Goal: Task Accomplishment & Management: Use online tool/utility

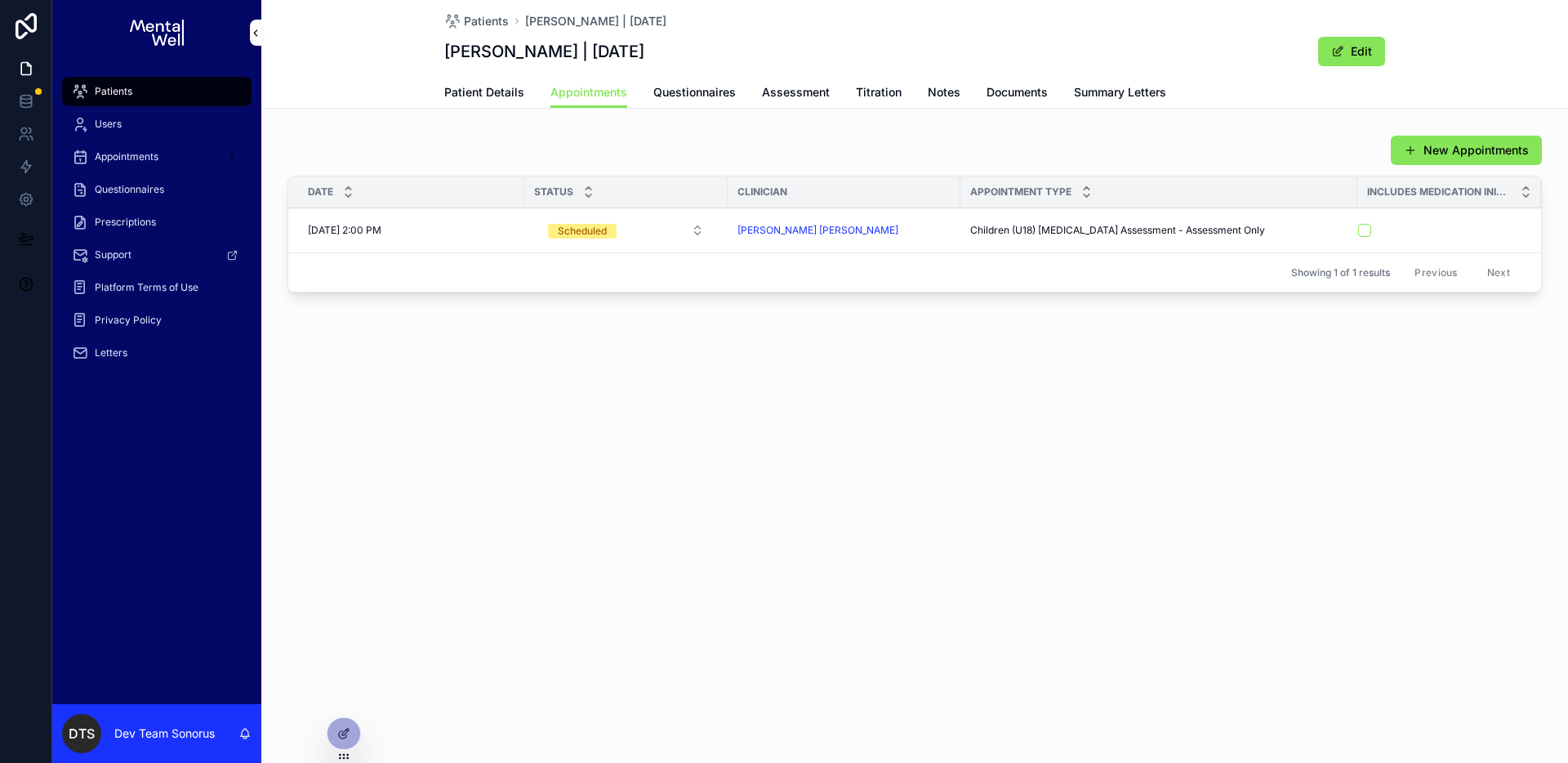
click at [1074, 85] on span "Summary Letters" at bounding box center [1120, 92] width 92 height 17
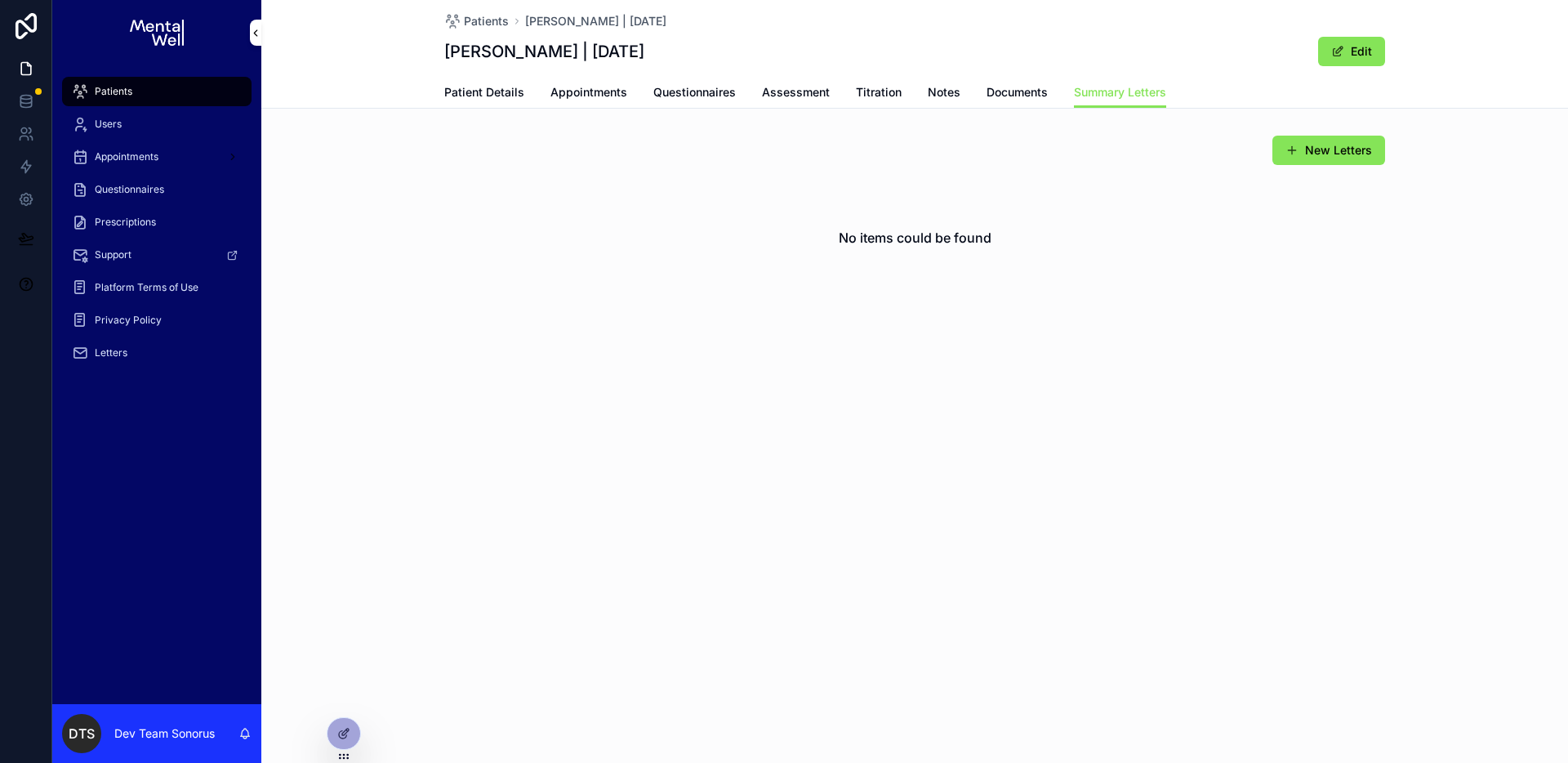
click at [340, 727] on div at bounding box center [344, 733] width 33 height 31
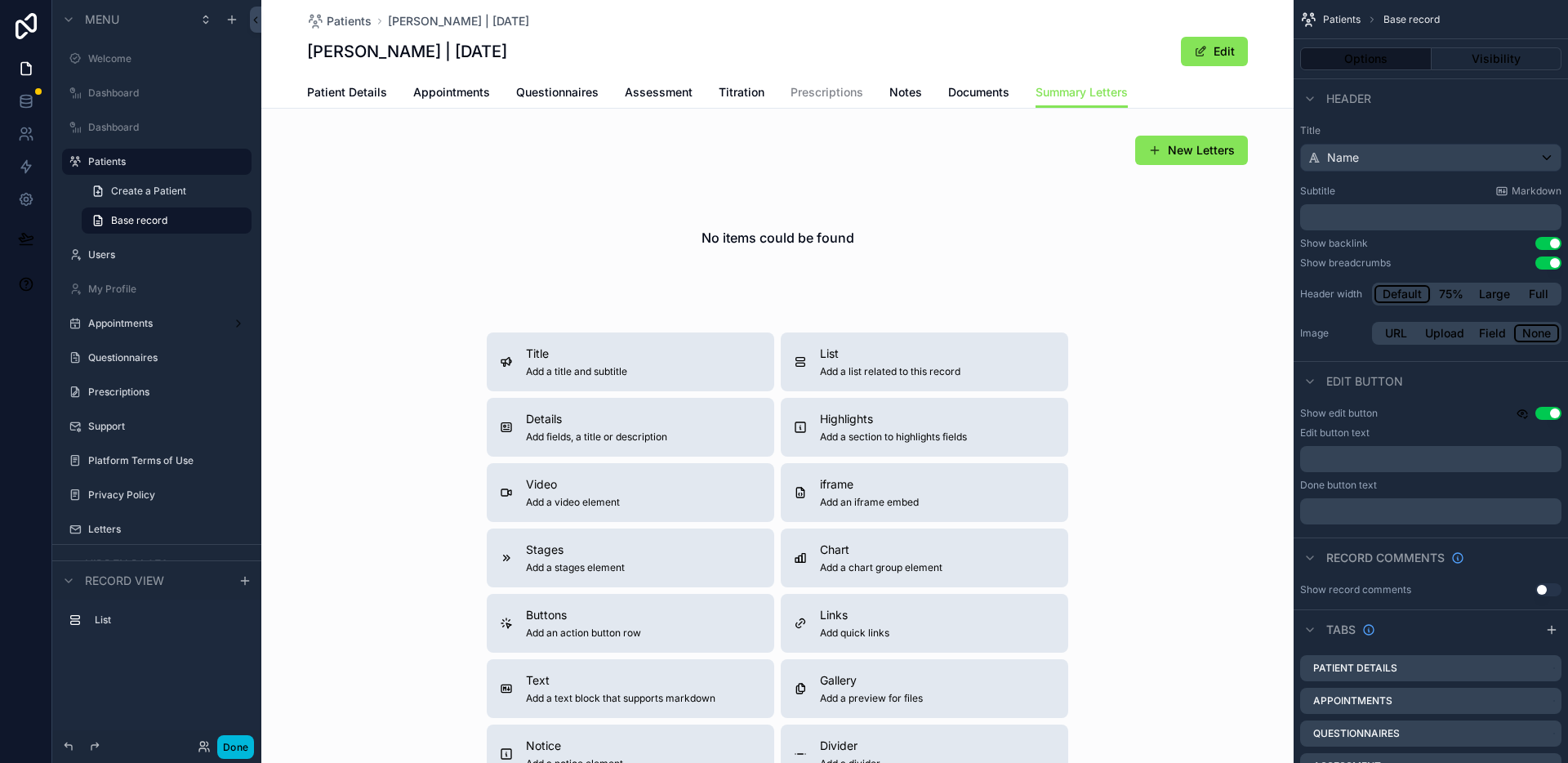
click at [576, 206] on div "scrollable content" at bounding box center [778, 218] width 1032 height 178
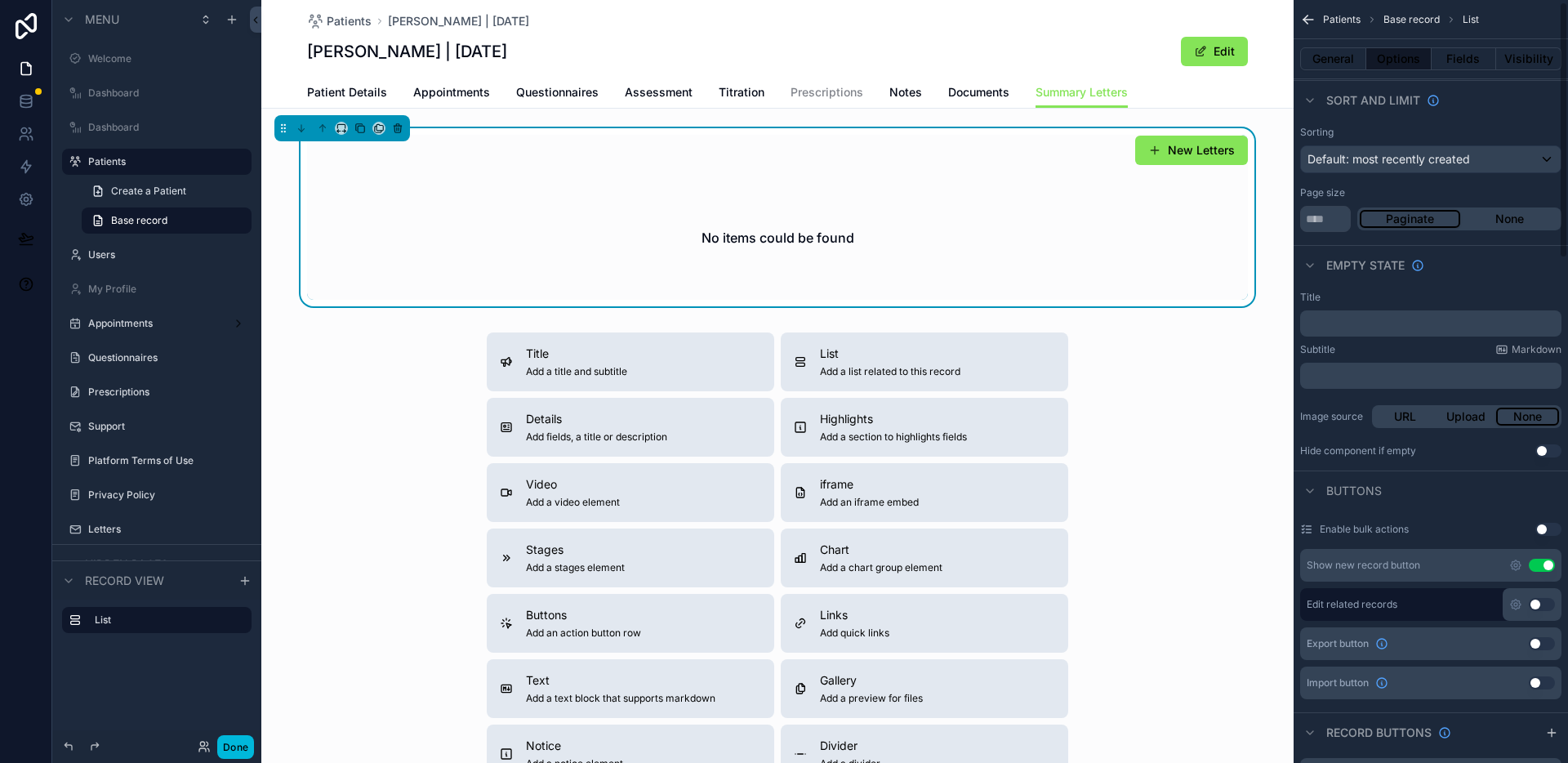
scroll to position [567, 0]
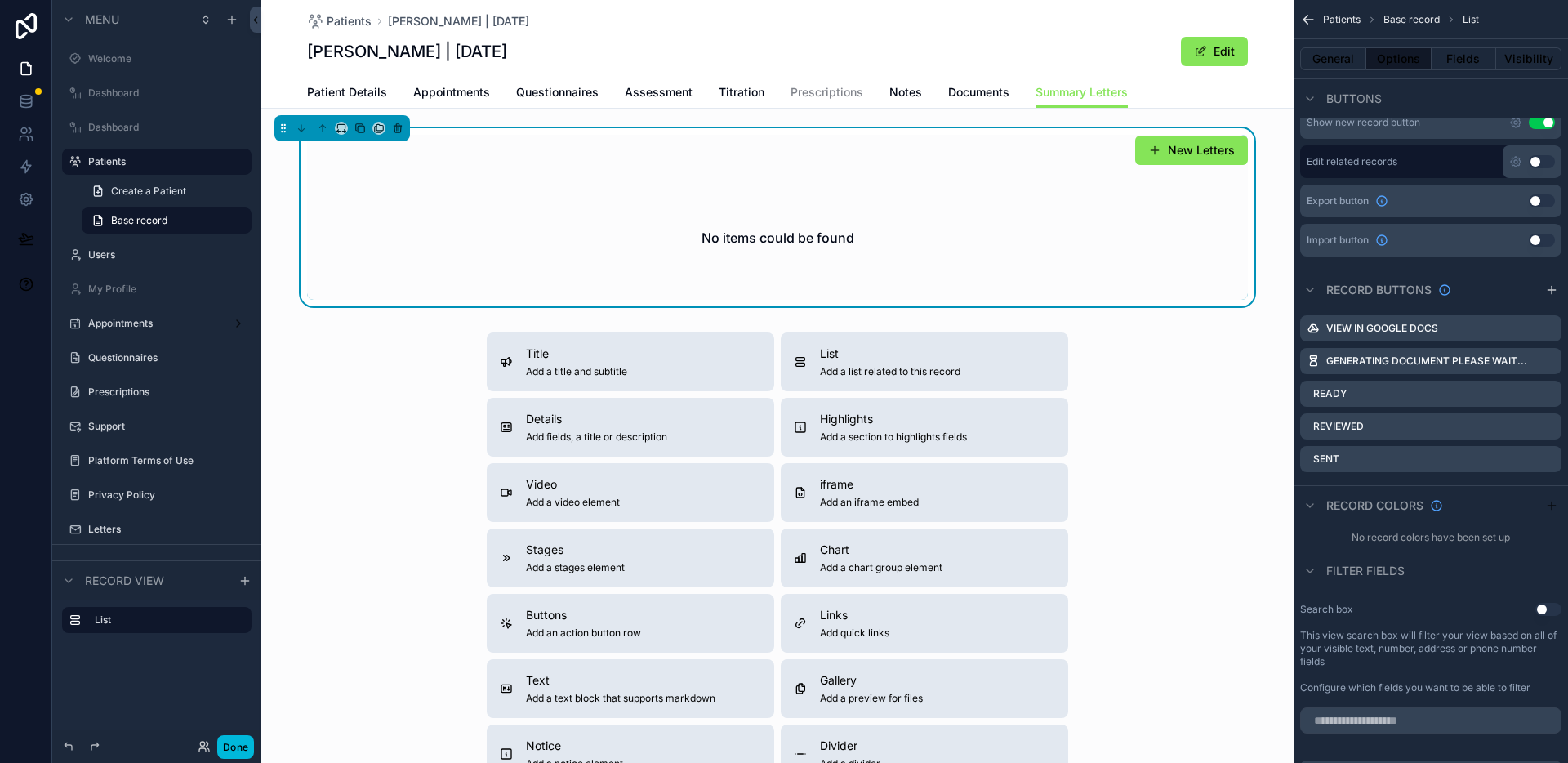
click at [0, 0] on icon "scrollable content" at bounding box center [0, 0] width 0 height 0
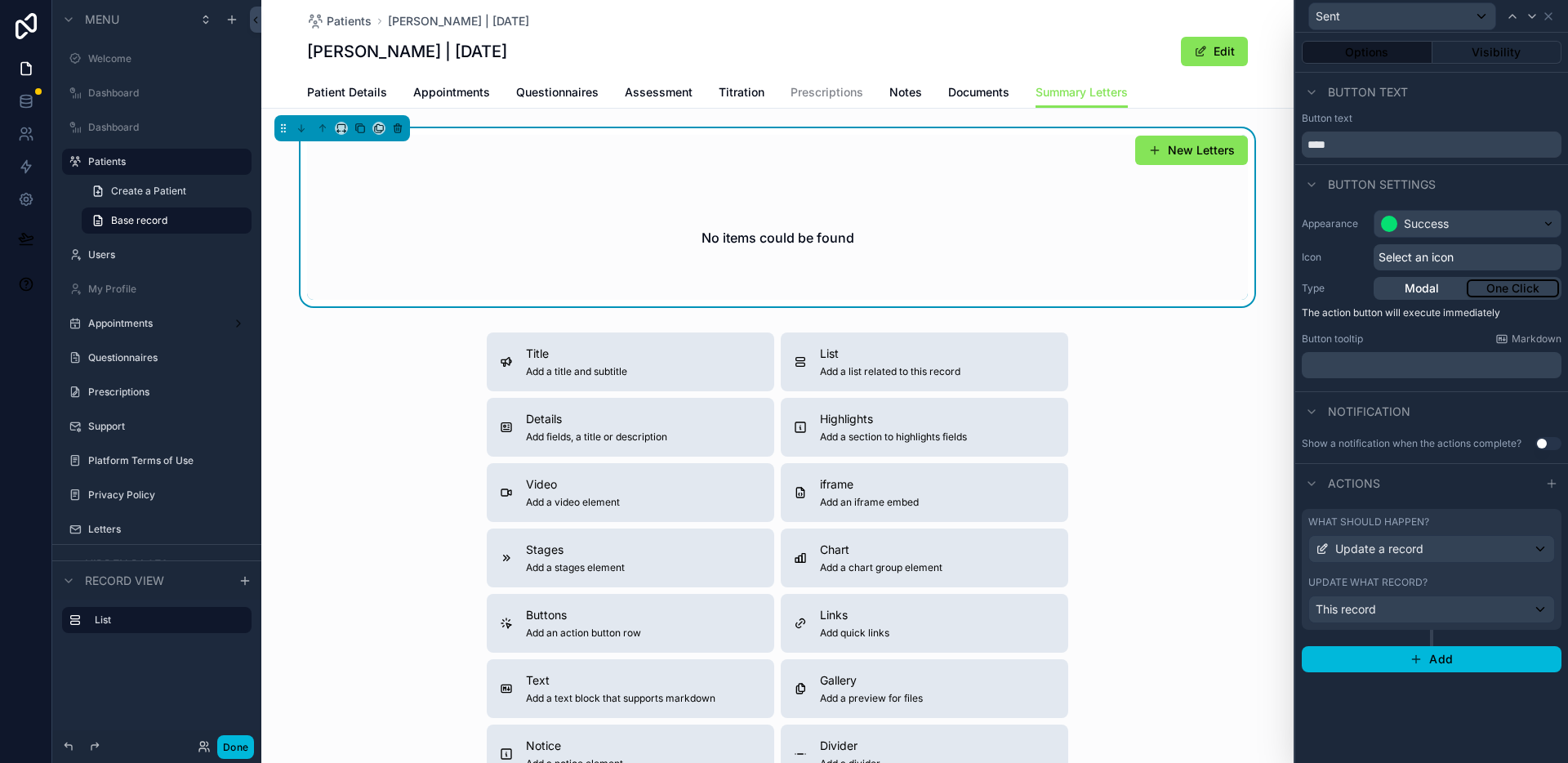
click at [1428, 292] on button "Modal" at bounding box center [1421, 288] width 91 height 18
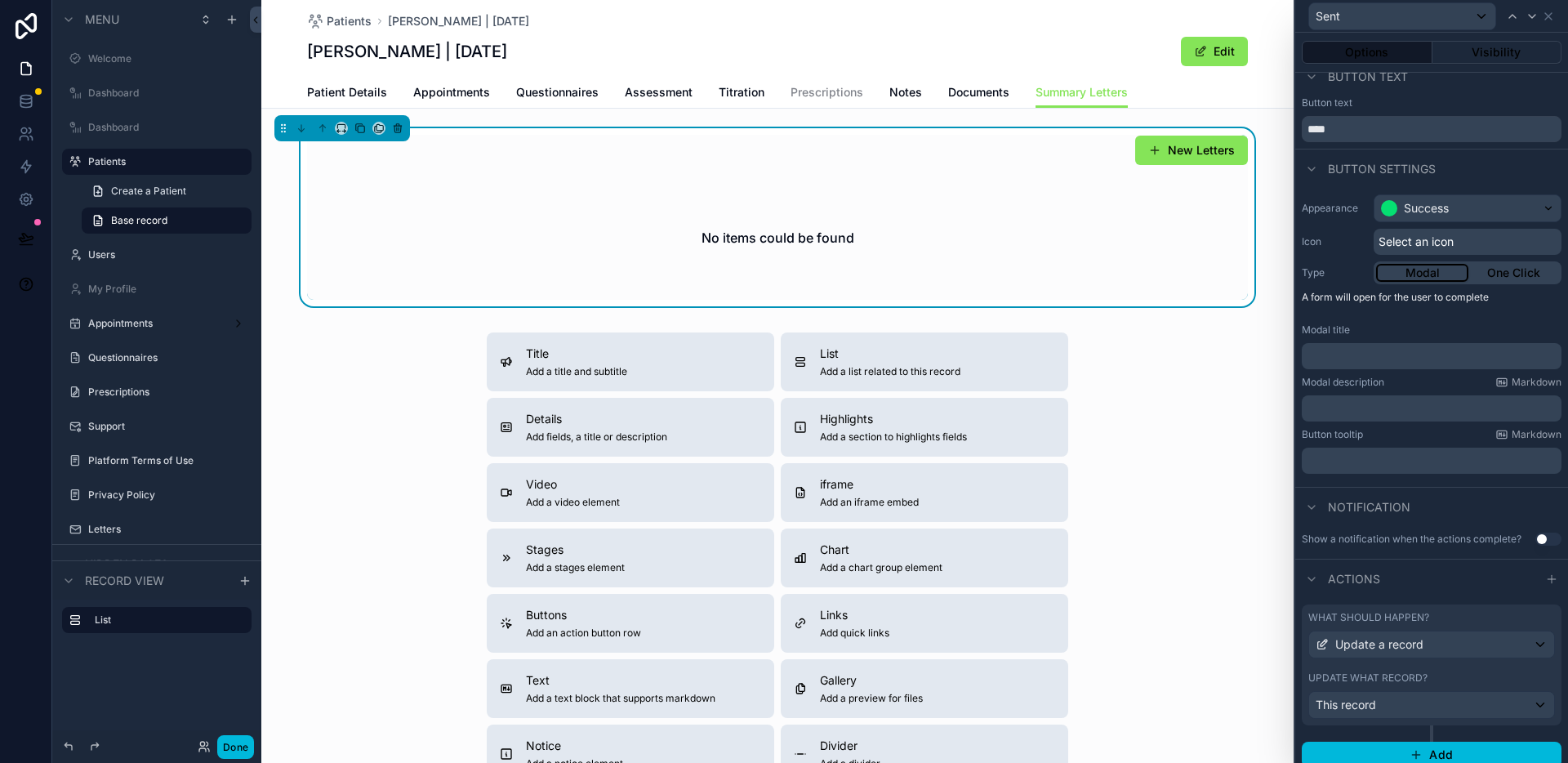
scroll to position [27, 0]
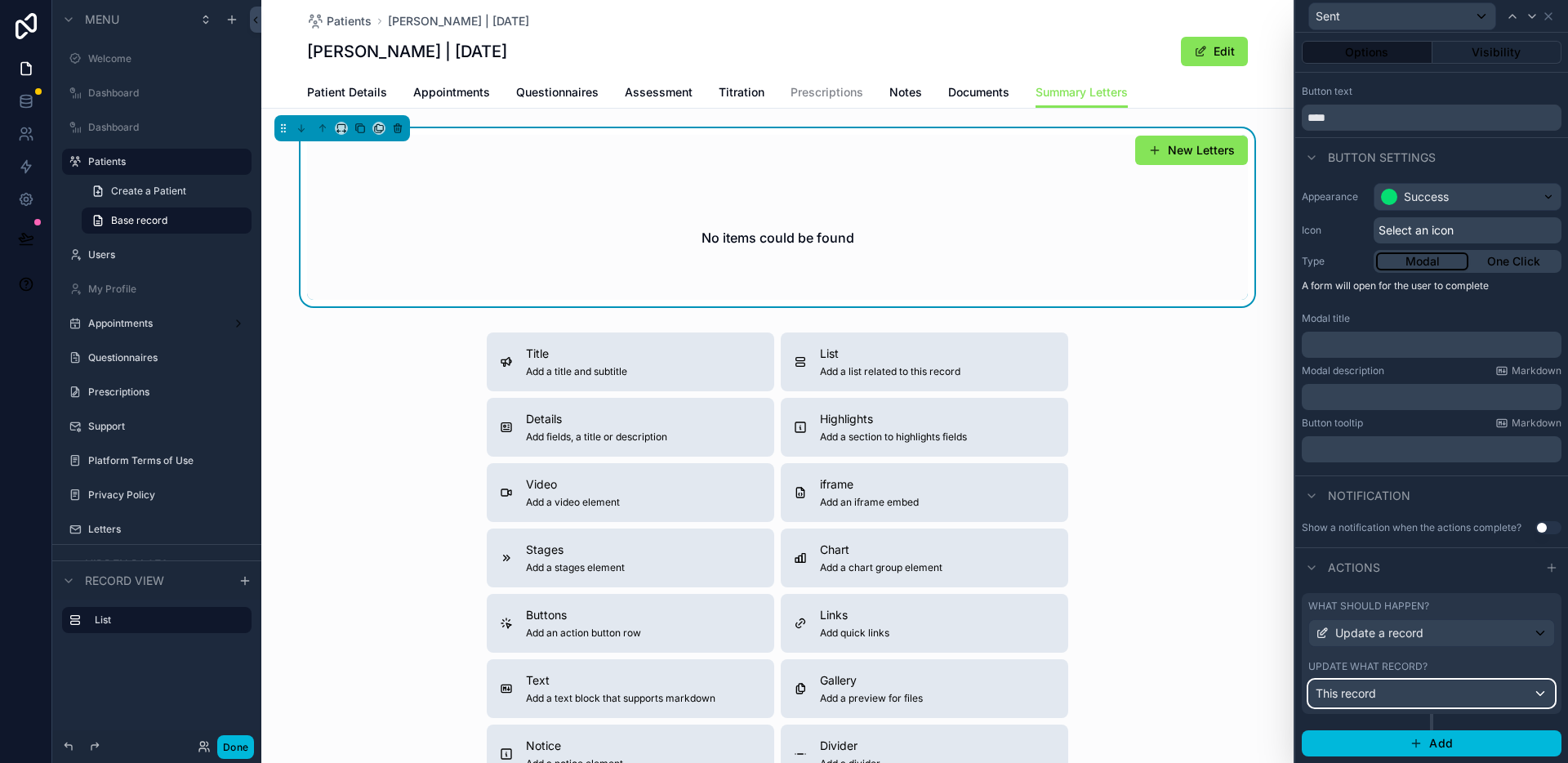
click at [1420, 696] on div "This record" at bounding box center [1431, 693] width 245 height 26
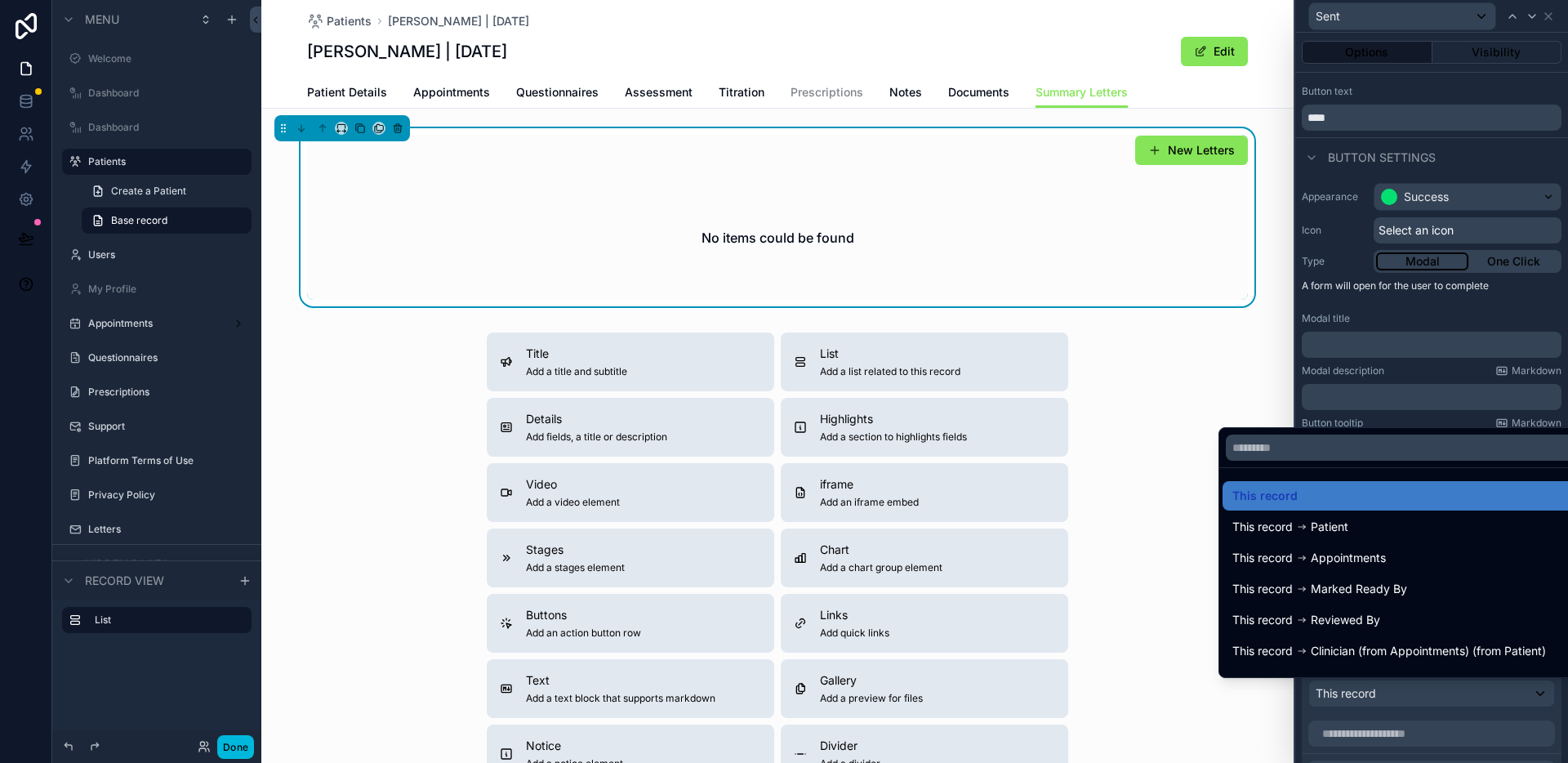
click at [1419, 695] on div at bounding box center [1431, 382] width 273 height 763
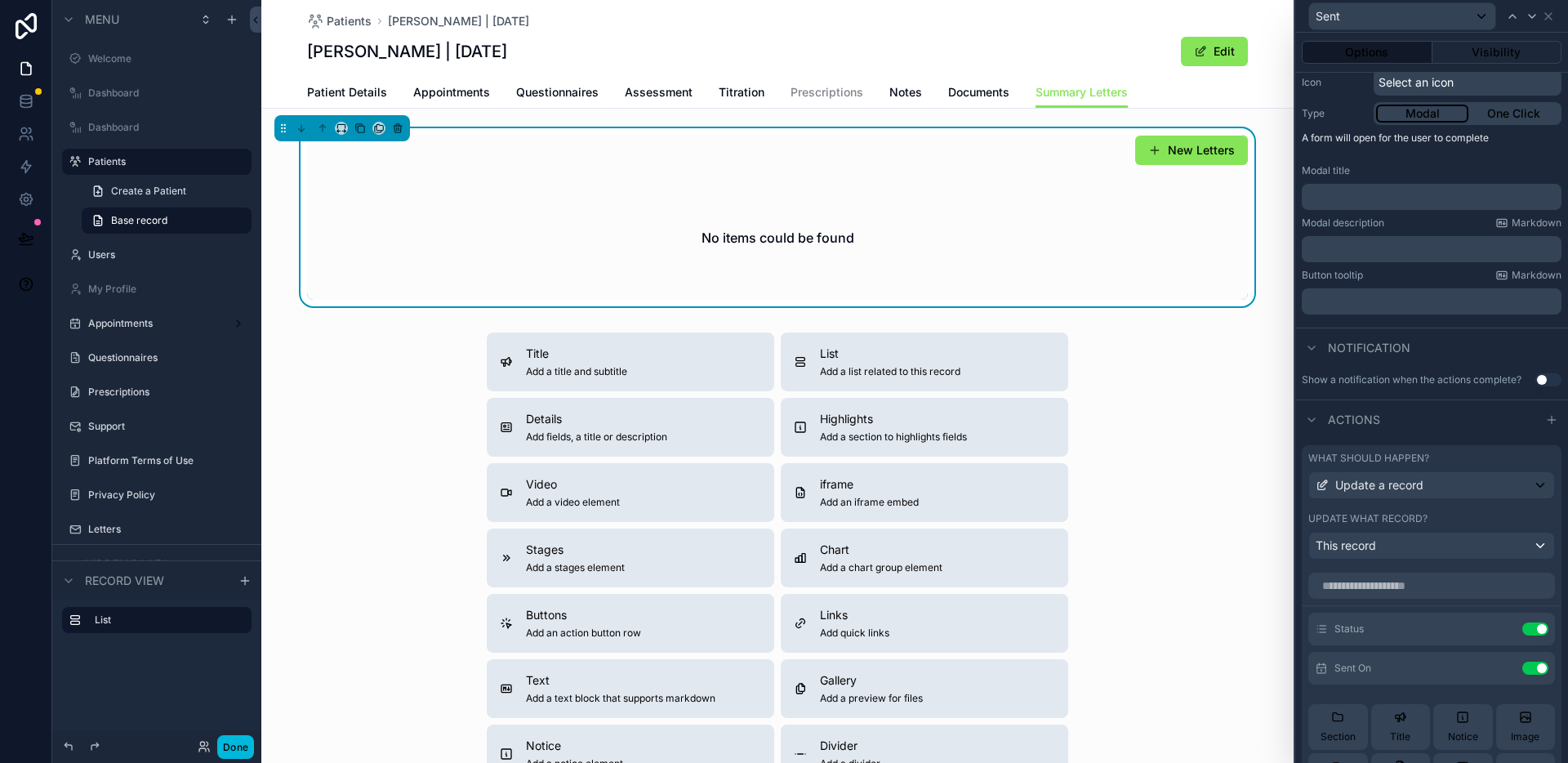
scroll to position [360, 0]
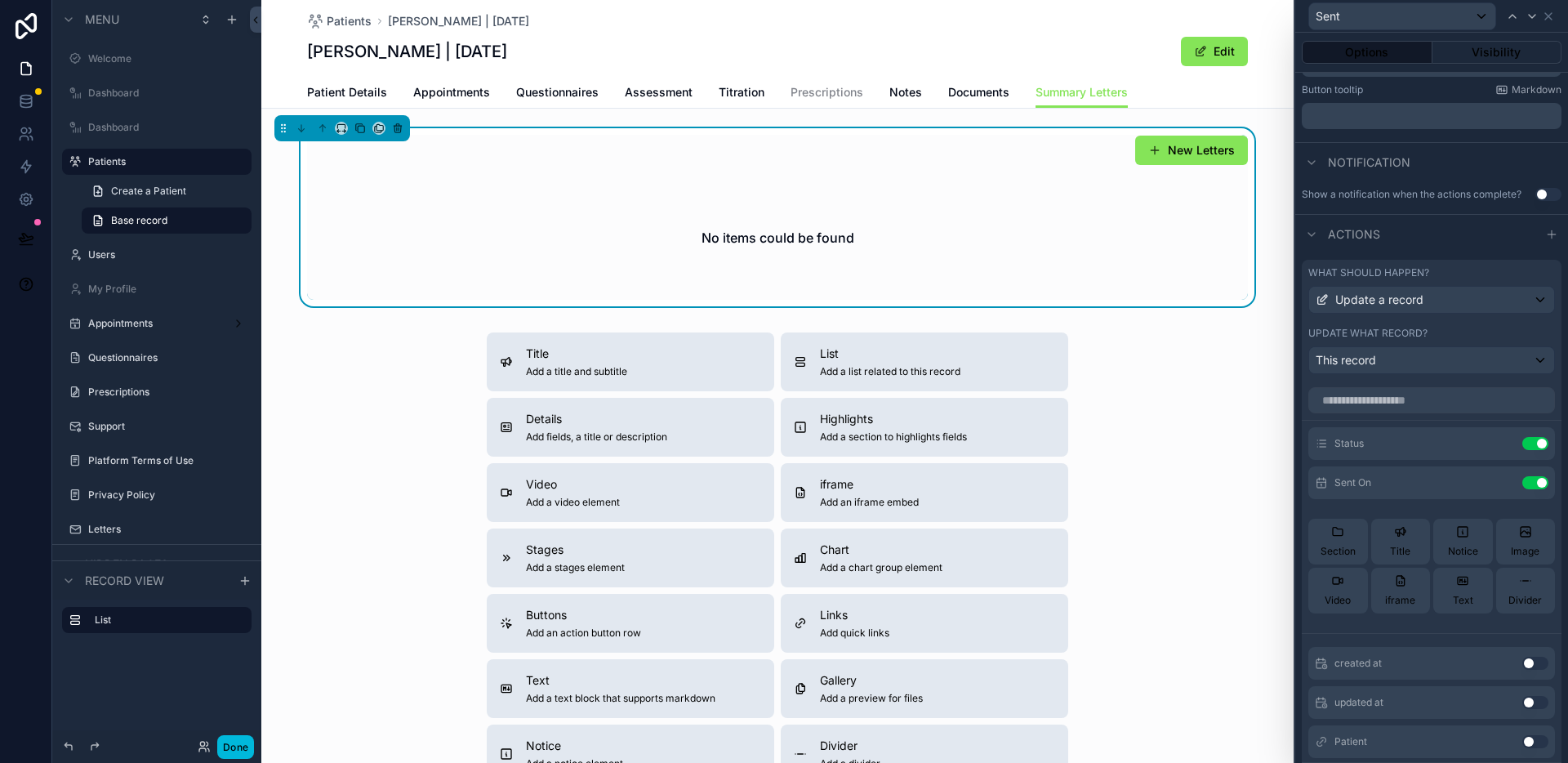
click at [0, 0] on icon at bounding box center [0, 0] width 0 height 0
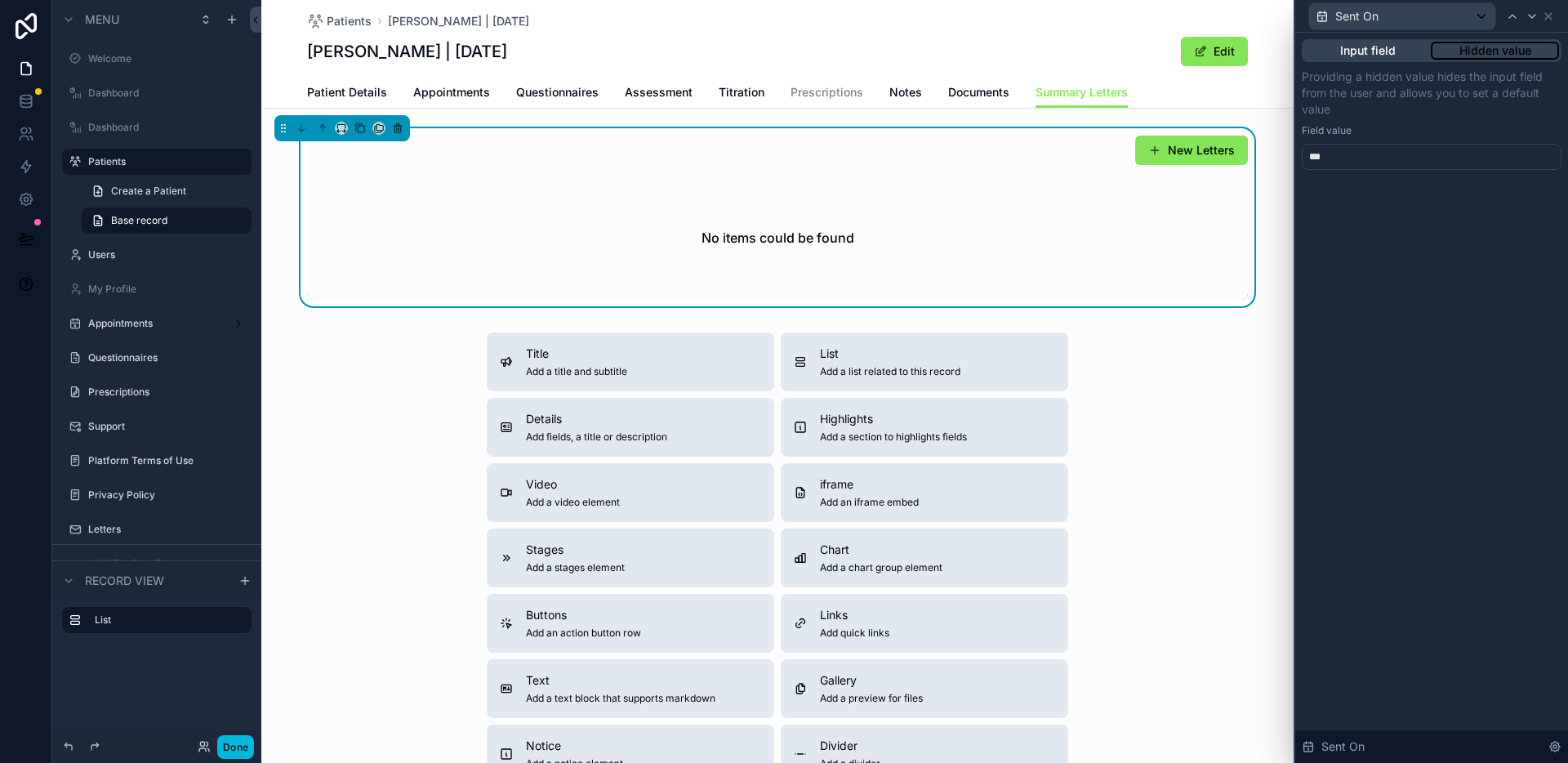
click at [1399, 58] on button "Input field" at bounding box center [1368, 50] width 127 height 18
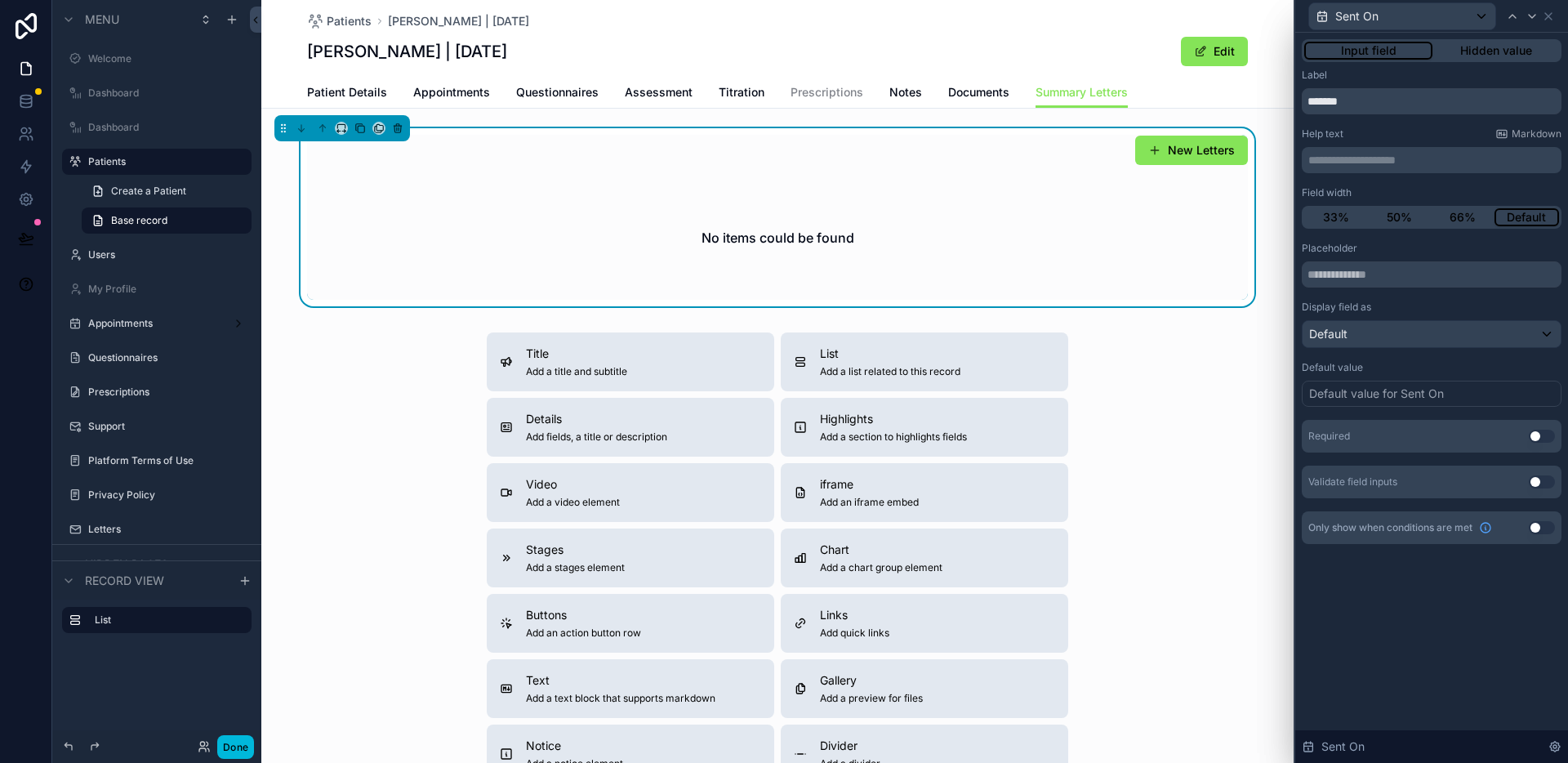
click at [1370, 397] on div "Default value for Sent On" at bounding box center [1376, 394] width 135 height 17
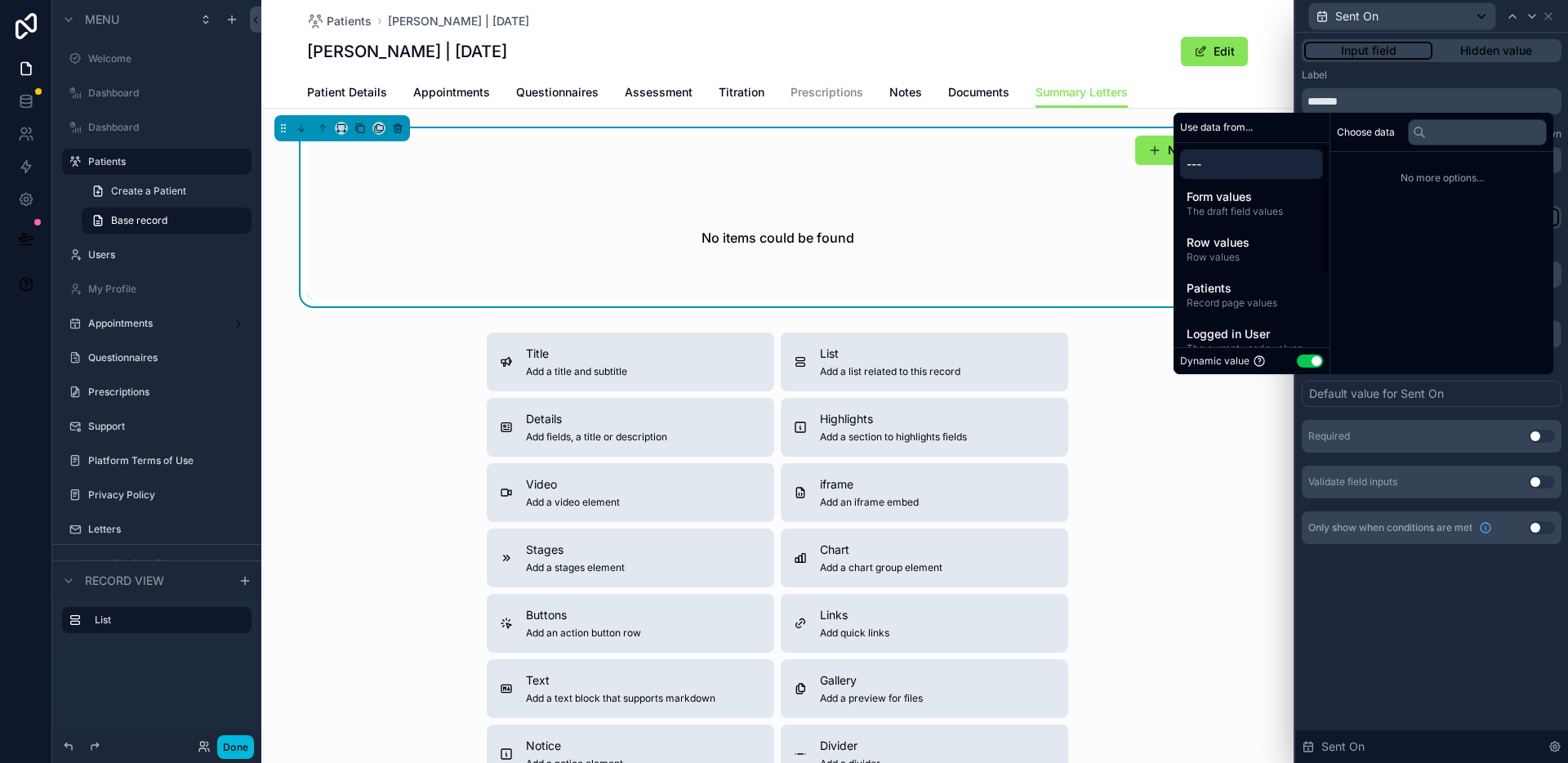
drag, startPoint x: 1295, startPoint y: 364, endPoint x: 1290, endPoint y: 330, distance: 34.4
click at [1297, 364] on button "Use setting" at bounding box center [1310, 360] width 26 height 13
select select "****"
select select "*"
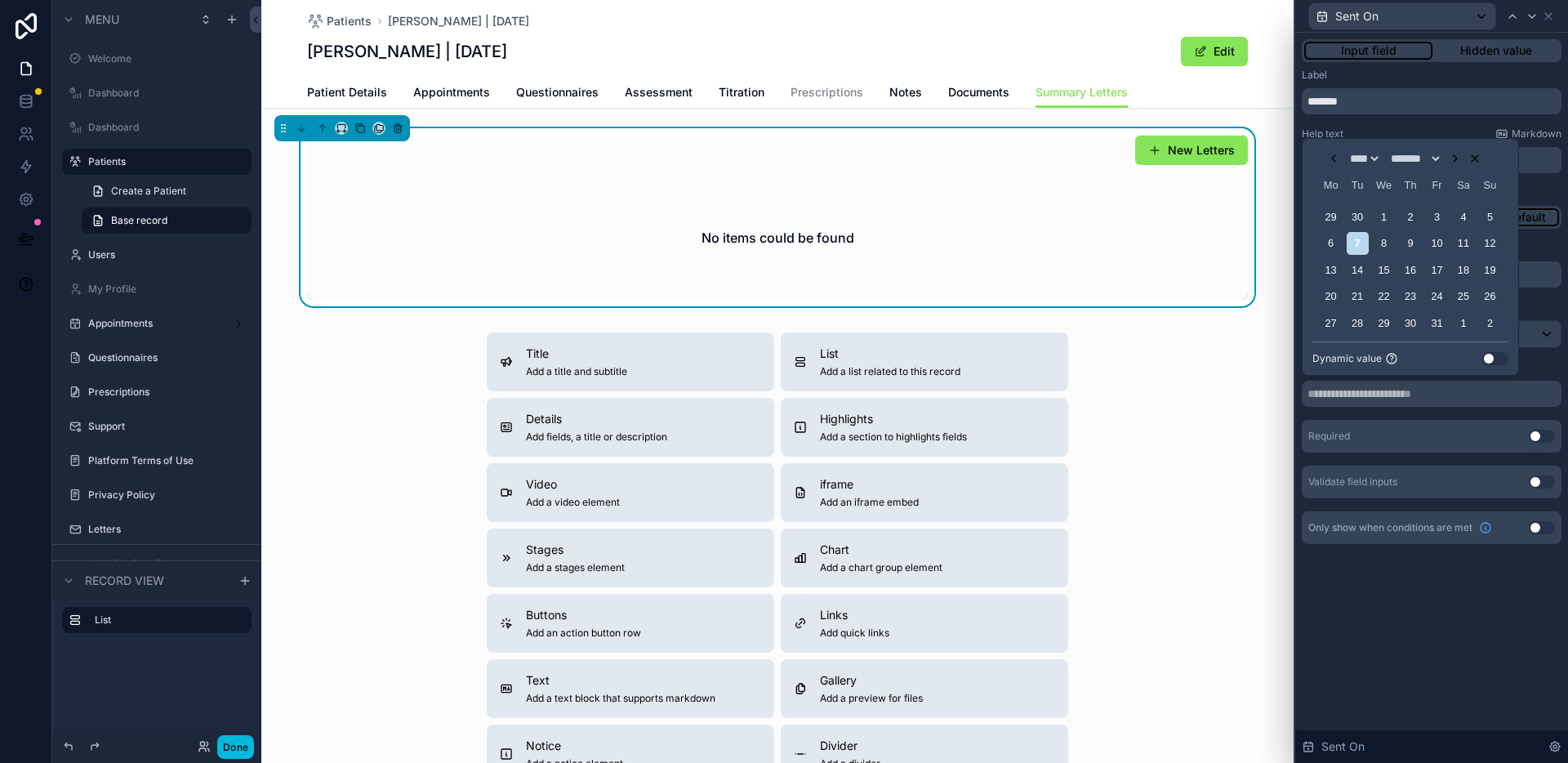
click at [1488, 358] on button "Use setting" at bounding box center [1496, 359] width 26 height 13
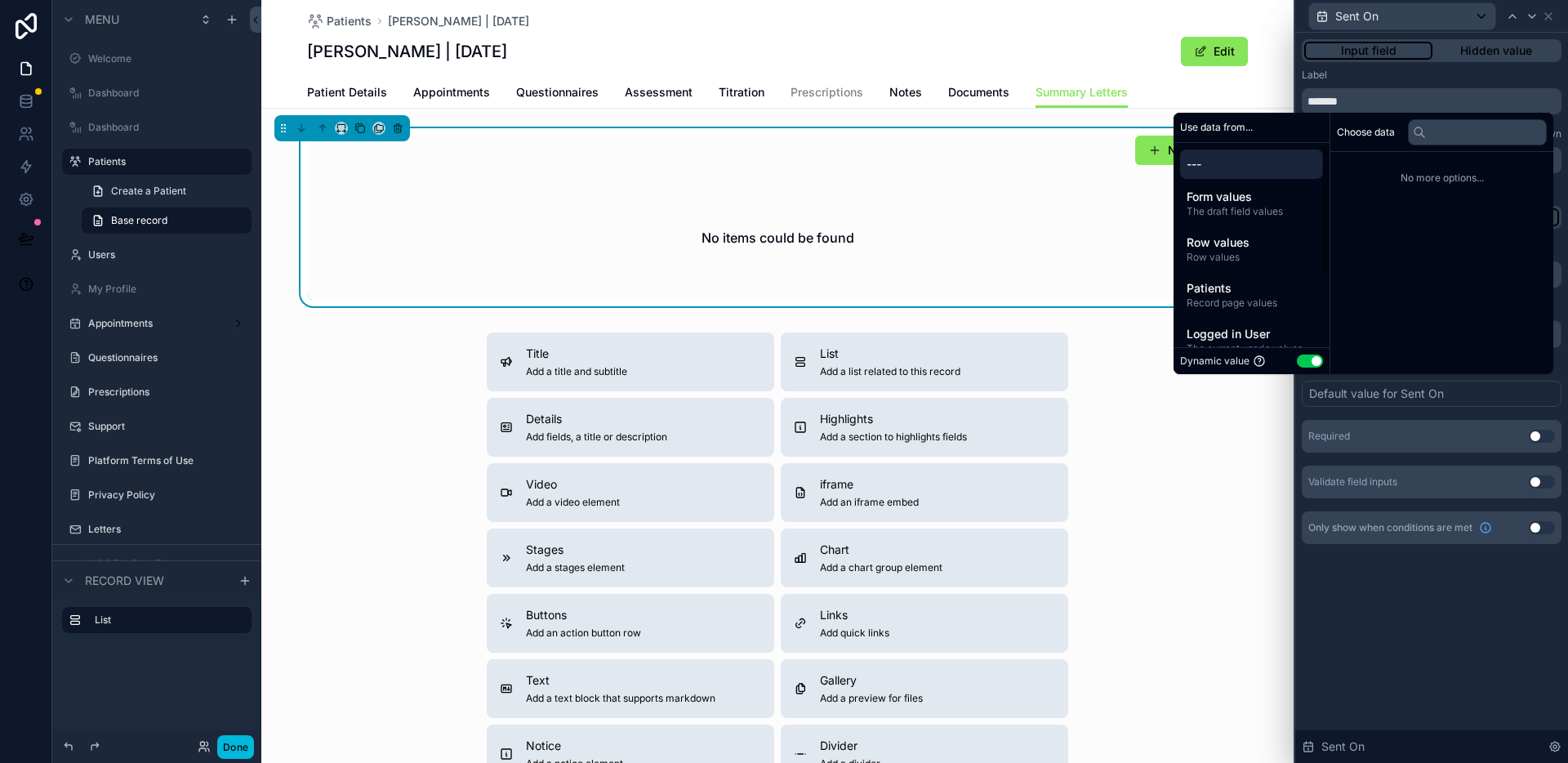
scroll to position [113, 0]
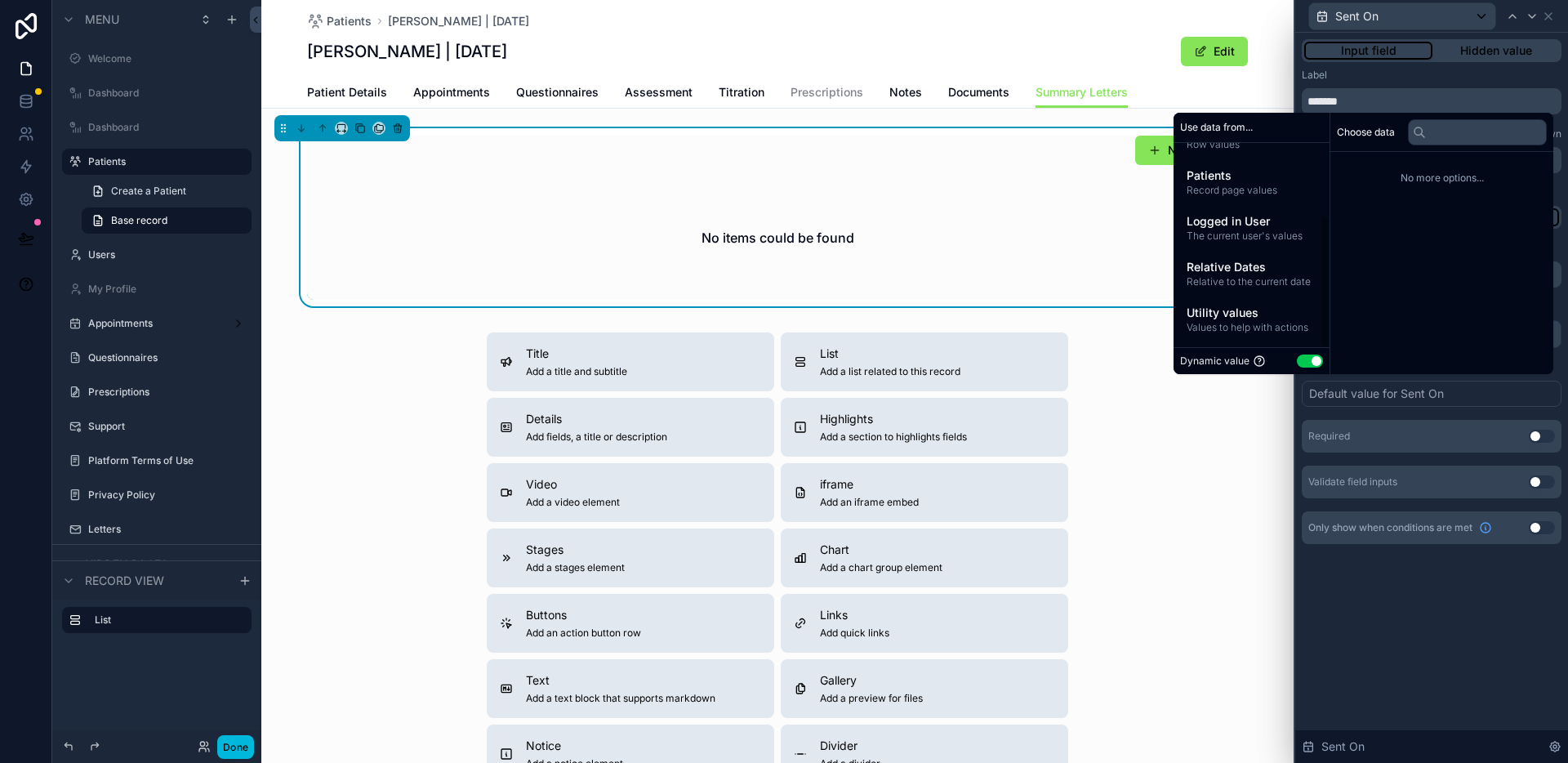
click at [1238, 269] on span "Relative Dates" at bounding box center [1251, 267] width 129 height 17
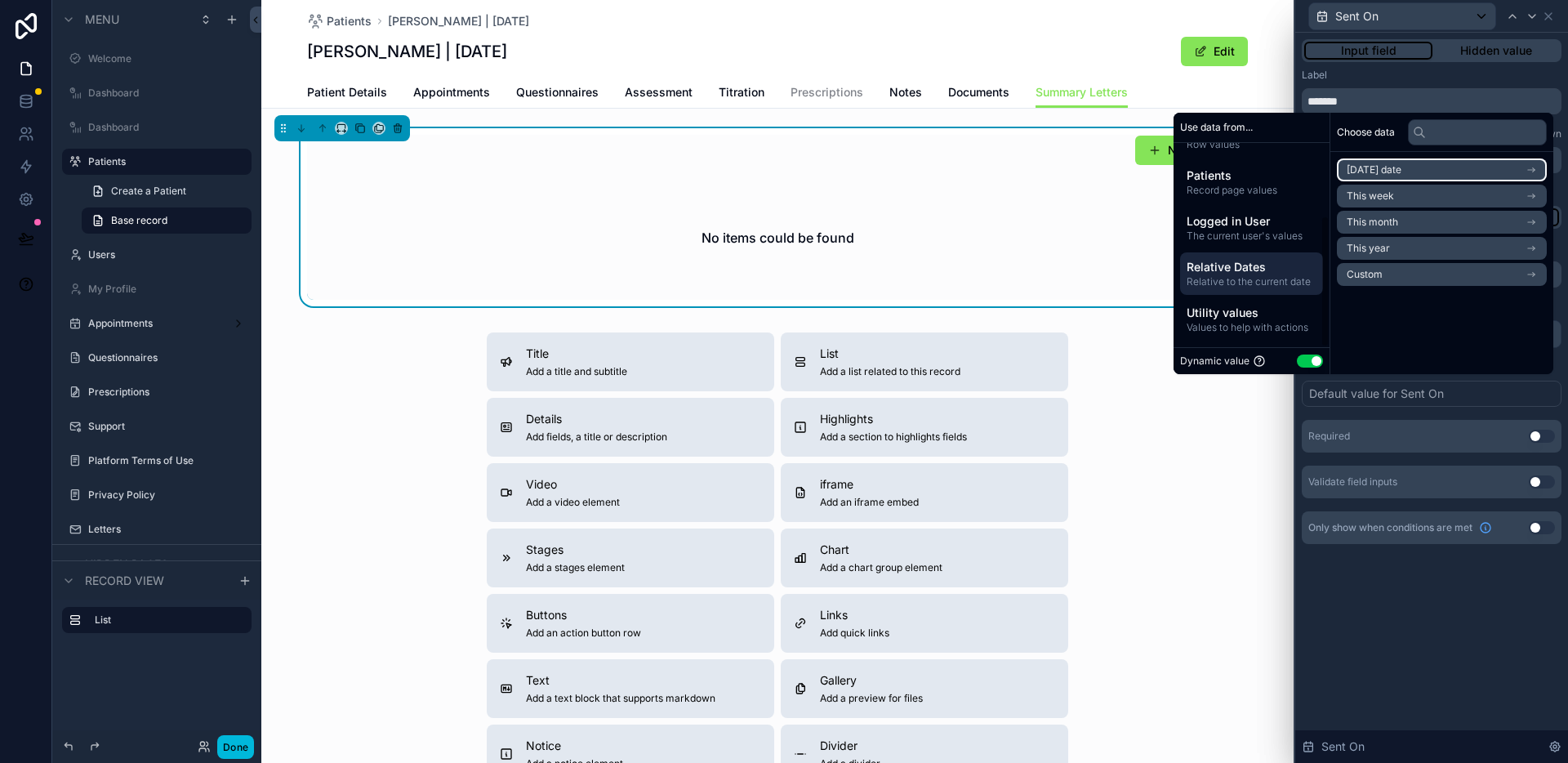
click at [1379, 169] on span "[DATE] date" at bounding box center [1374, 169] width 55 height 13
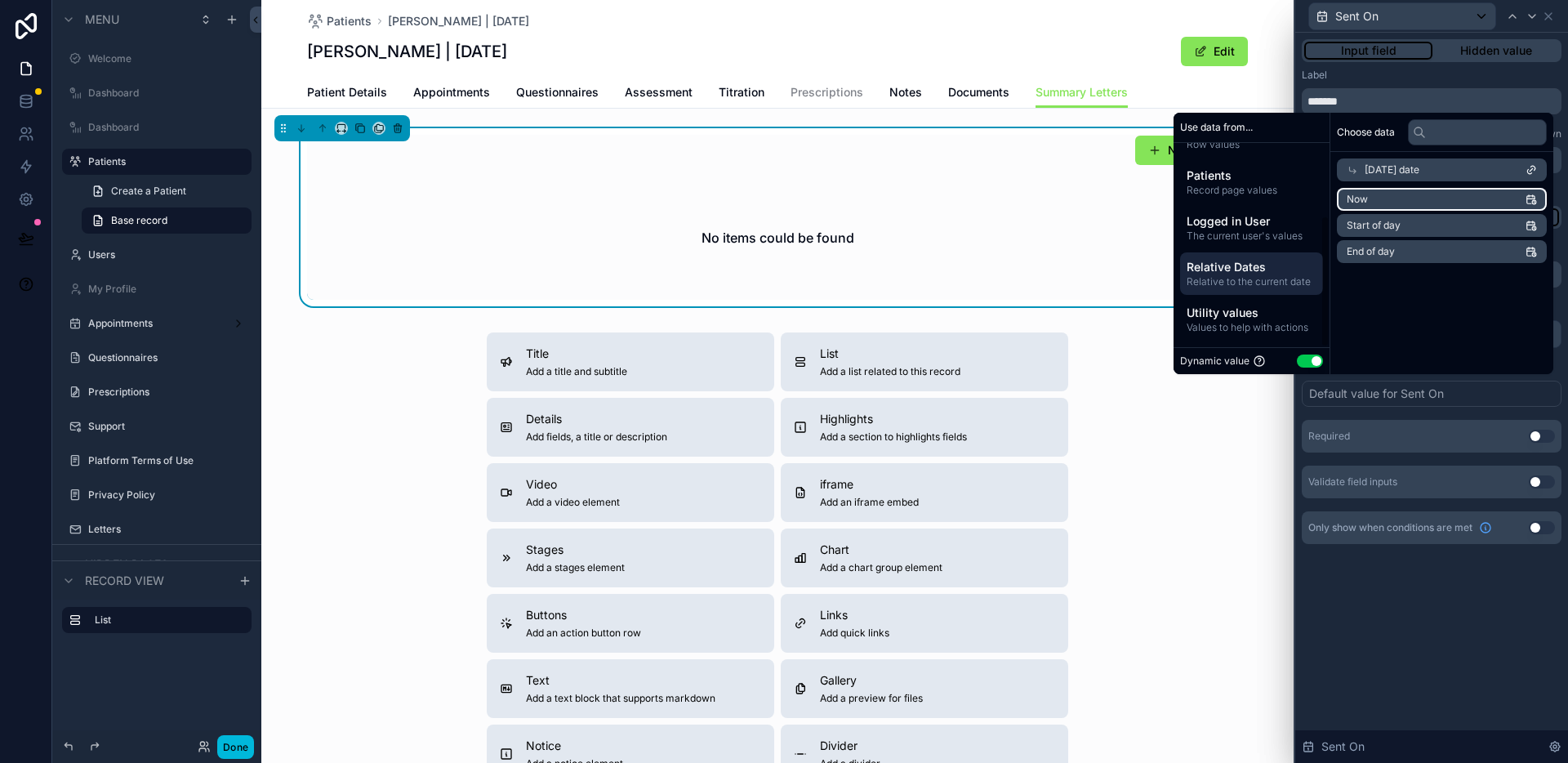
click at [1380, 191] on li "Now" at bounding box center [1442, 199] width 210 height 23
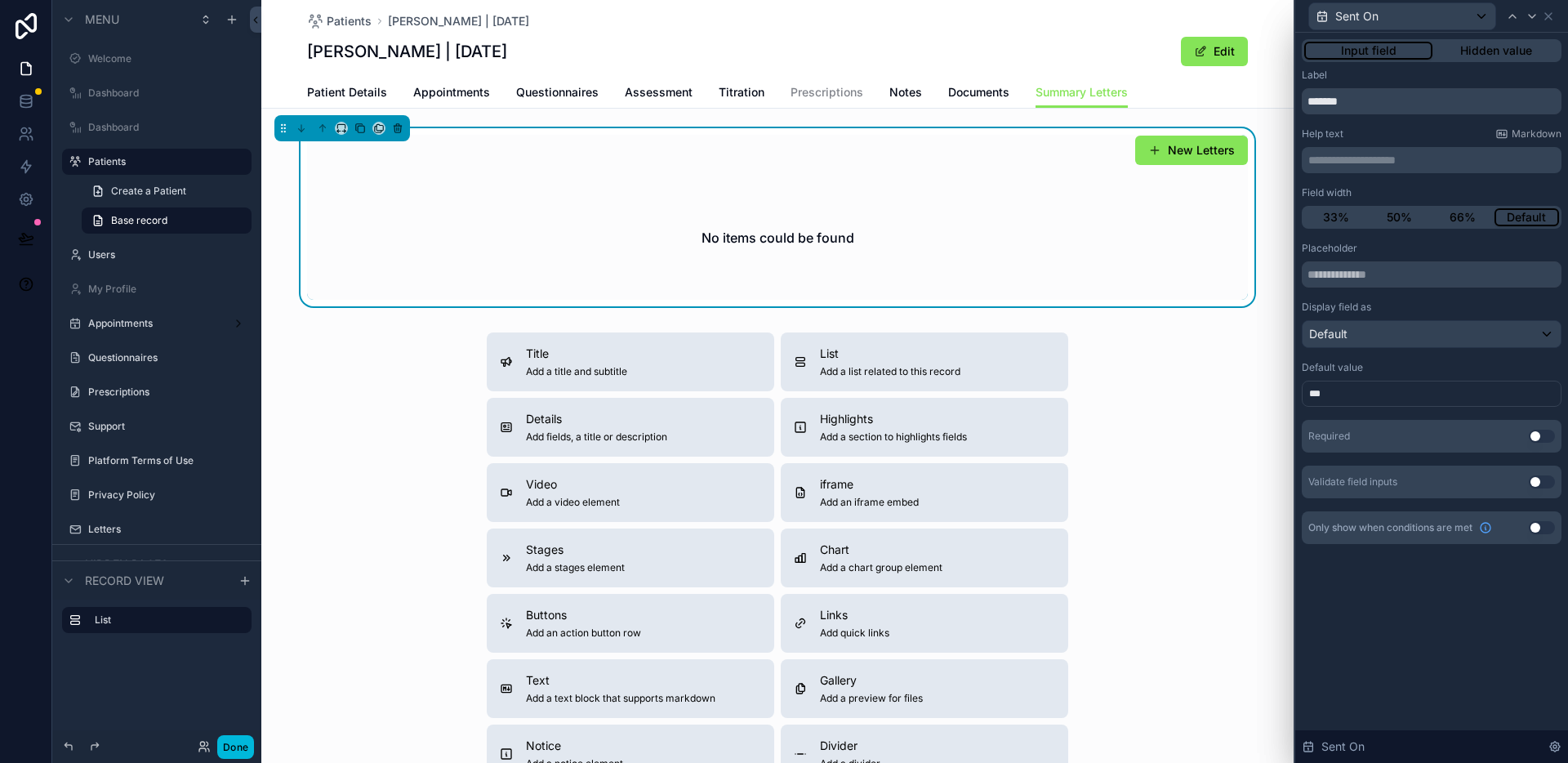
drag, startPoint x: 248, startPoint y: 751, endPoint x: 352, endPoint y: 475, distance: 294.9
click at [248, 751] on button "Done" at bounding box center [236, 746] width 37 height 24
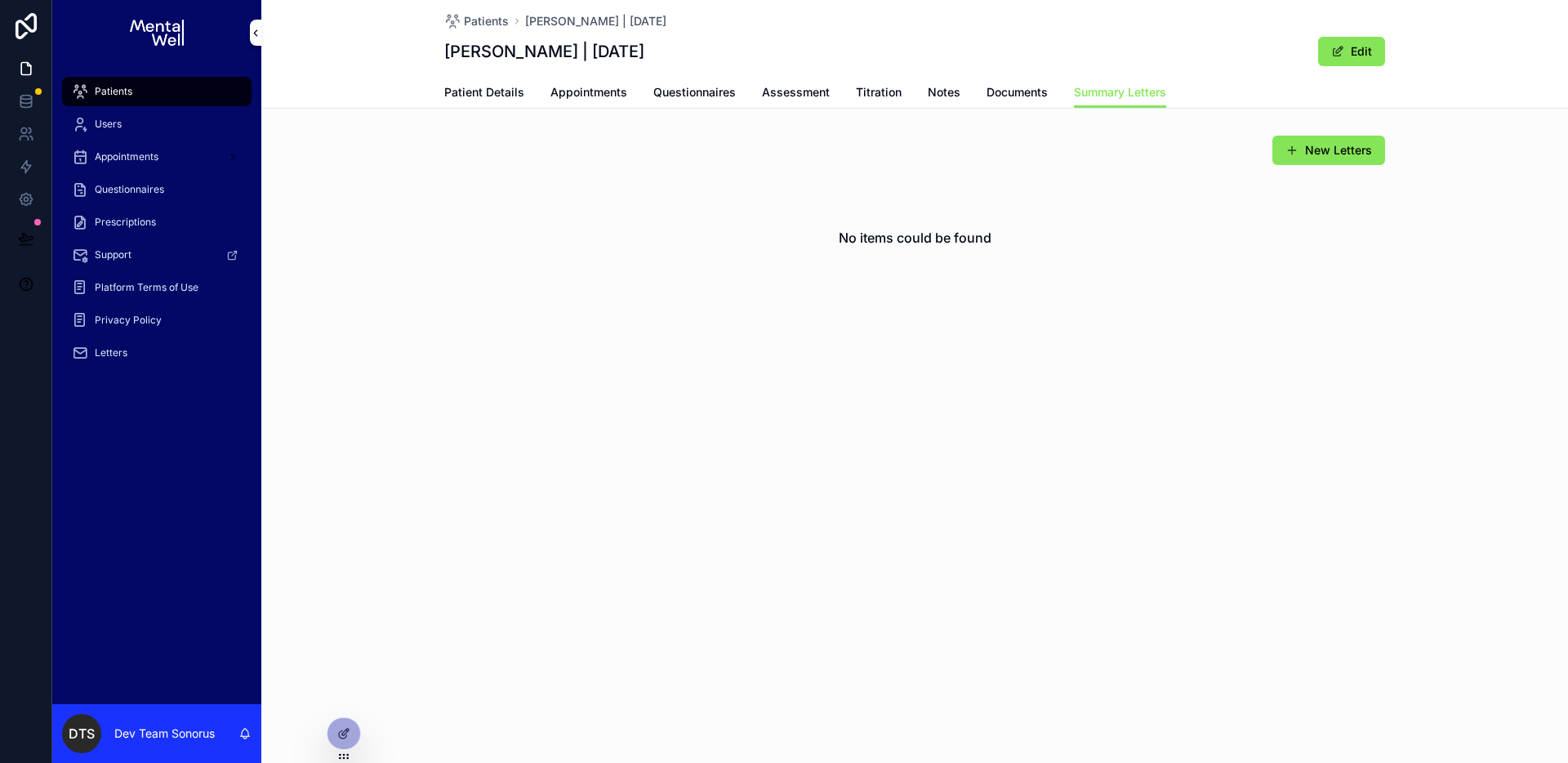
click at [137, 347] on div "Letters" at bounding box center [157, 353] width 170 height 26
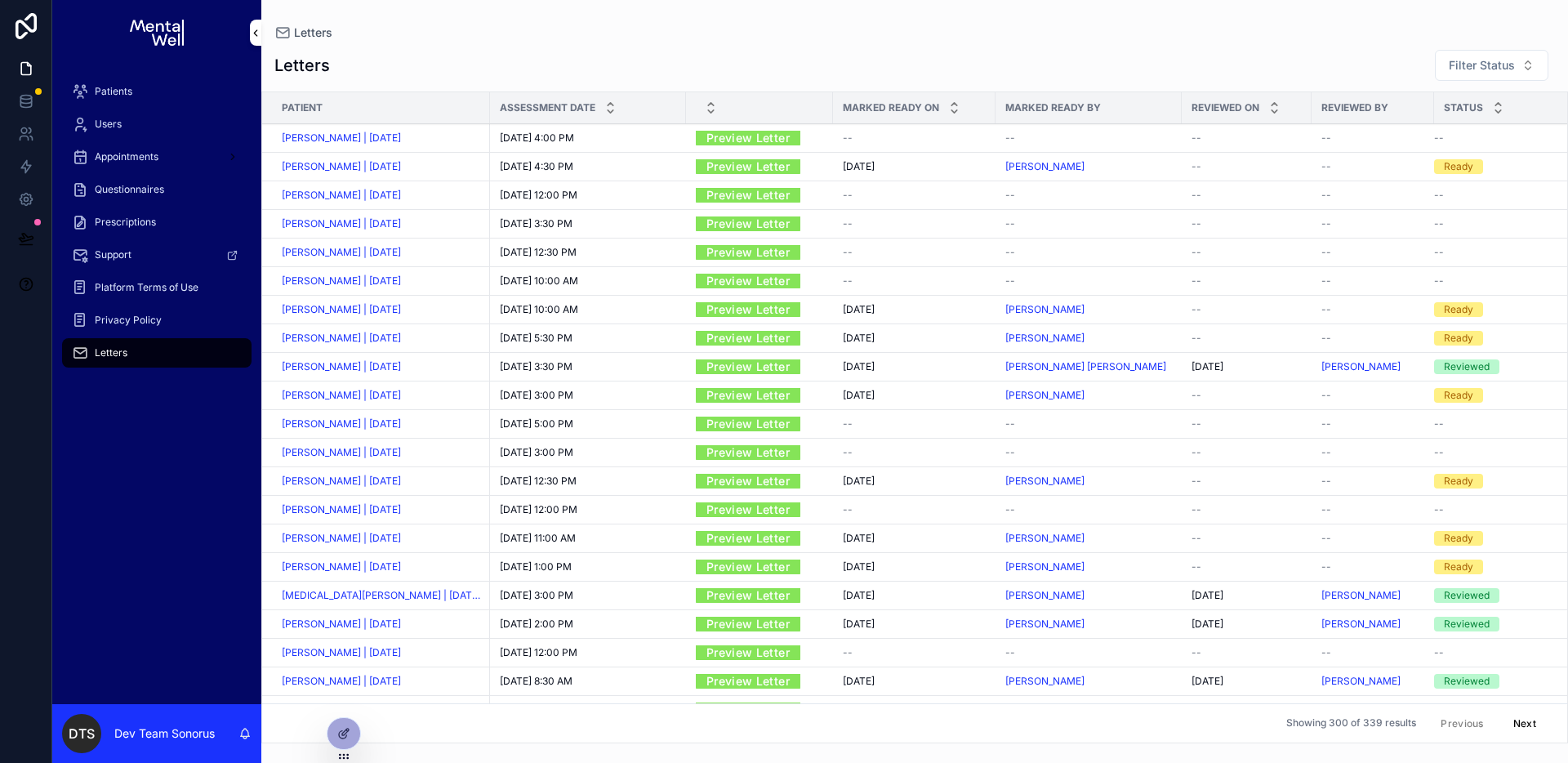
click at [843, 136] on div "--" at bounding box center [914, 137] width 143 height 13
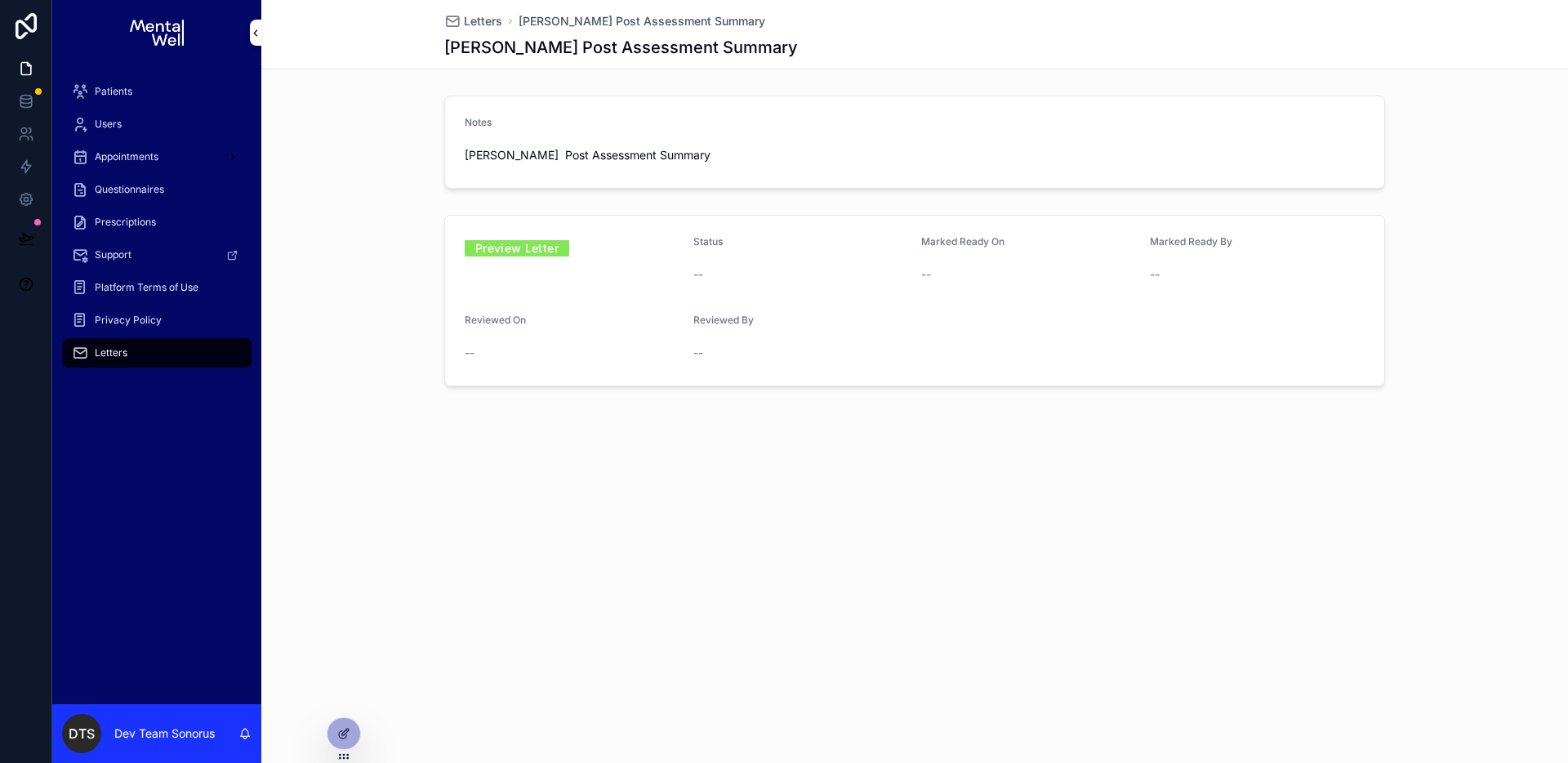
click at [175, 347] on div "Letters" at bounding box center [157, 353] width 170 height 26
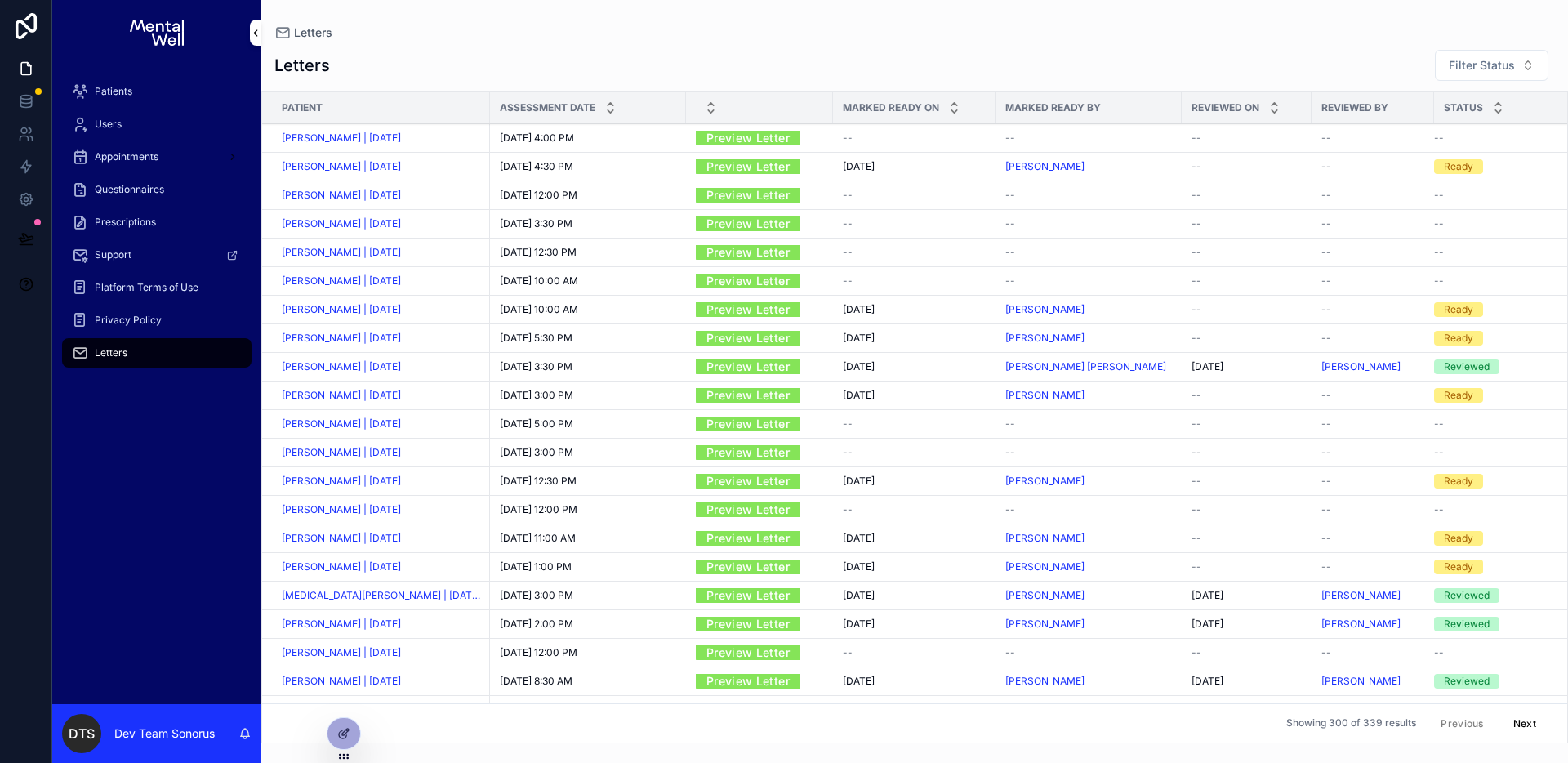
drag, startPoint x: 349, startPoint y: 732, endPoint x: 359, endPoint y: 711, distance: 23.3
click at [350, 732] on icon at bounding box center [344, 733] width 13 height 13
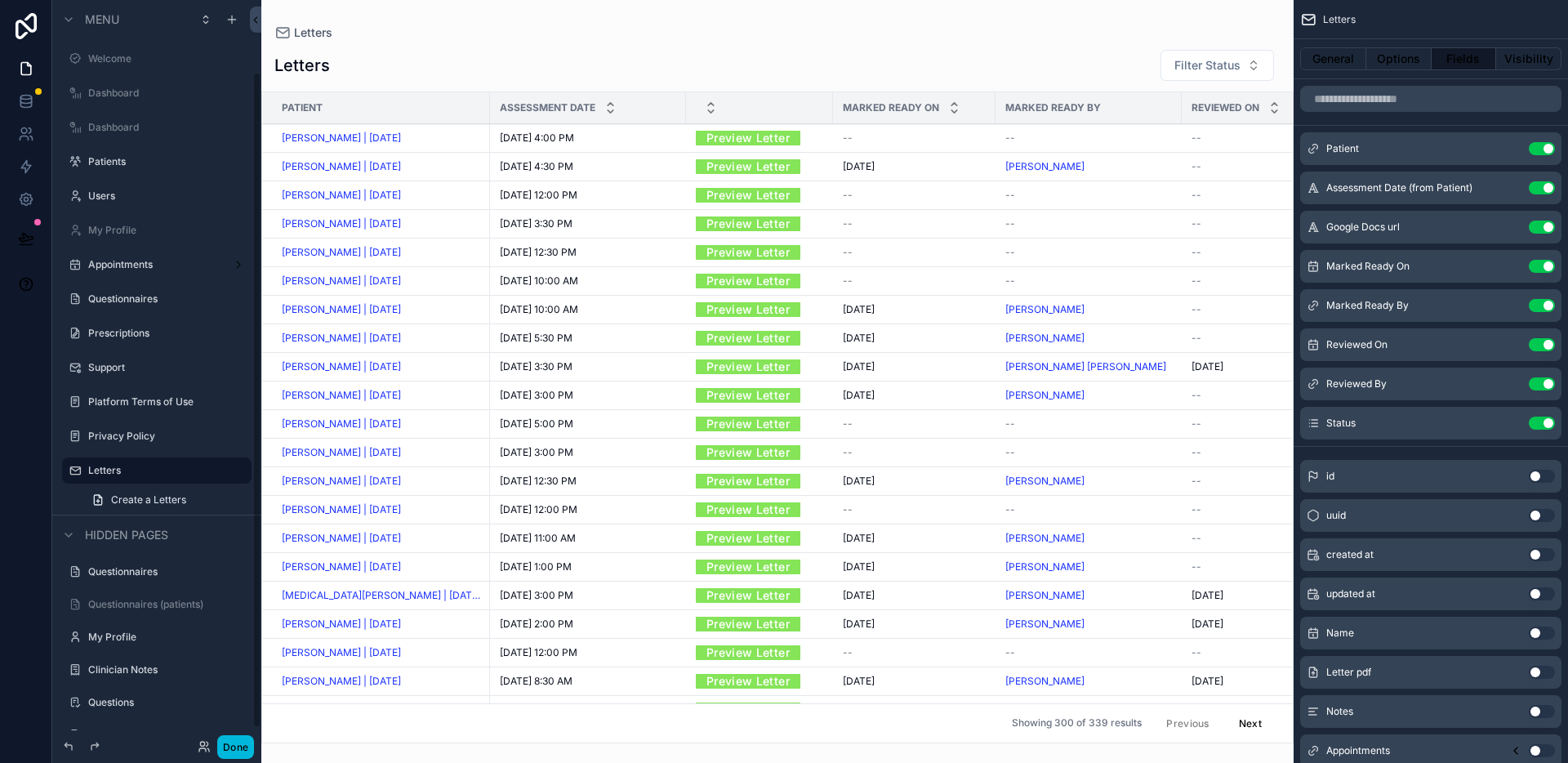
scroll to position [81, 0]
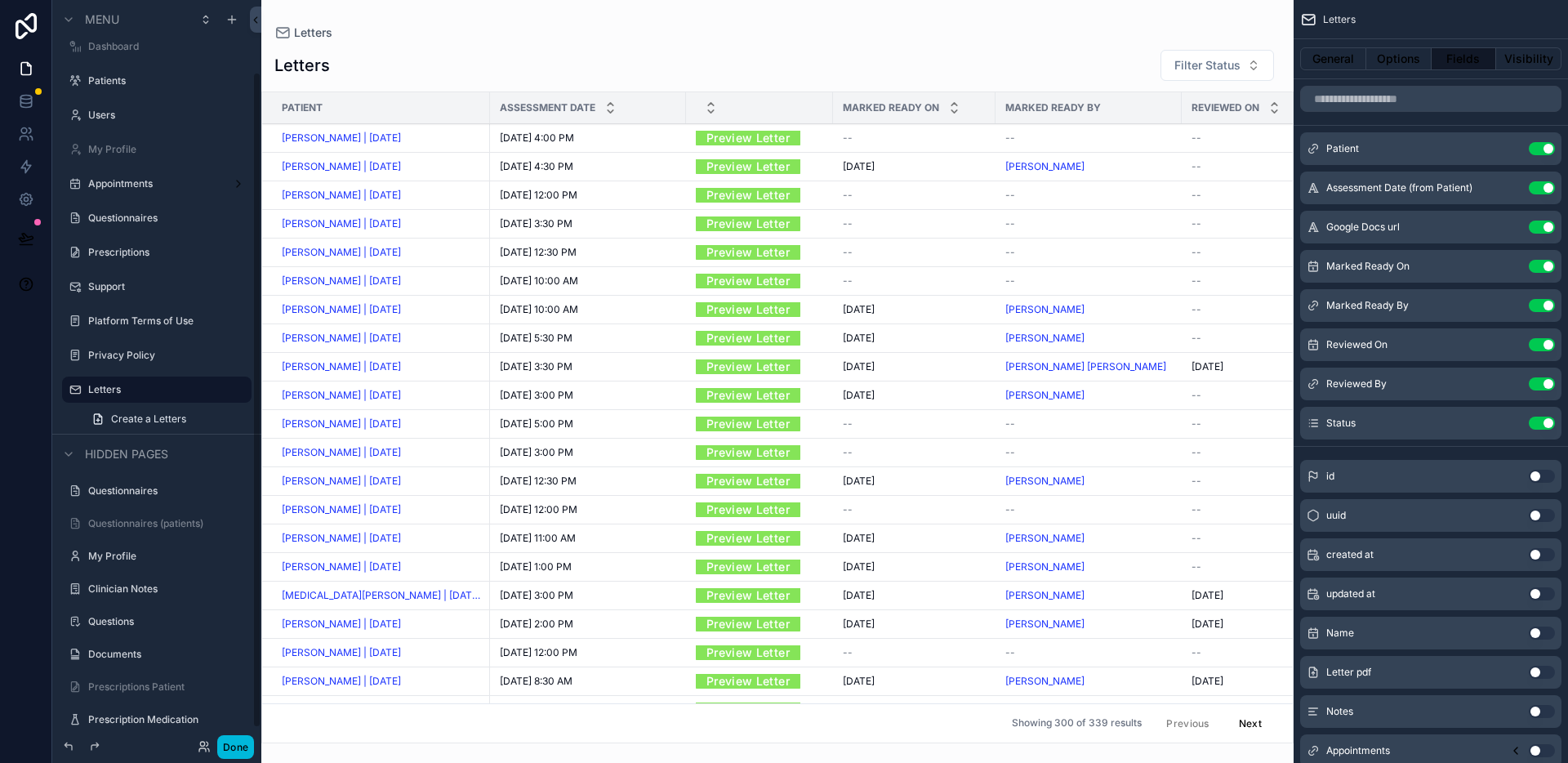
click at [1125, 50] on div "scrollable content" at bounding box center [778, 382] width 1032 height 763
click at [1390, 56] on button "Options" at bounding box center [1399, 59] width 65 height 23
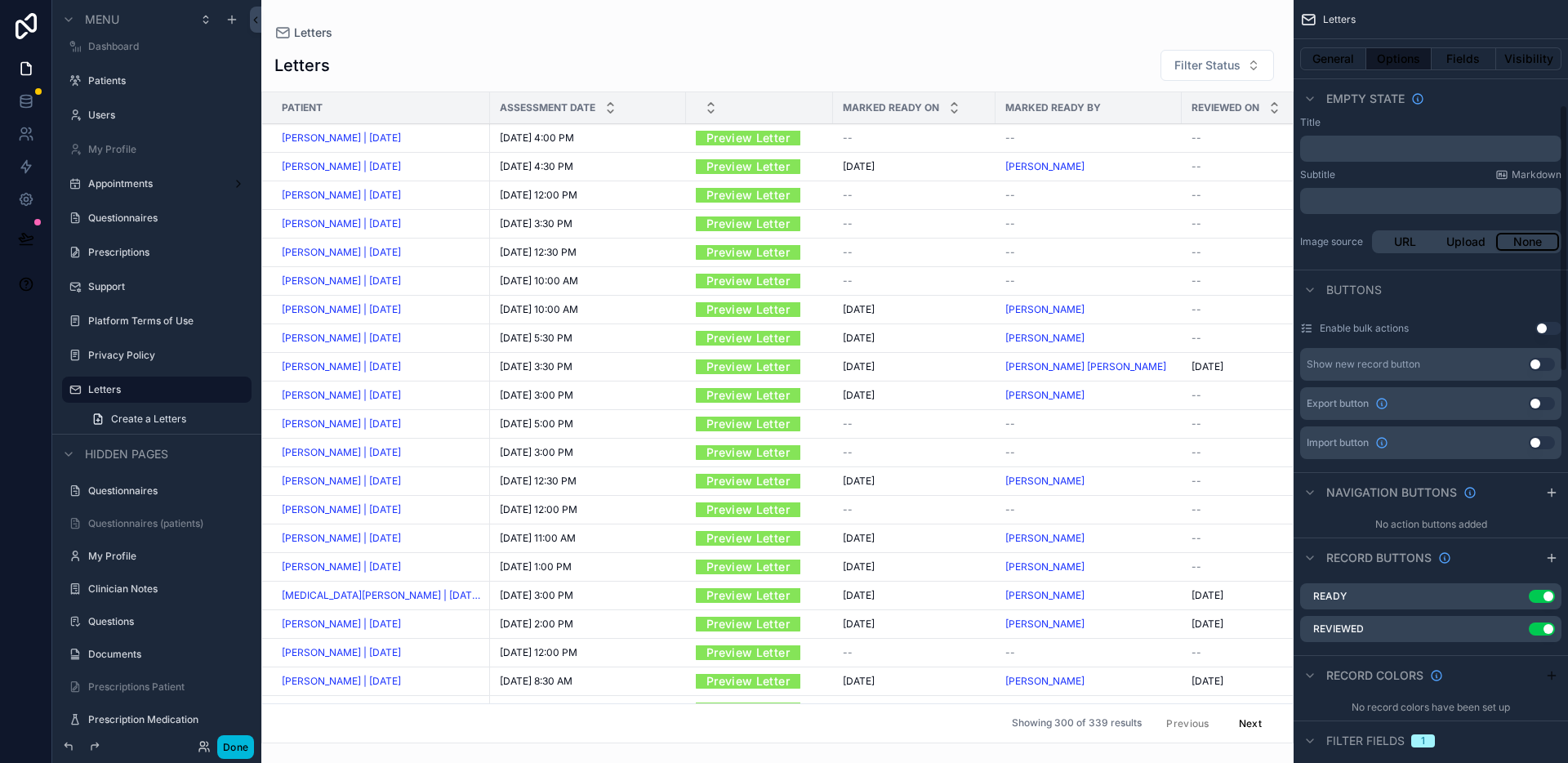
scroll to position [309, 0]
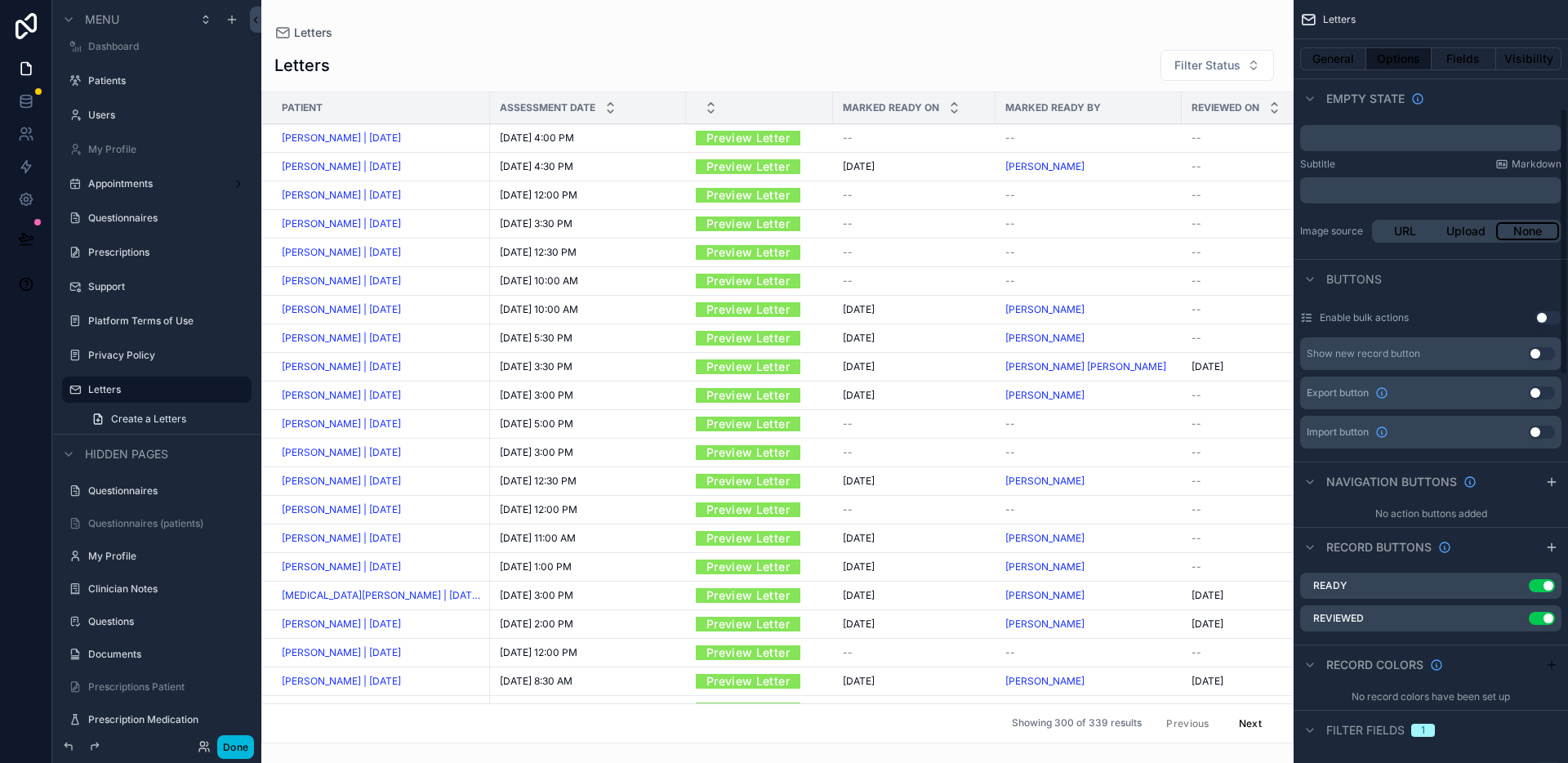
click at [1552, 542] on icon "scrollable content" at bounding box center [1551, 547] width 13 height 13
click at [0, 0] on icon "scrollable content" at bounding box center [0, 0] width 0 height 0
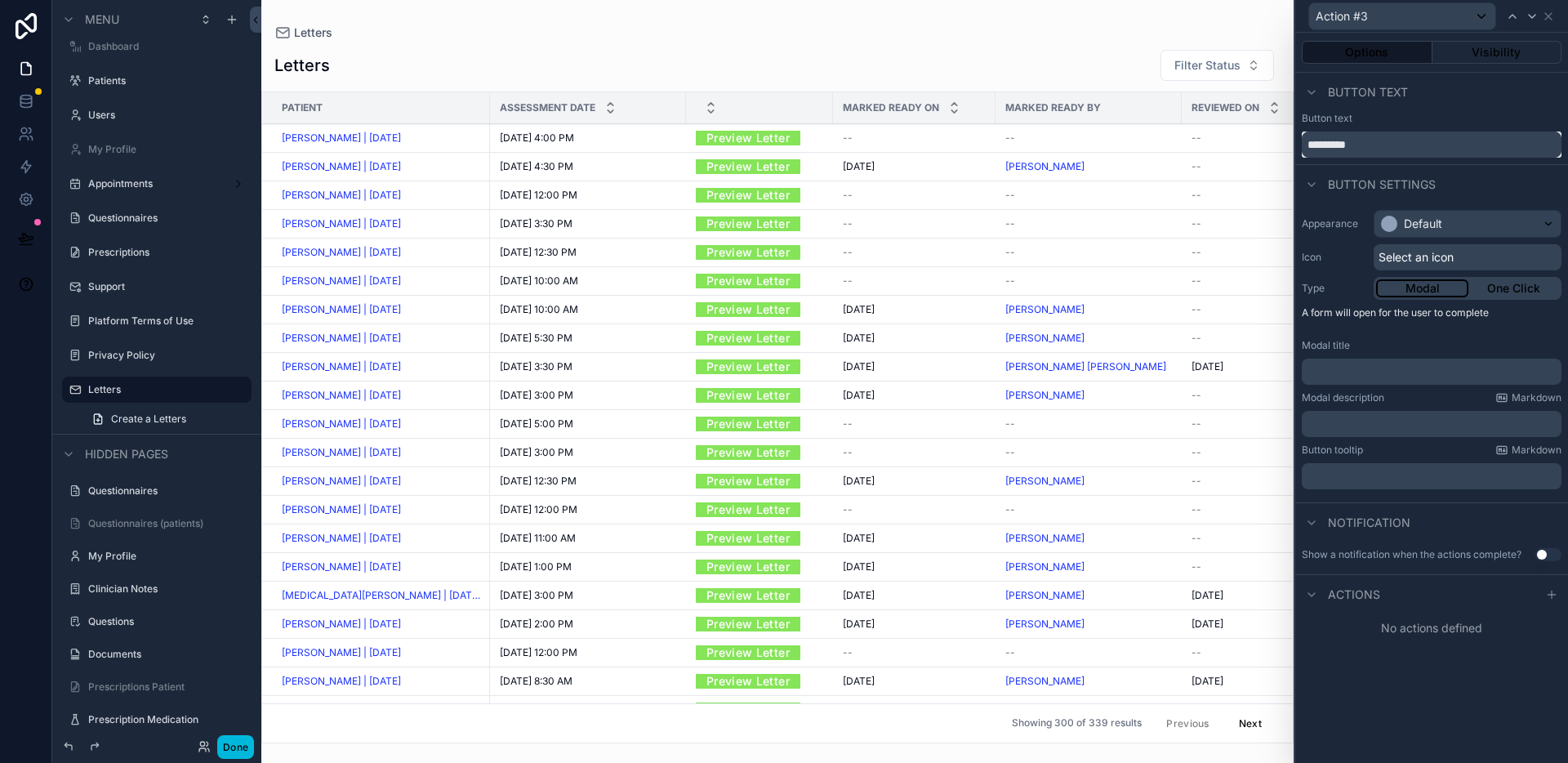
click at [1372, 154] on input "*********" at bounding box center [1431, 144] width 260 height 26
type input "****"
click at [1407, 231] on div "Default" at bounding box center [1424, 224] width 39 height 17
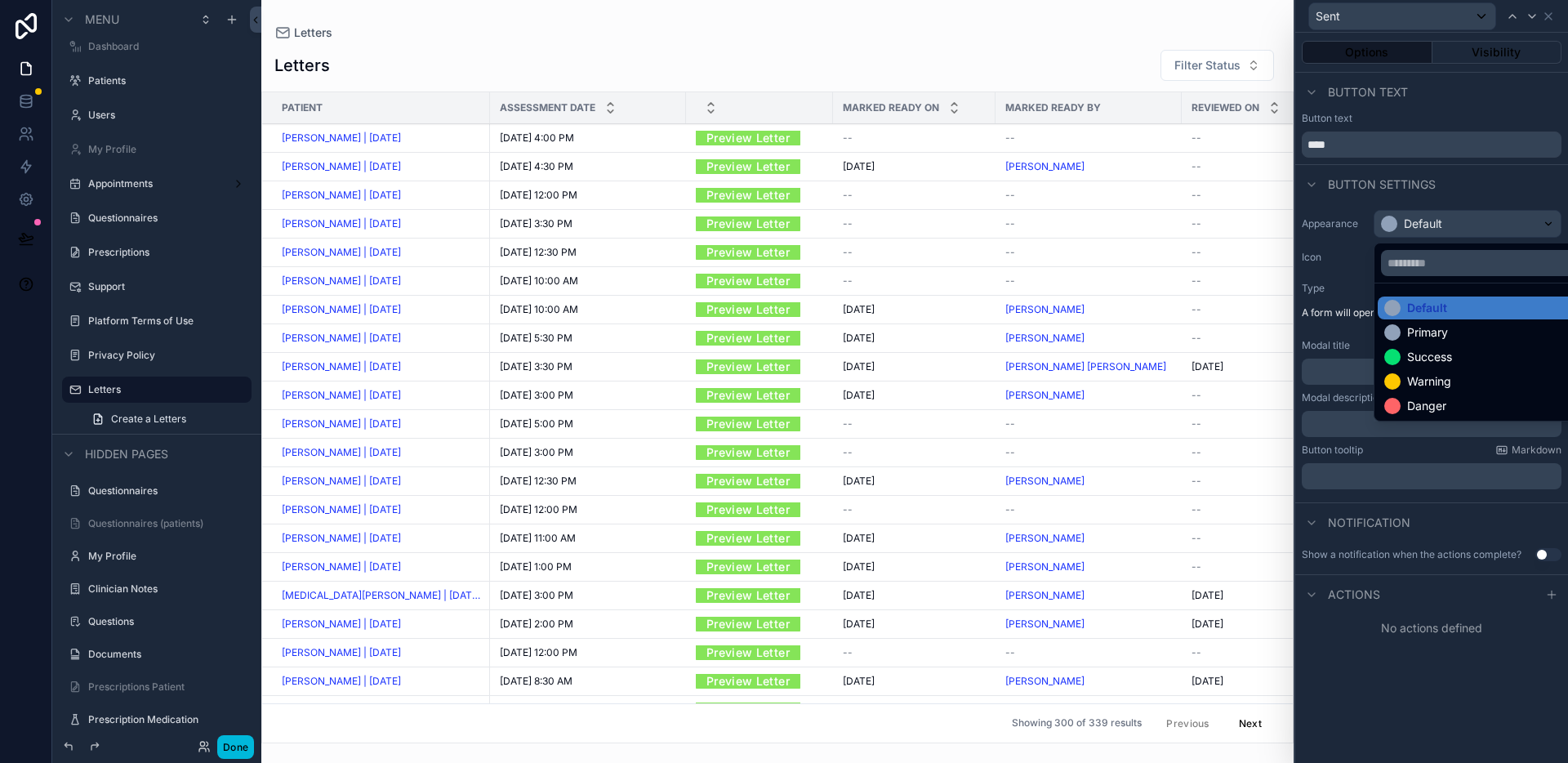
click at [1431, 324] on div "Primary" at bounding box center [1427, 332] width 41 height 17
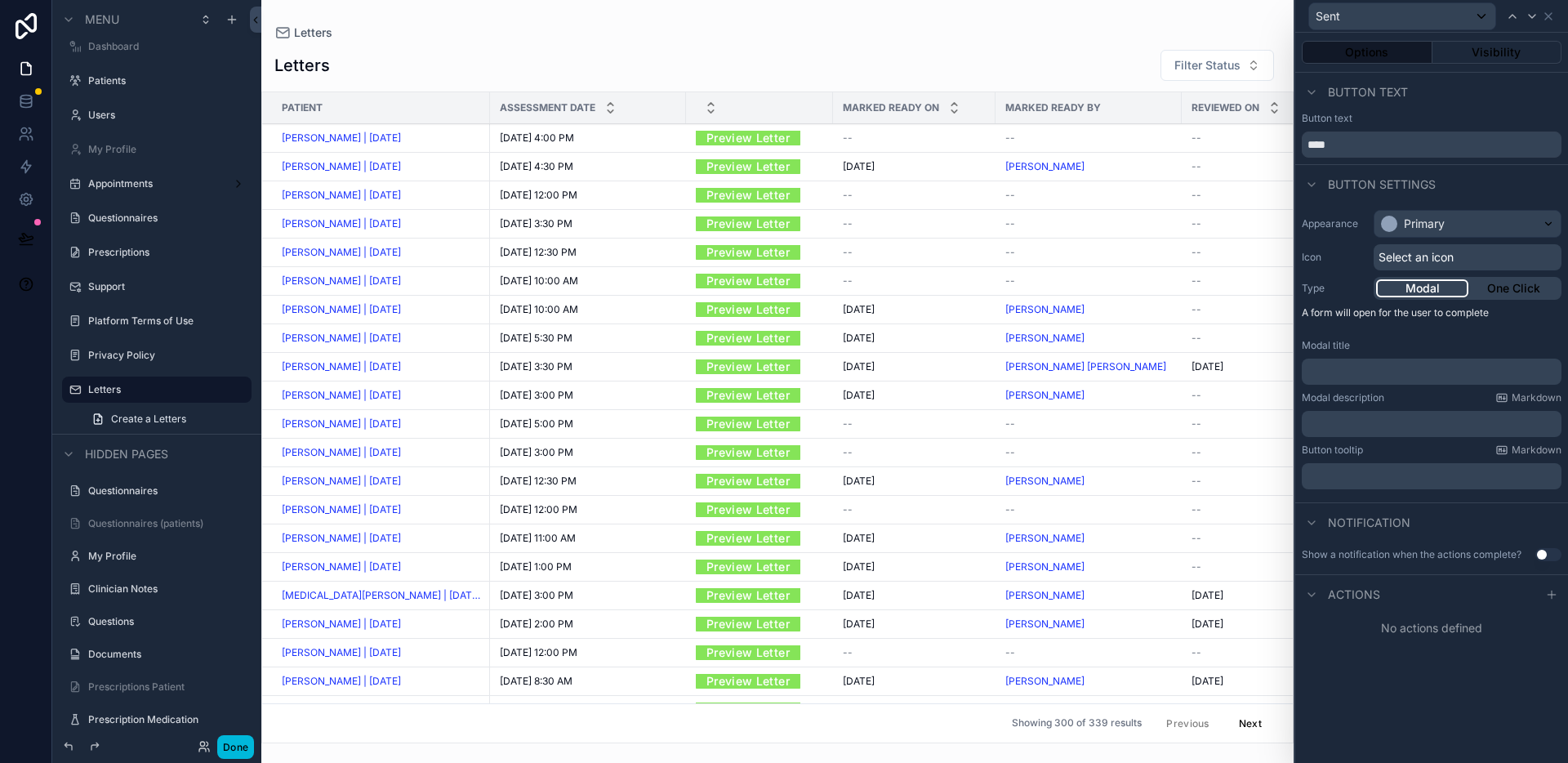
click at [1439, 287] on button "Modal" at bounding box center [1422, 288] width 92 height 18
click at [1357, 593] on span "Actions" at bounding box center [1353, 595] width 52 height 17
click at [1376, 600] on span "Actions" at bounding box center [1353, 595] width 52 height 17
click at [1552, 596] on icon at bounding box center [1551, 594] width 13 height 13
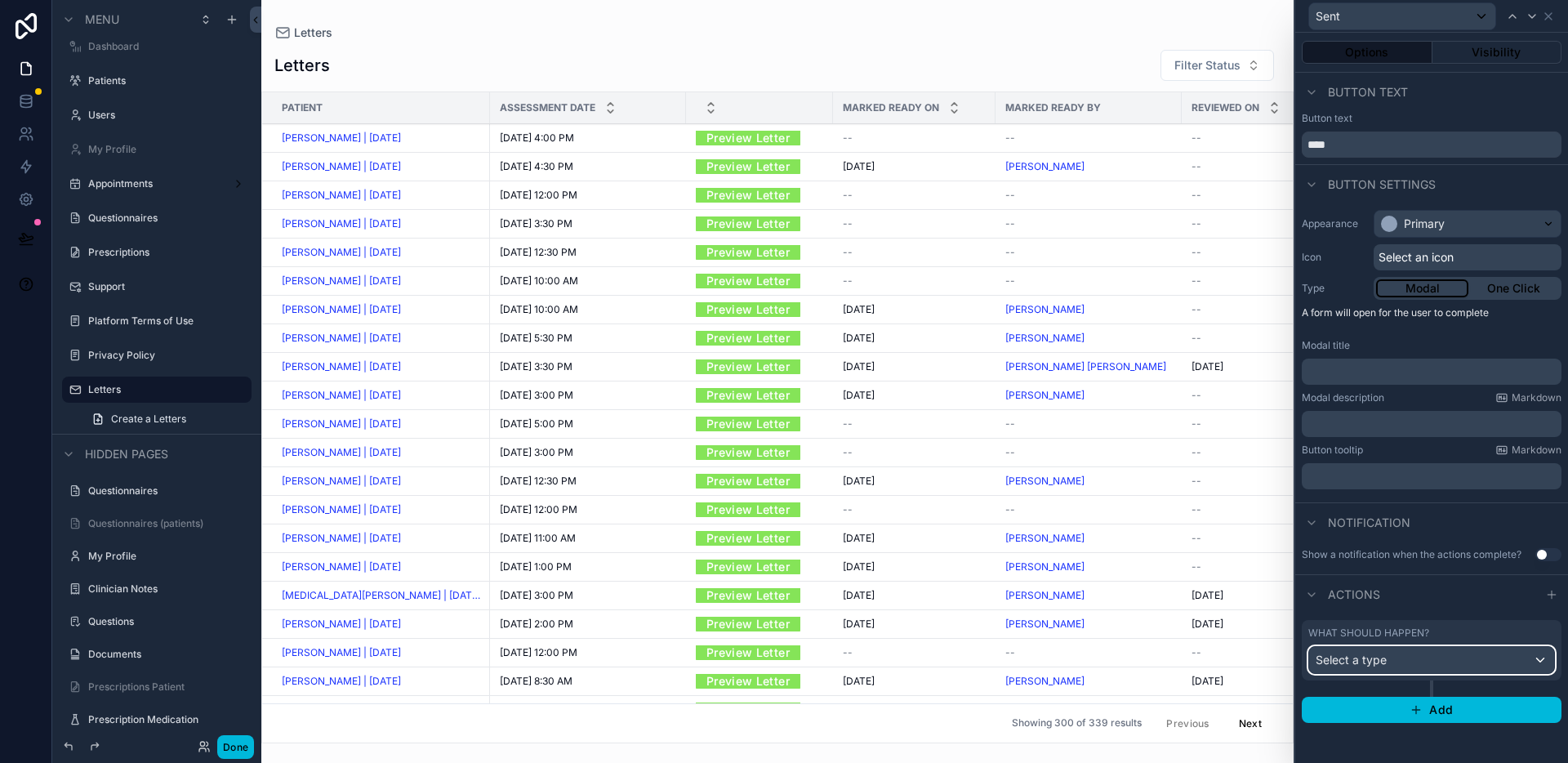
click at [1436, 662] on div "Select a type" at bounding box center [1431, 660] width 245 height 26
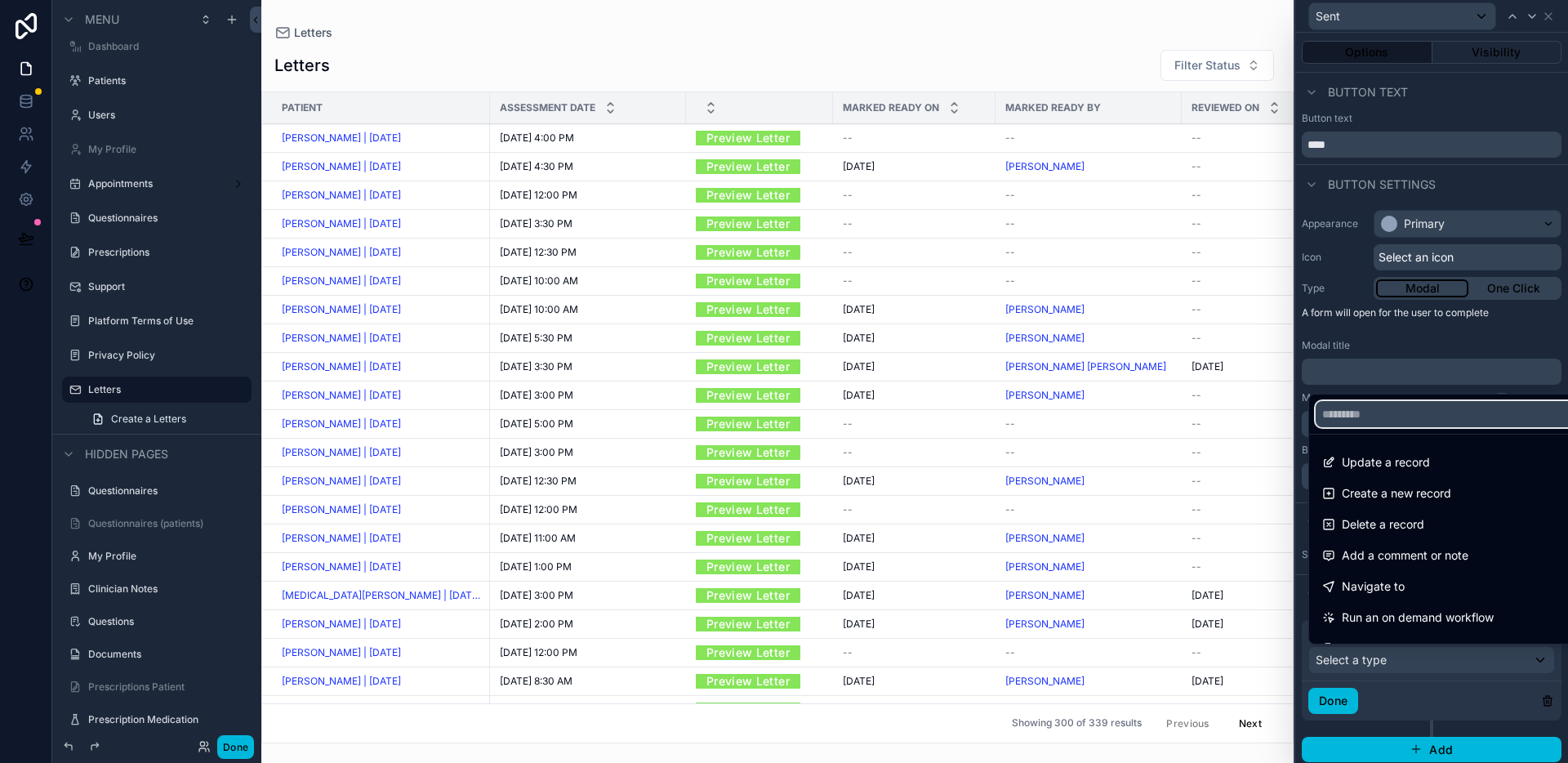
click at [1378, 420] on input "text" at bounding box center [1450, 414] width 270 height 26
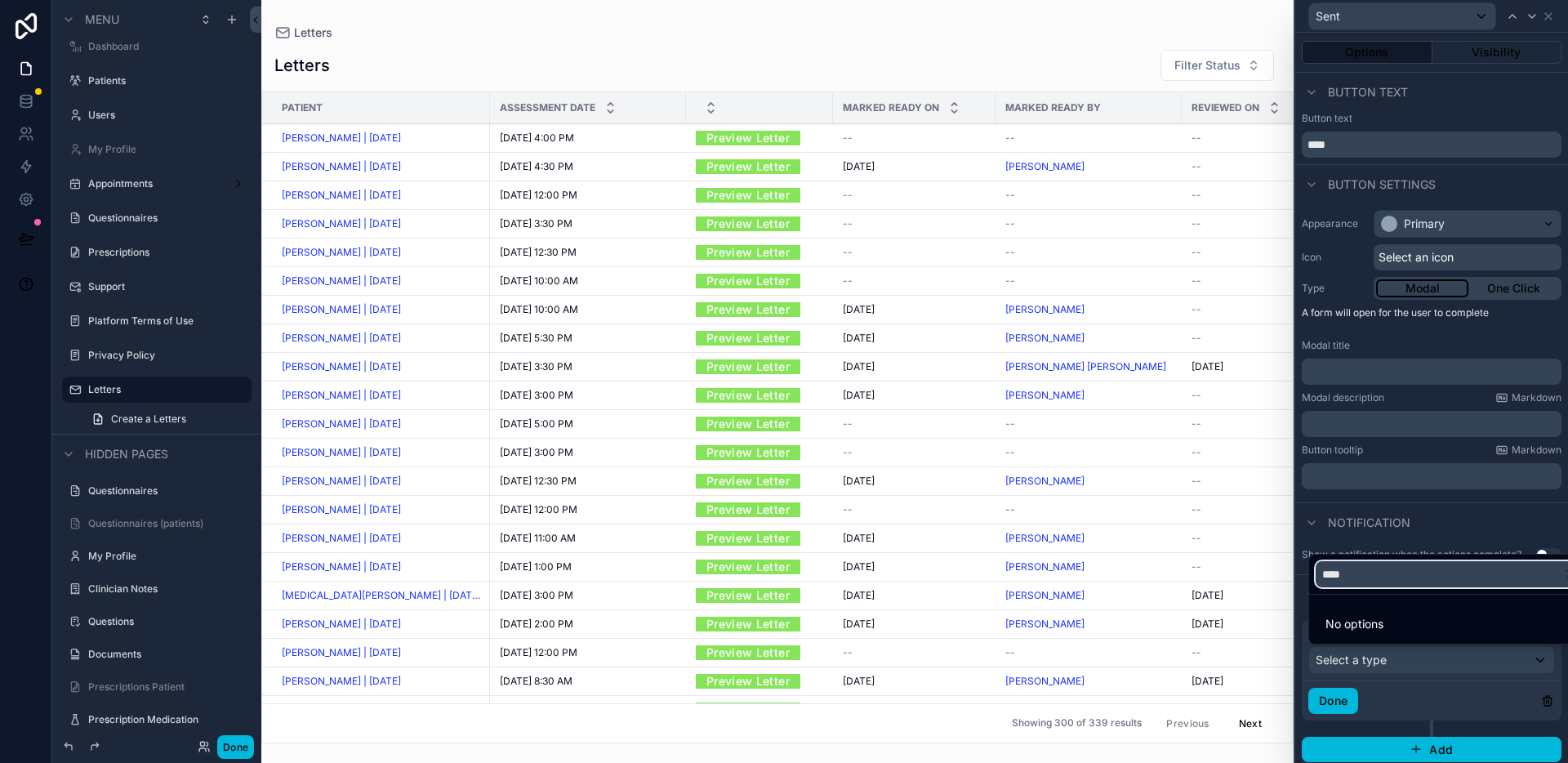
type input "****"
click at [1335, 700] on div at bounding box center [1431, 382] width 273 height 763
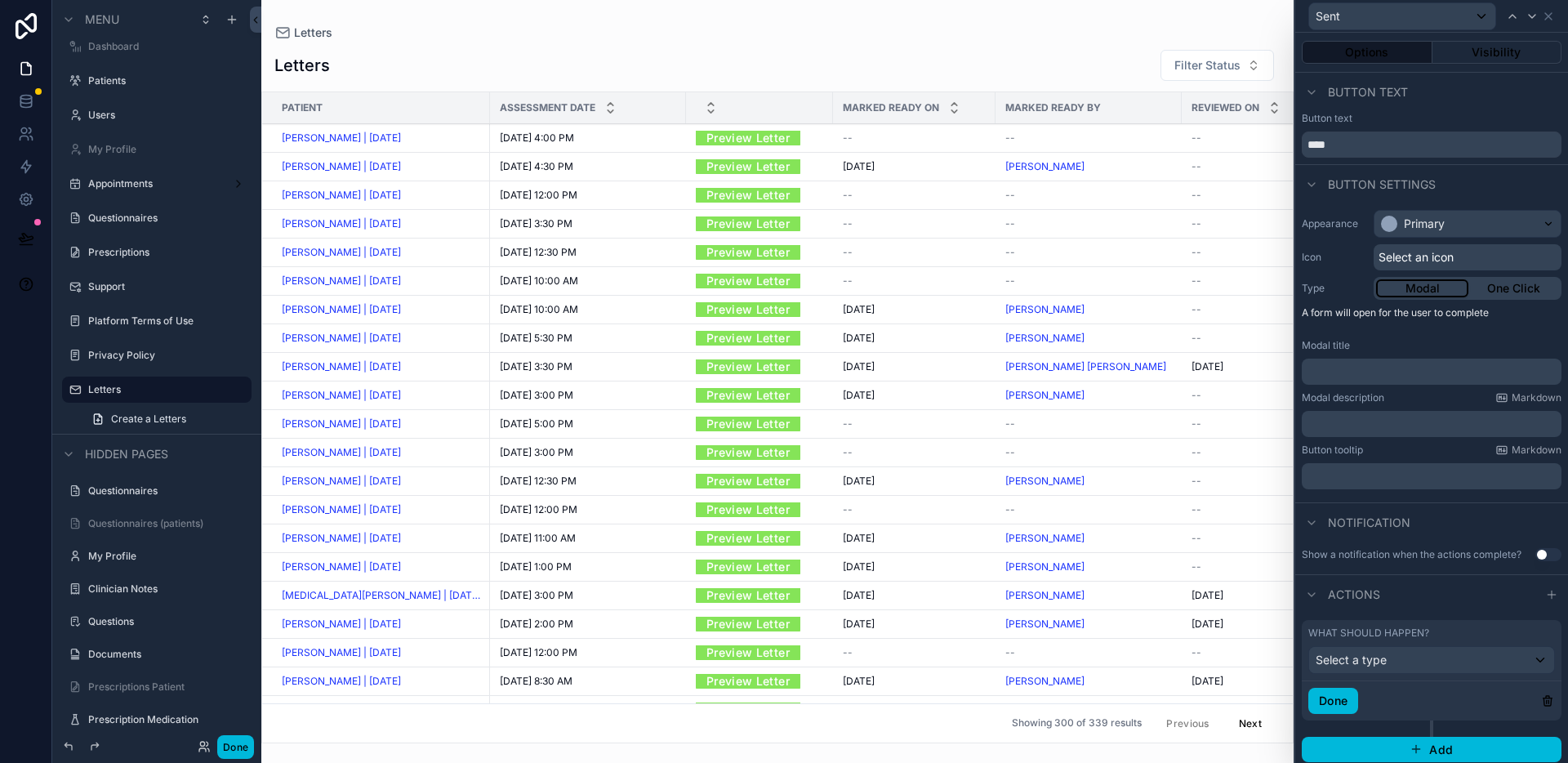
scroll to position [5, 0]
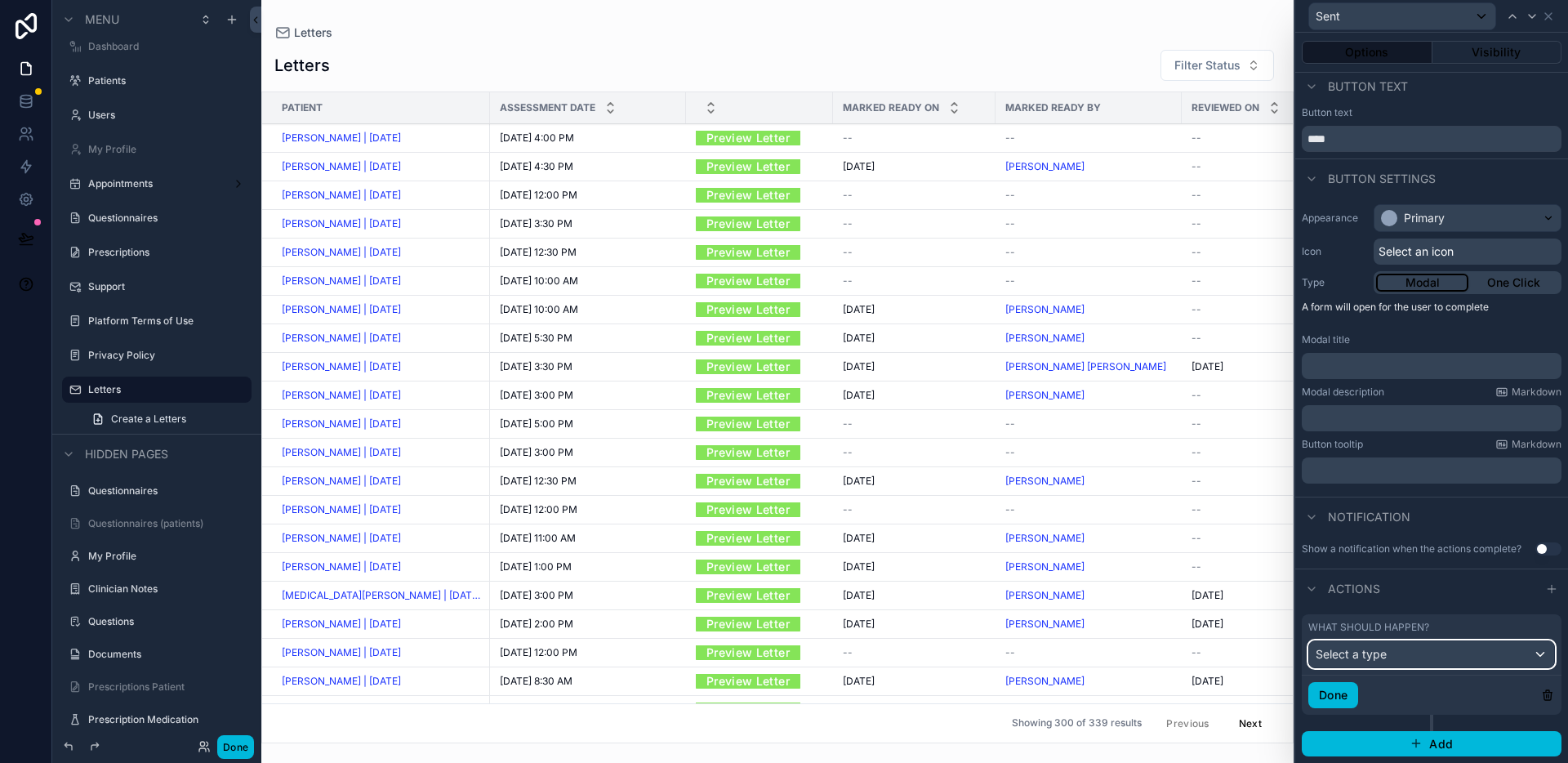
click at [1374, 652] on span "Select a type" at bounding box center [1350, 654] width 71 height 14
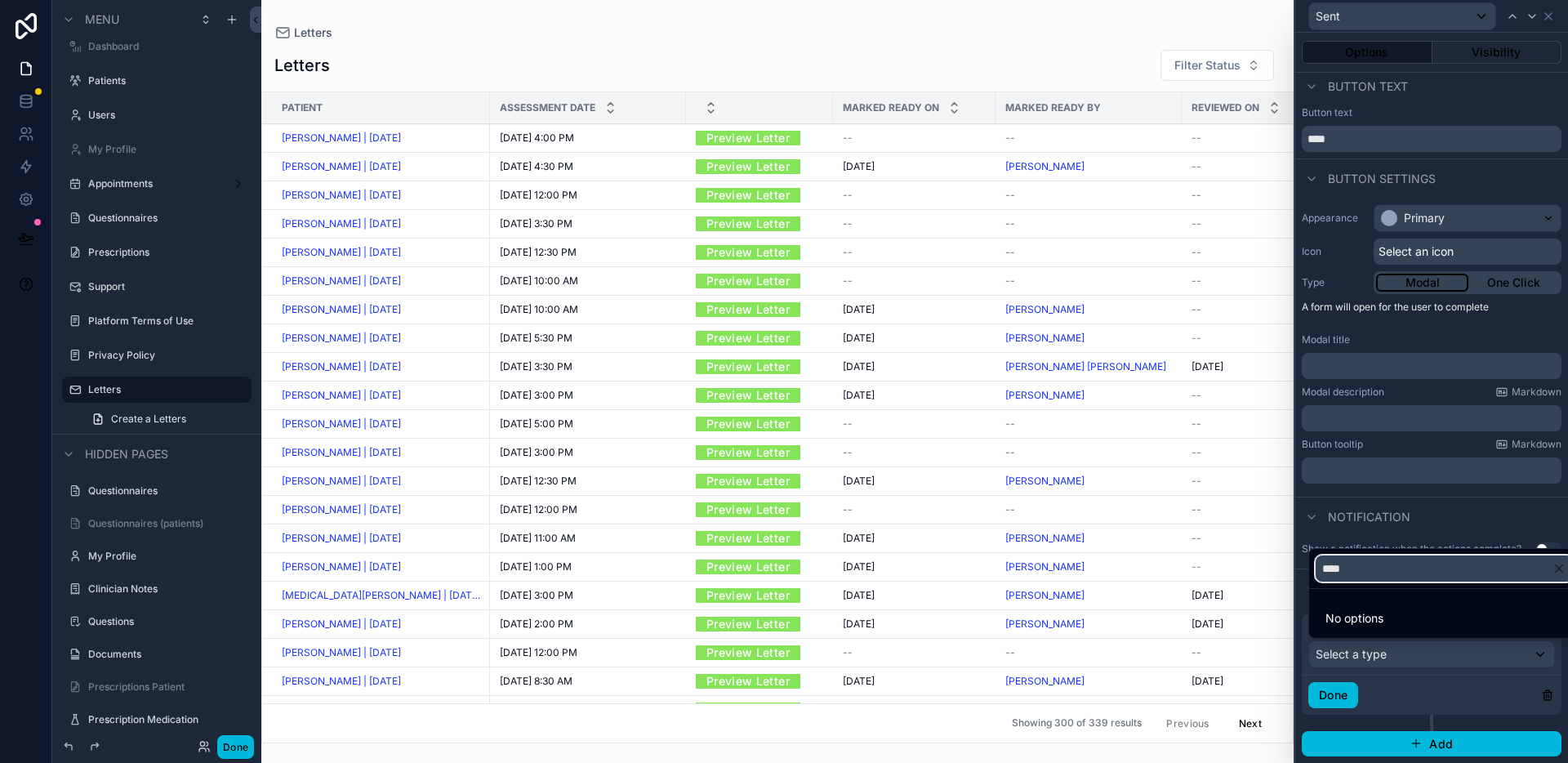
click at [1362, 577] on input "****" at bounding box center [1444, 568] width 257 height 26
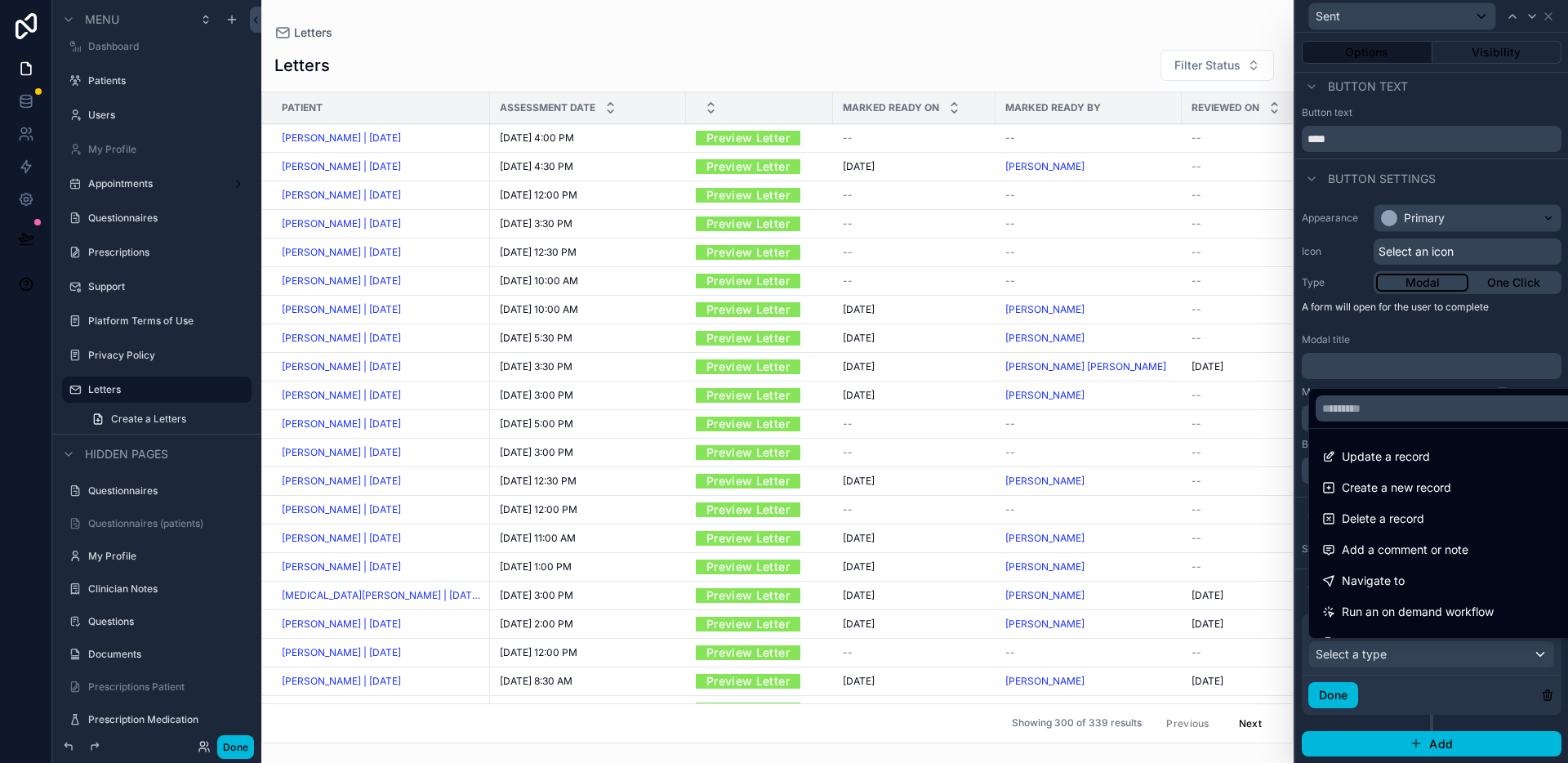
drag, startPoint x: 1392, startPoint y: 463, endPoint x: 1383, endPoint y: 643, distance: 180.2
click at [1392, 463] on span "Update a record" at bounding box center [1386, 456] width 88 height 19
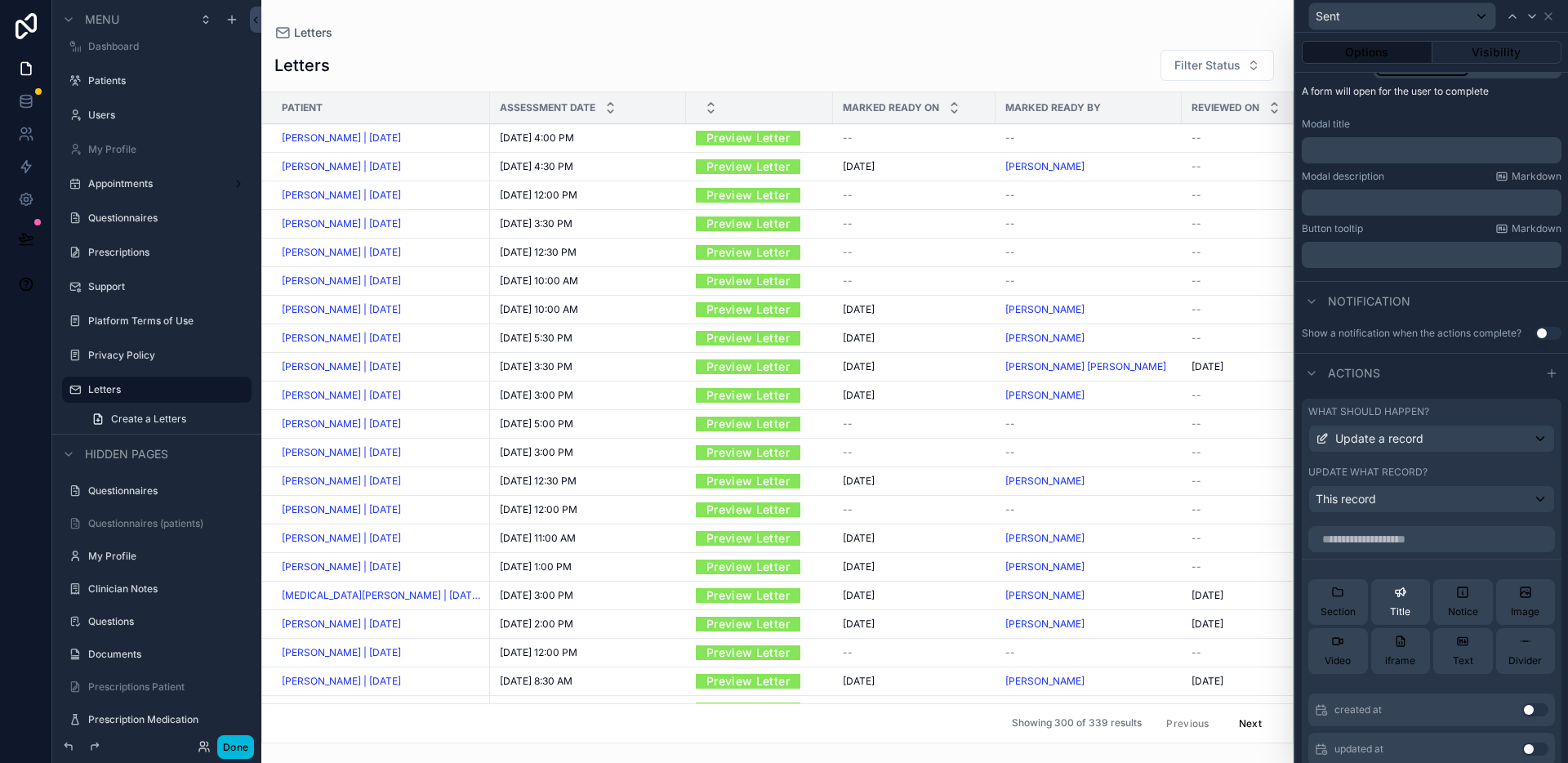
scroll to position [232, 0]
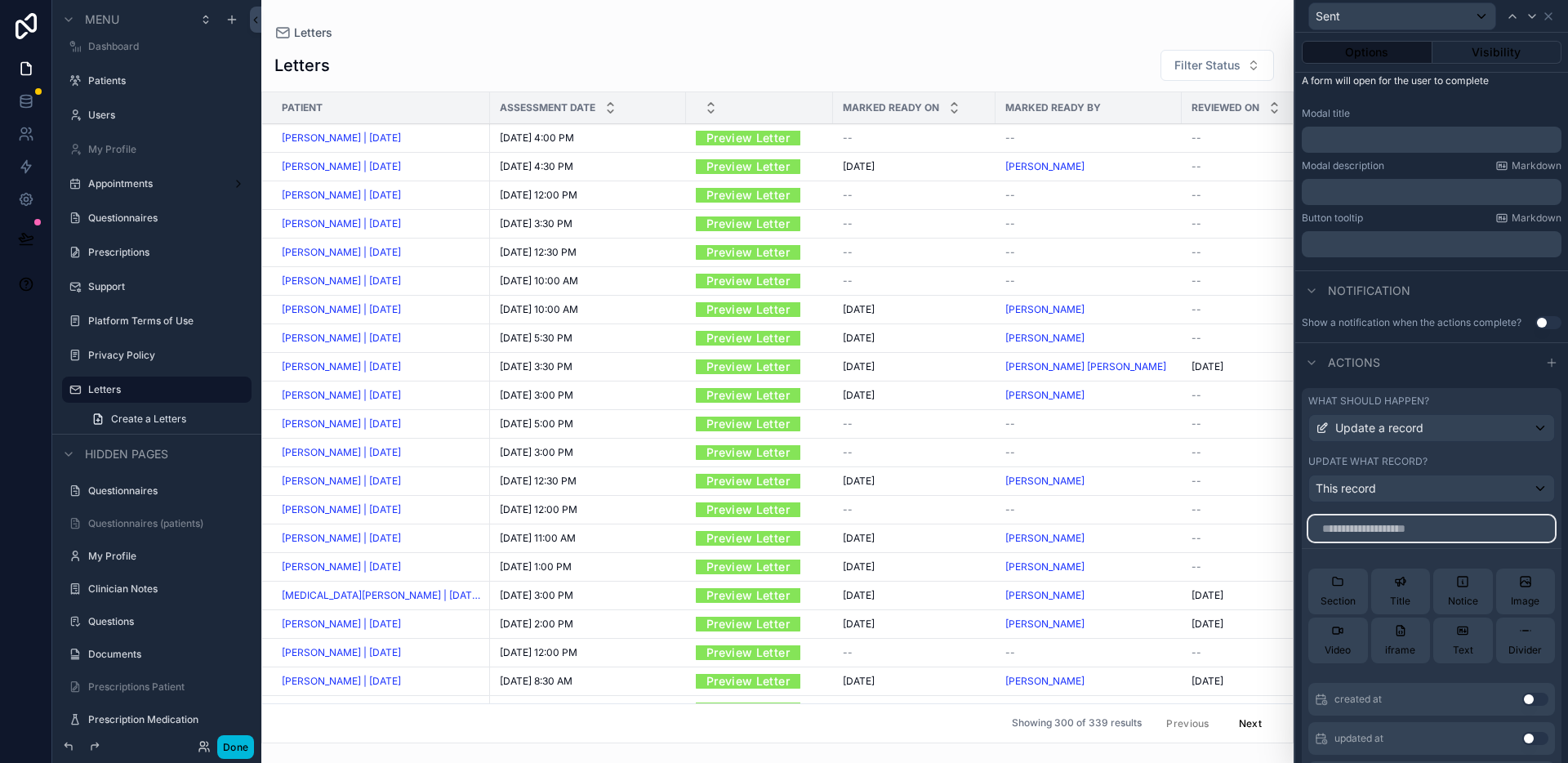
click at [1384, 523] on input "text" at bounding box center [1431, 529] width 247 height 26
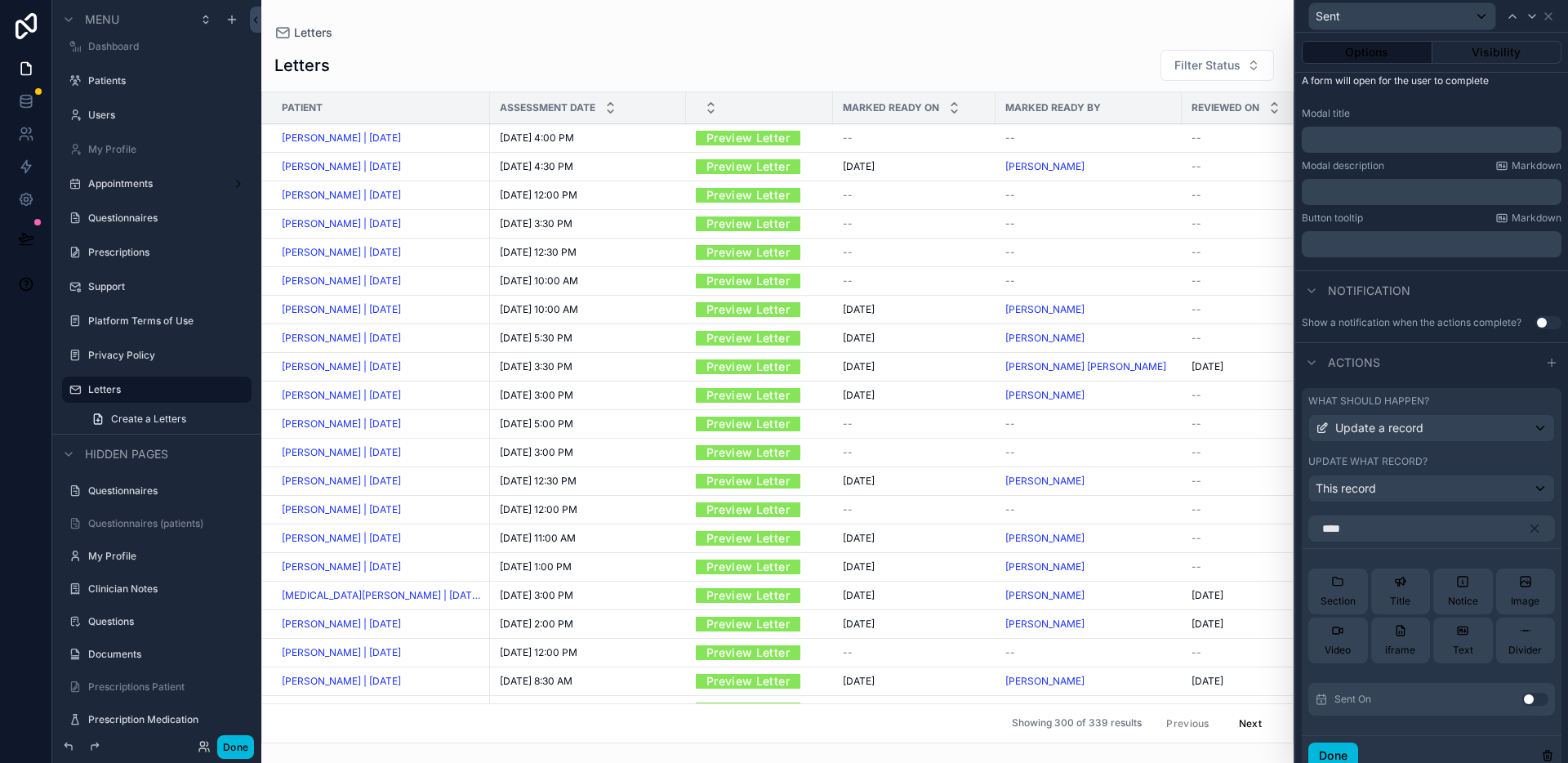
drag, startPoint x: 1513, startPoint y: 700, endPoint x: 1401, endPoint y: 533, distance: 201.1
click at [1522, 700] on button "Use setting" at bounding box center [1535, 699] width 26 height 13
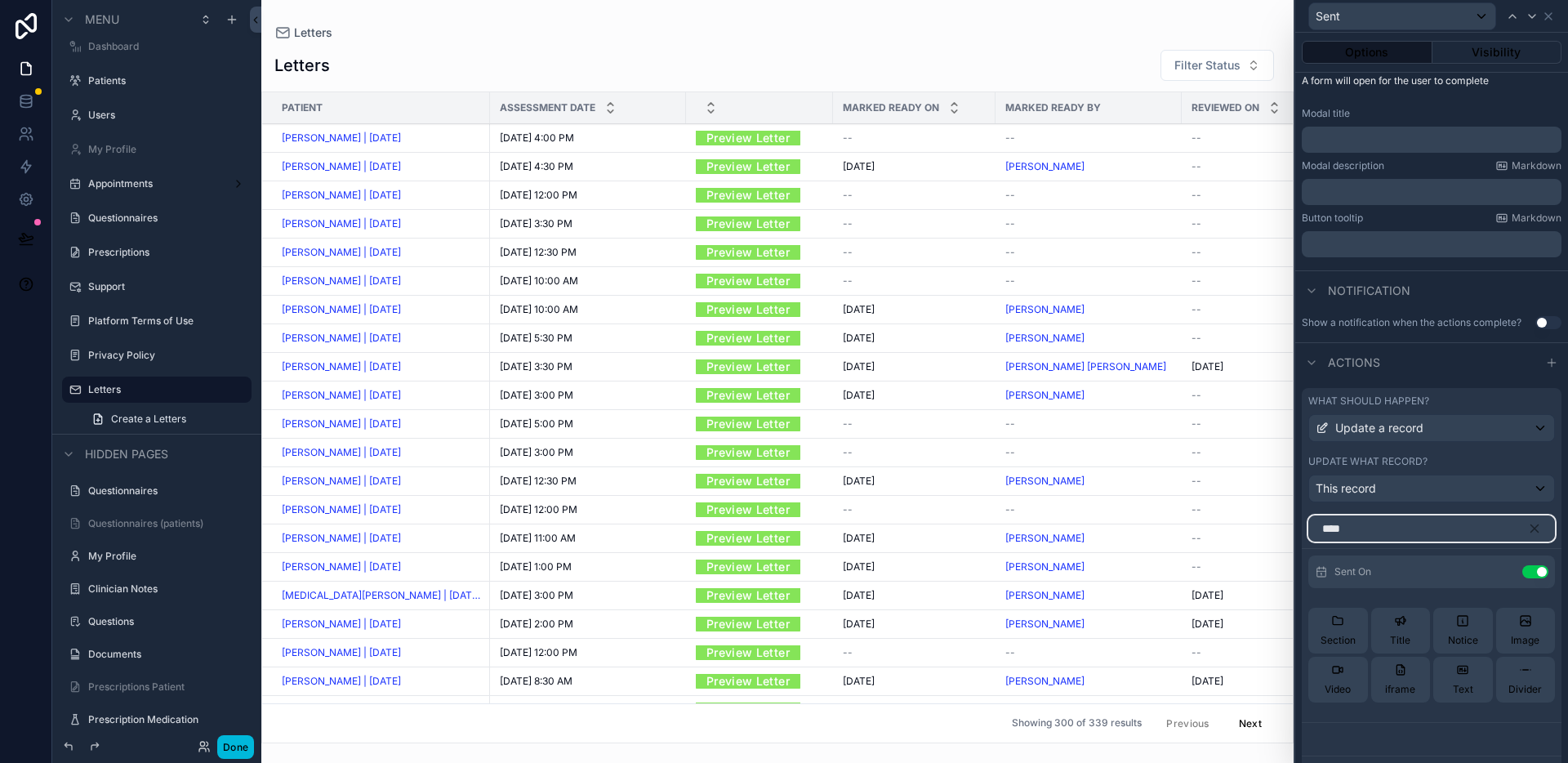
click at [1401, 532] on input "****" at bounding box center [1431, 529] width 247 height 26
type input "****"
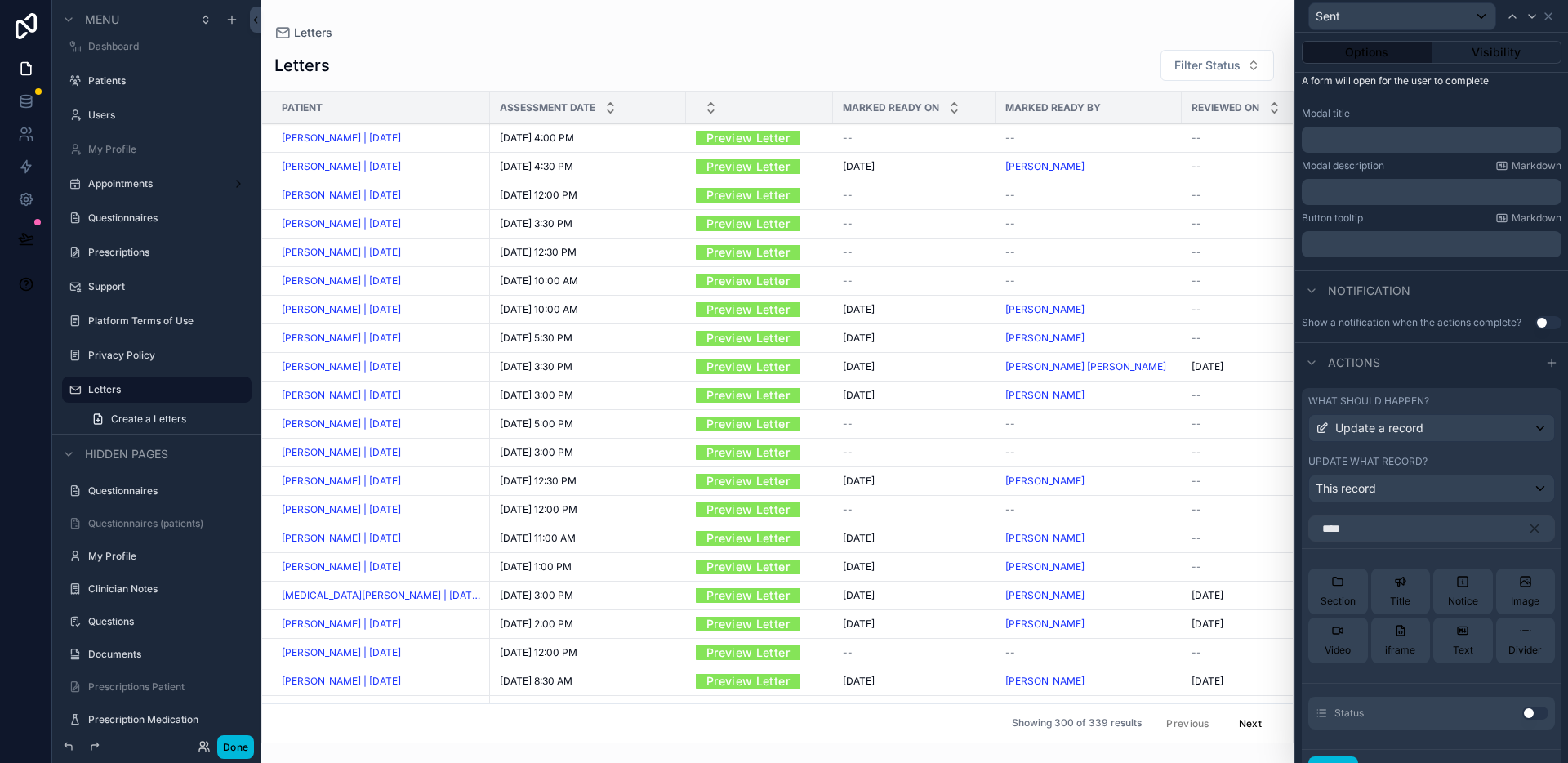
click at [1522, 710] on button "Use setting" at bounding box center [1535, 713] width 26 height 13
click at [0, 0] on icon at bounding box center [0, 0] width 0 height 0
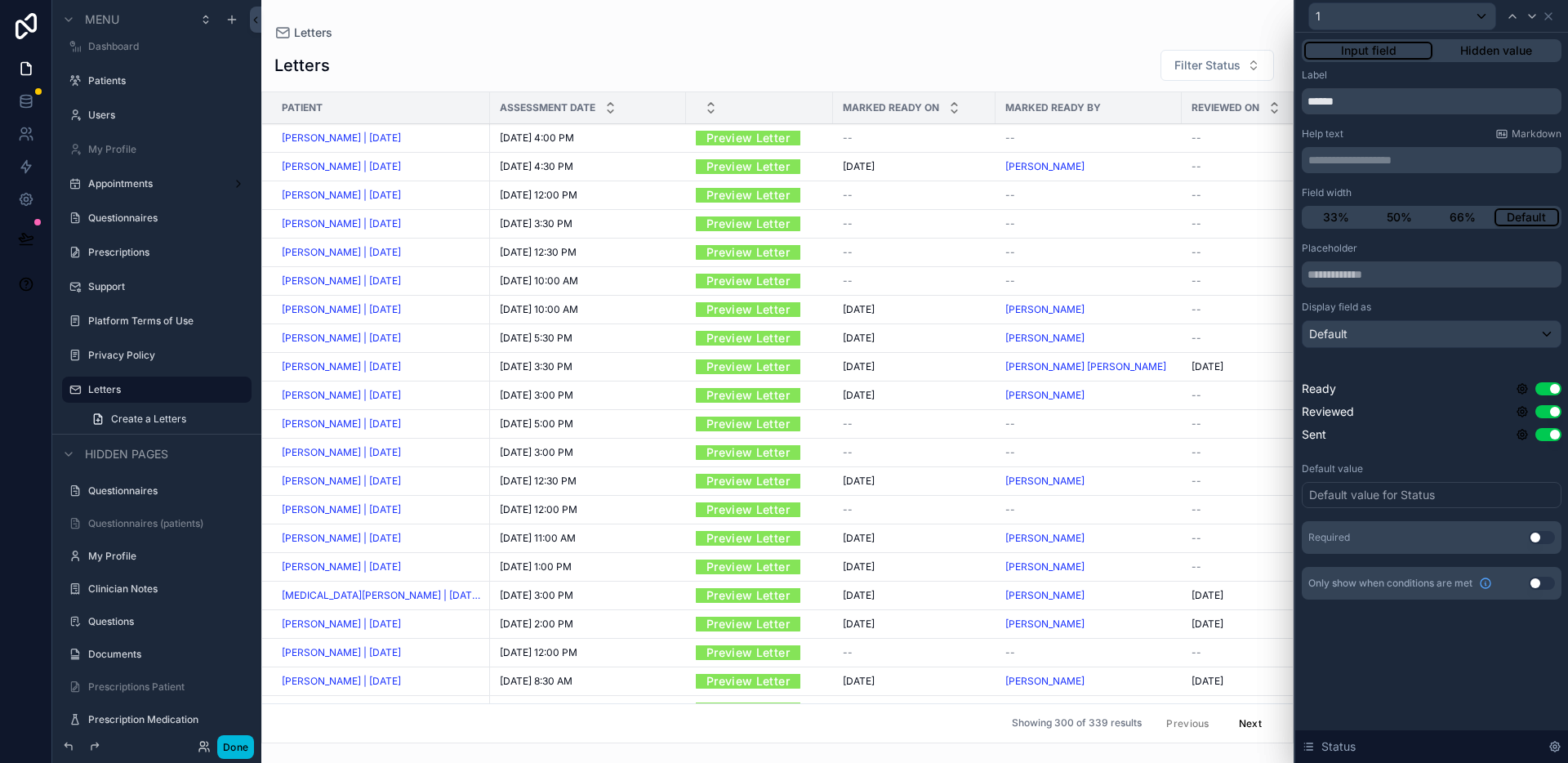
click at [1495, 55] on button "Hidden value" at bounding box center [1496, 50] width 127 height 18
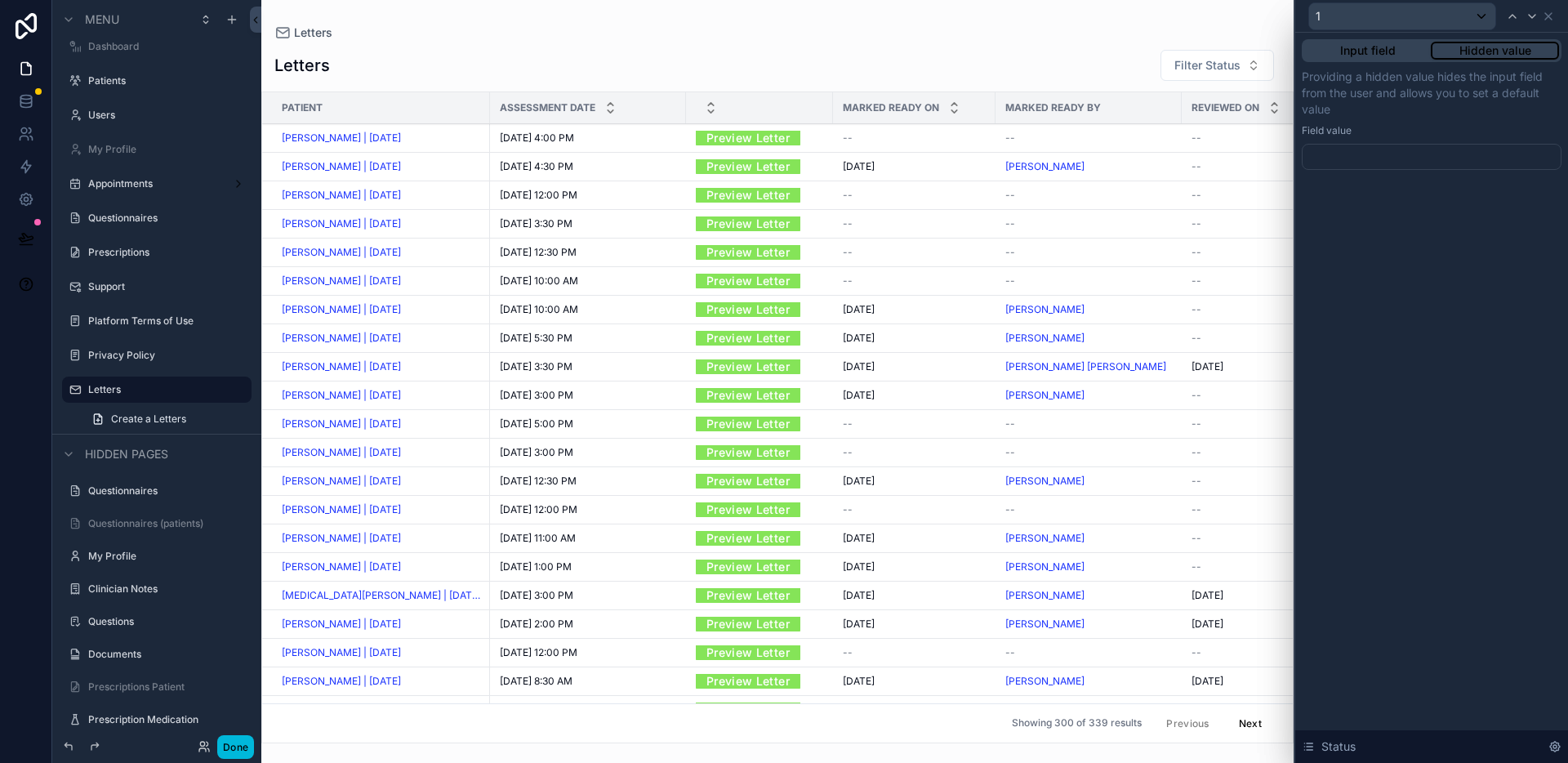
click at [1387, 157] on div at bounding box center [1431, 157] width 260 height 26
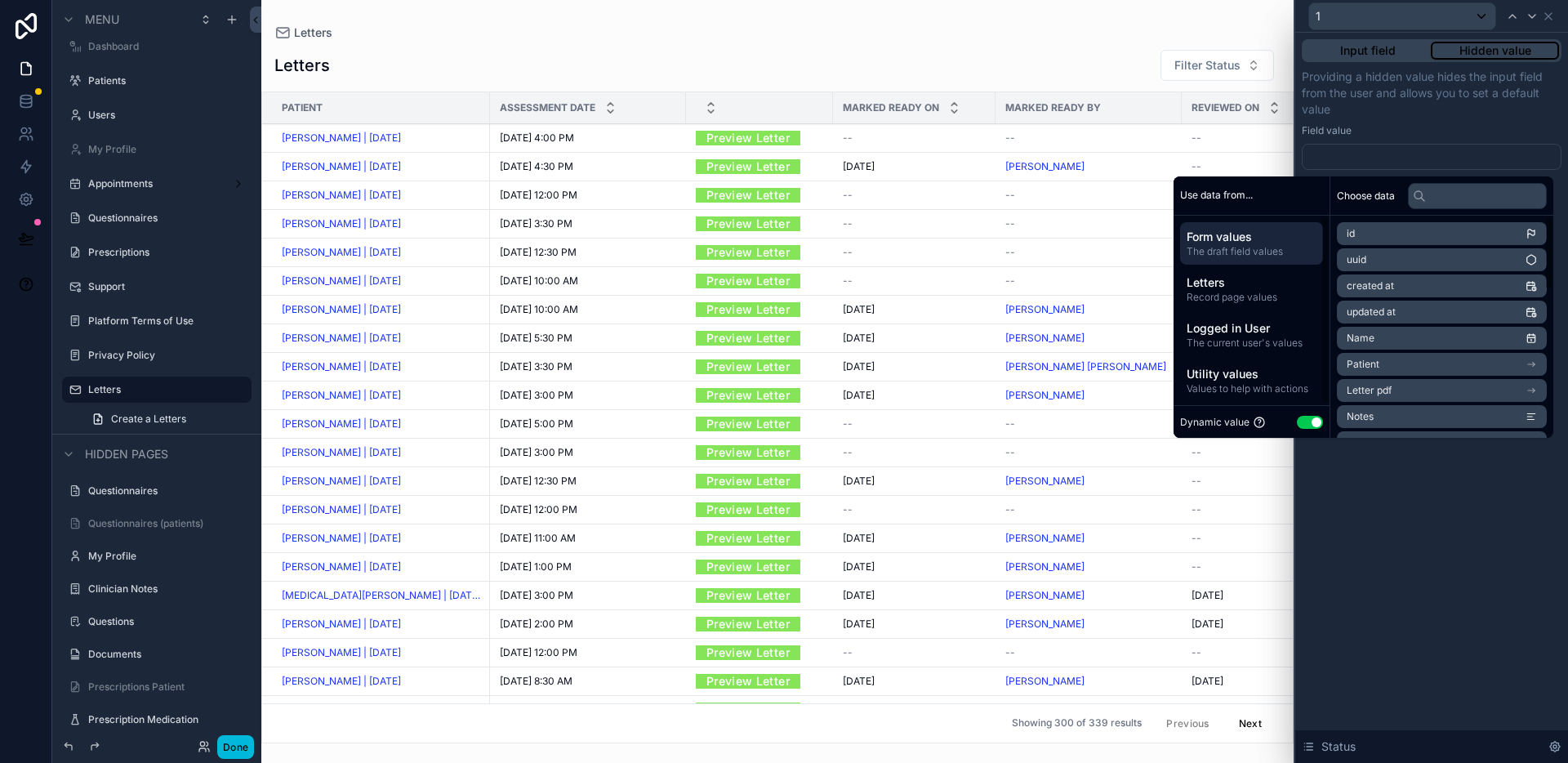
click at [1303, 425] on button "Use setting" at bounding box center [1310, 422] width 26 height 13
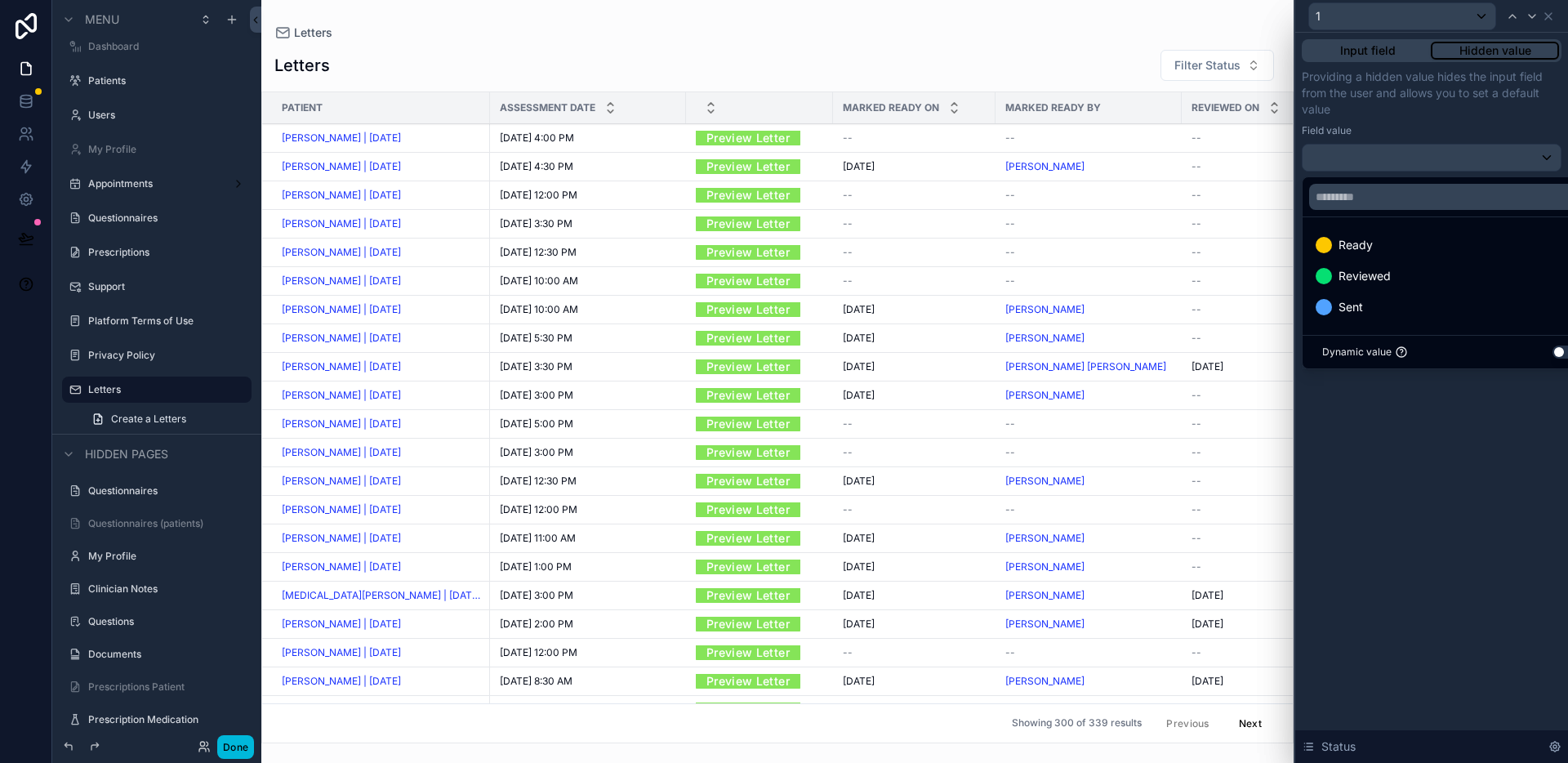
click at [1370, 319] on div "Sent" at bounding box center [1450, 307] width 289 height 29
click at [1450, 475] on div "Input field Hidden value Providing a hidden value hides the input field from th…" at bounding box center [1431, 397] width 273 height 730
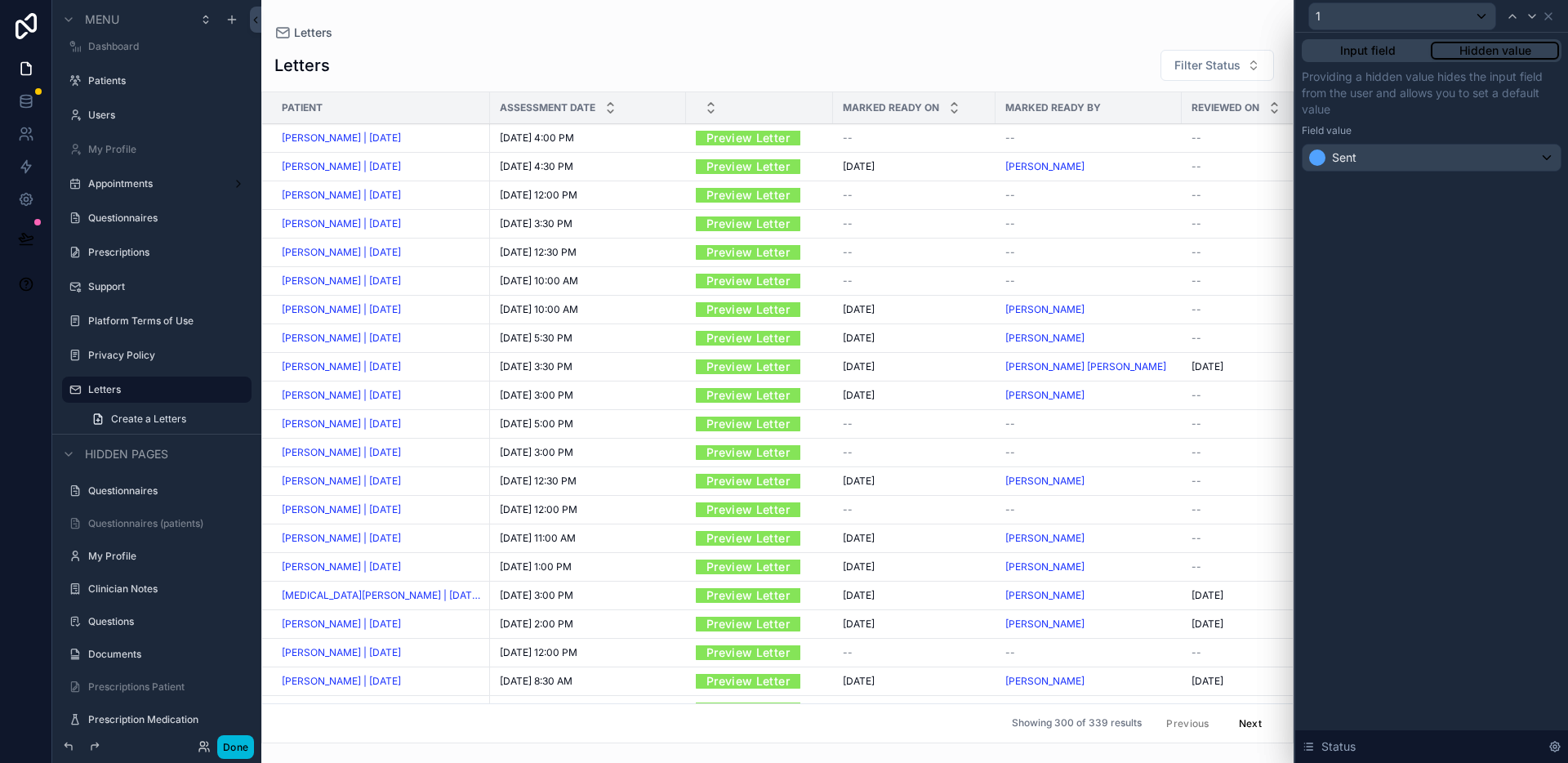
click at [1557, 16] on div "1" at bounding box center [1431, 16] width 260 height 32
click at [1552, 15] on icon at bounding box center [1548, 16] width 13 height 13
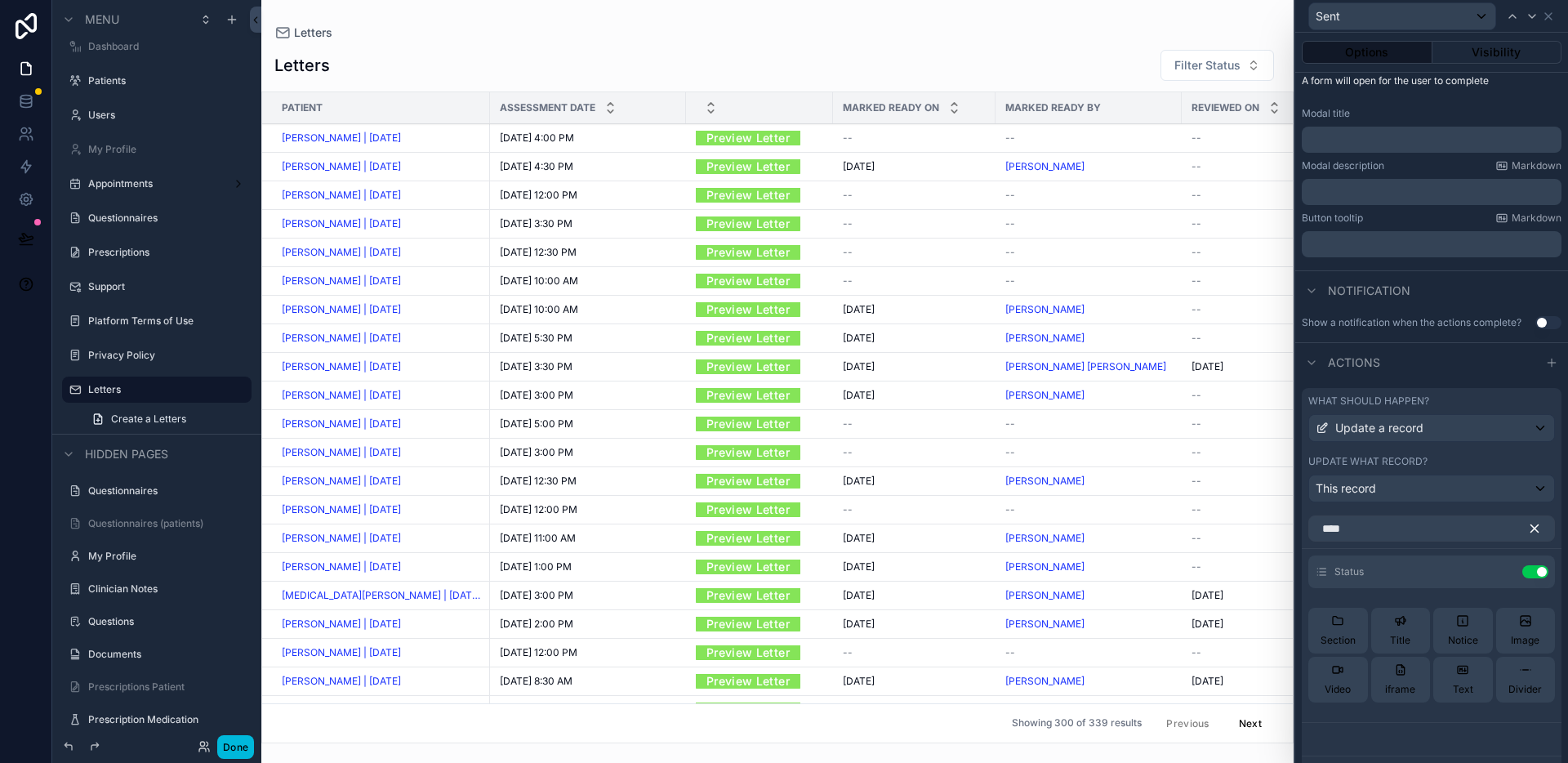
click at [1527, 530] on icon "button" at bounding box center [1535, 528] width 15 height 15
click at [0, 0] on icon at bounding box center [0, 0] width 0 height 0
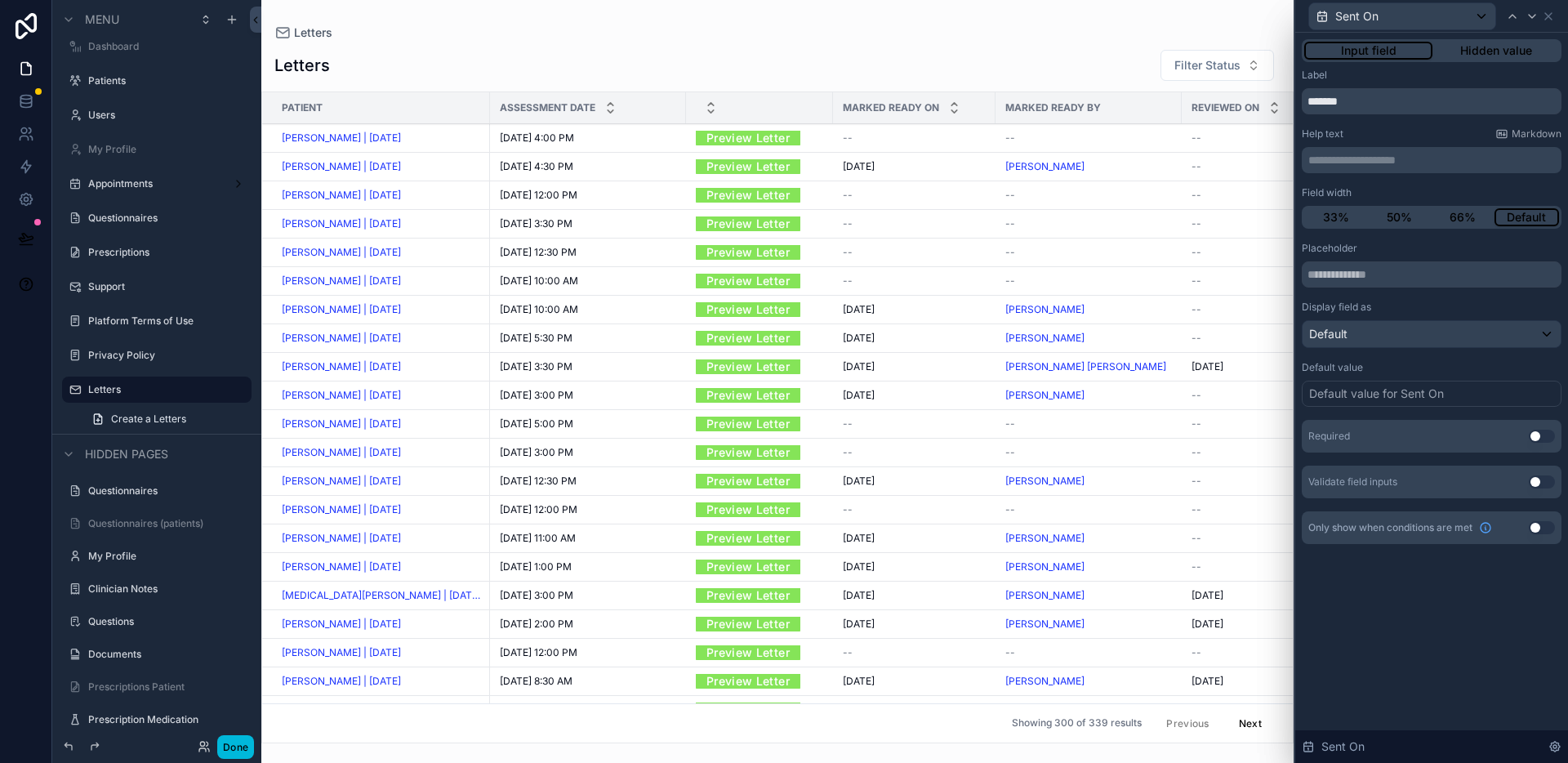
click at [1374, 397] on div "Default value for Sent On" at bounding box center [1376, 394] width 135 height 17
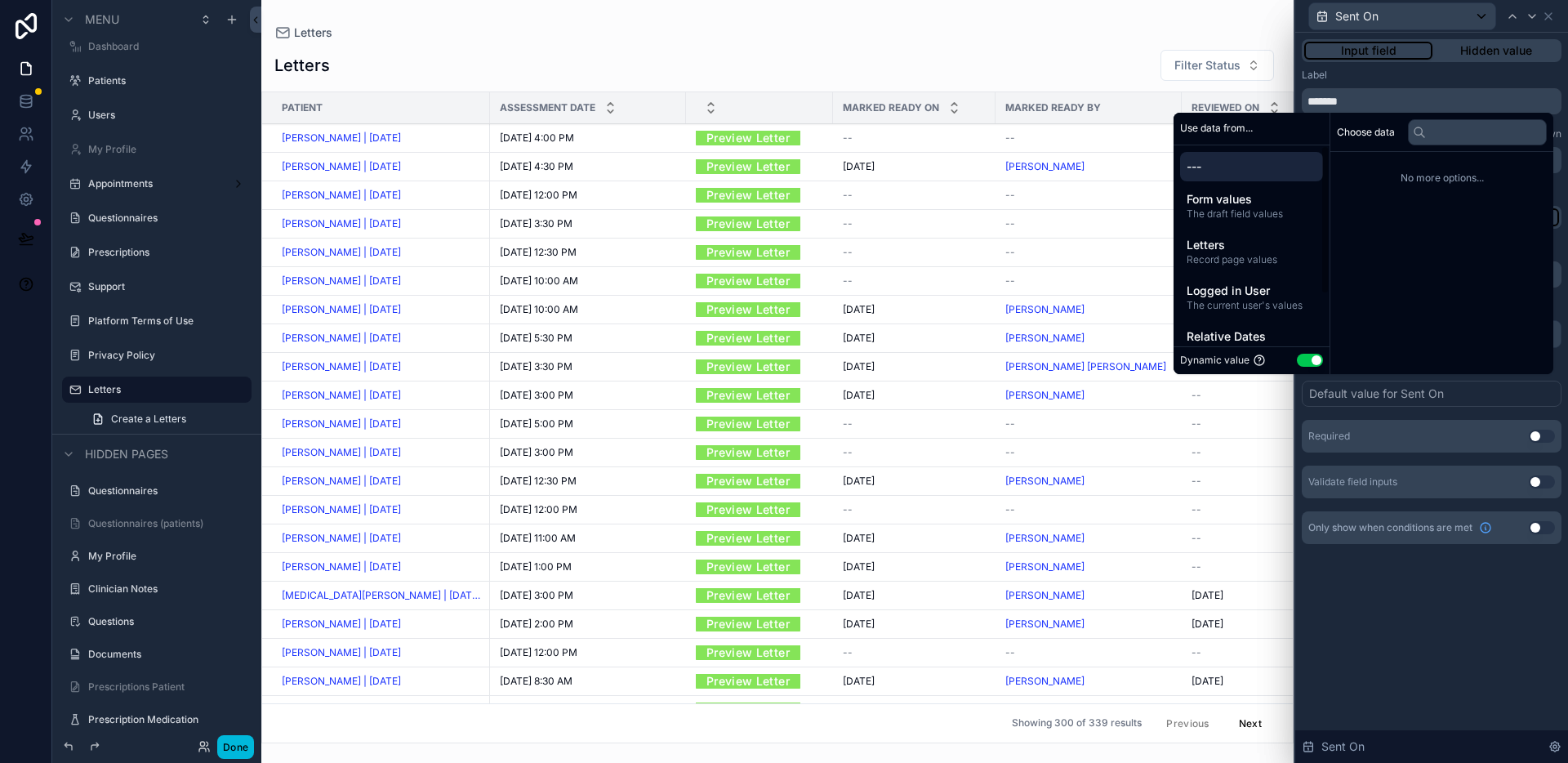
scroll to position [70, 0]
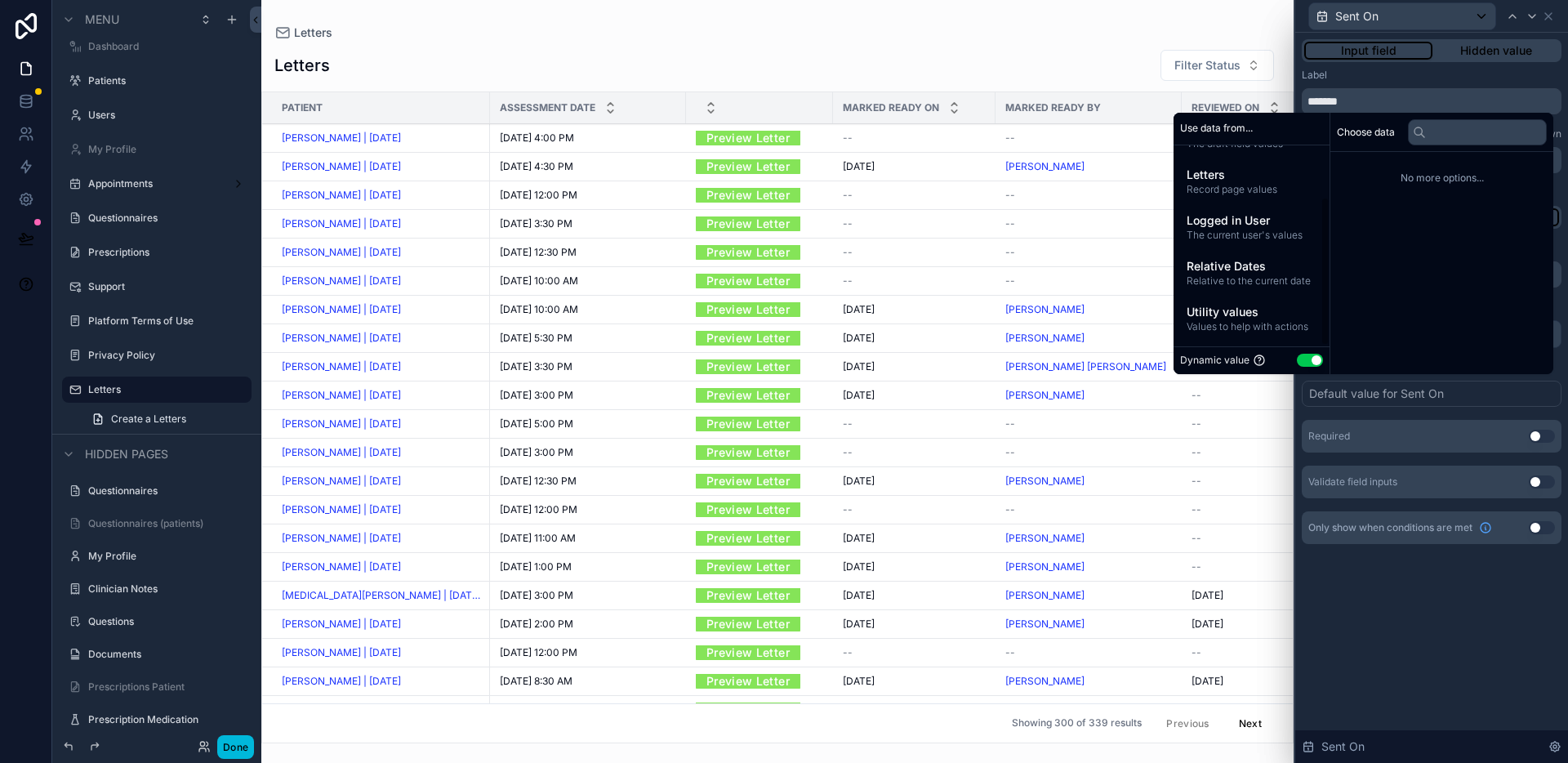
click at [1259, 278] on span "Relative to the current date" at bounding box center [1251, 280] width 129 height 13
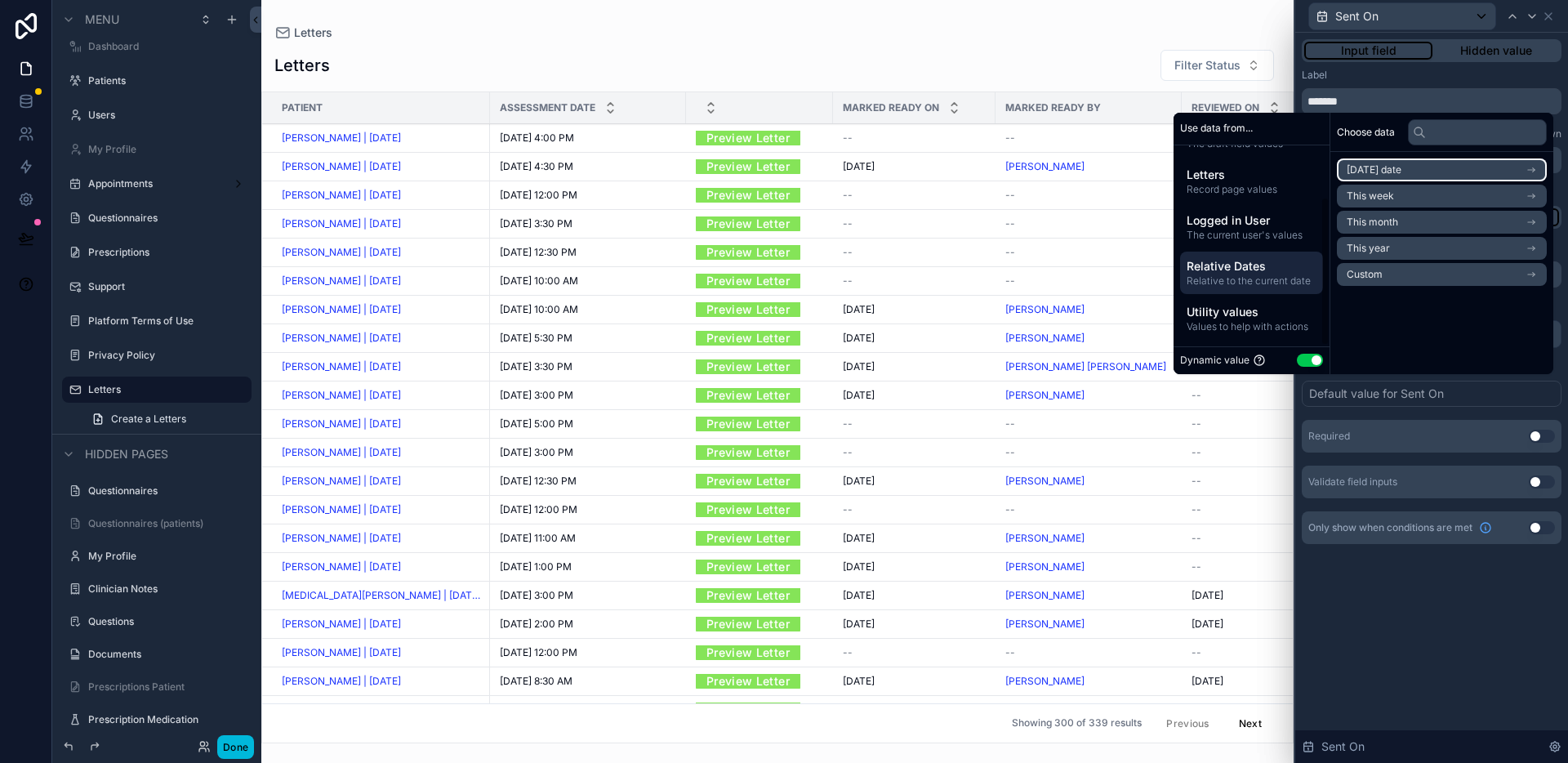
click at [1394, 174] on span "[DATE] date" at bounding box center [1374, 169] width 55 height 13
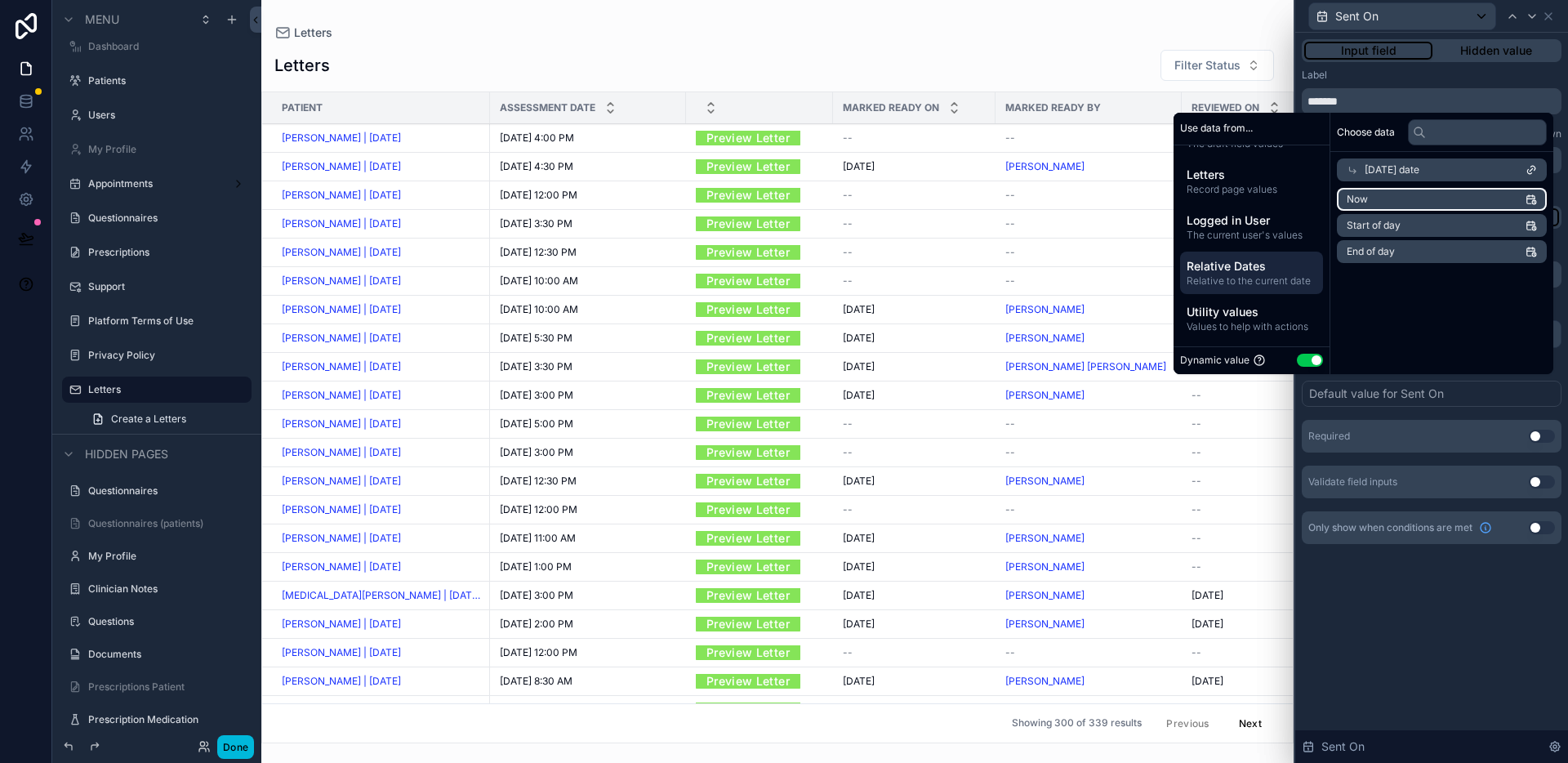
click at [1399, 200] on li "Now" at bounding box center [1442, 199] width 210 height 23
click at [1459, 634] on div "**********" at bounding box center [1431, 397] width 273 height 730
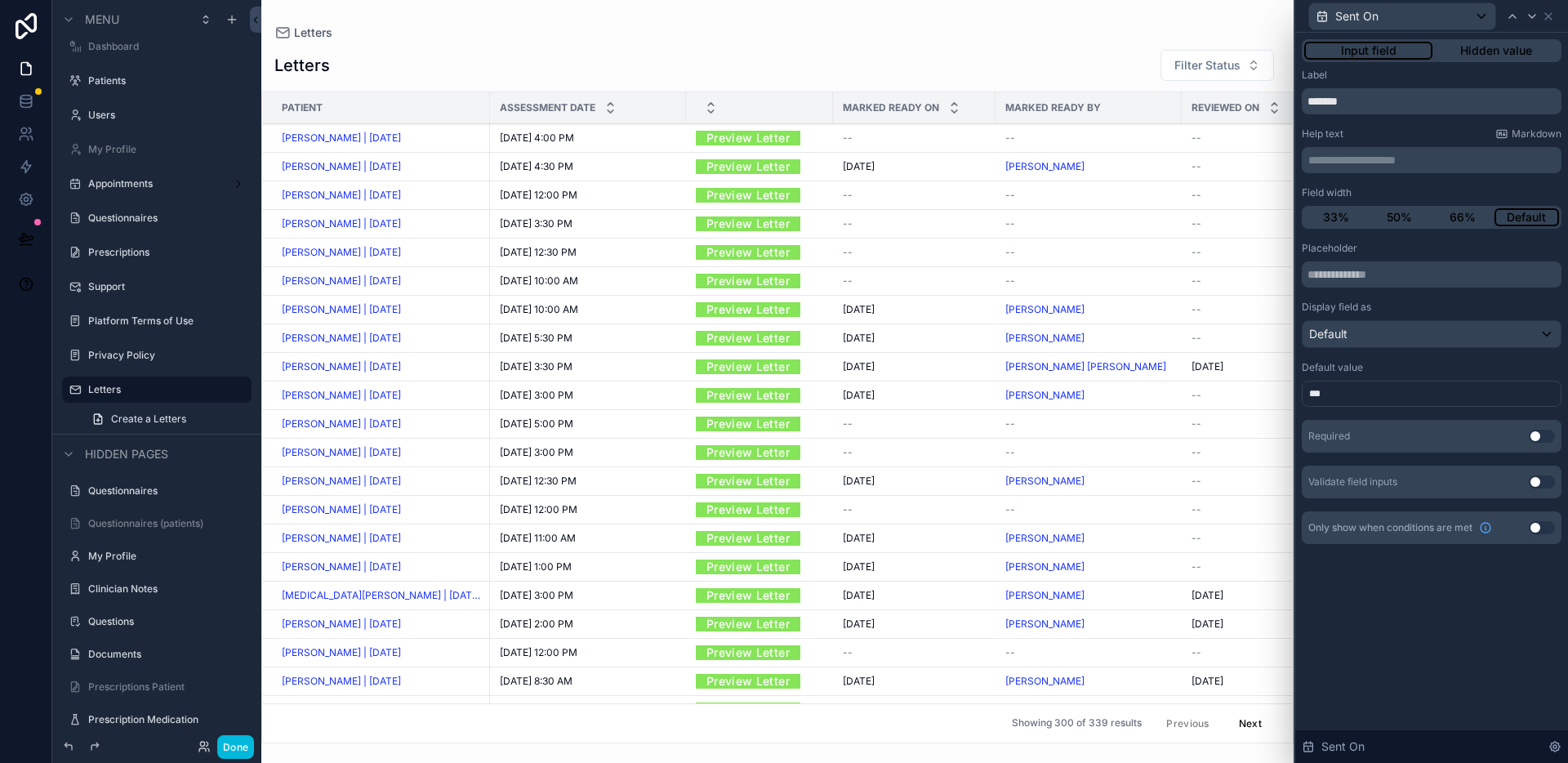
click at [242, 752] on button "Done" at bounding box center [236, 746] width 37 height 24
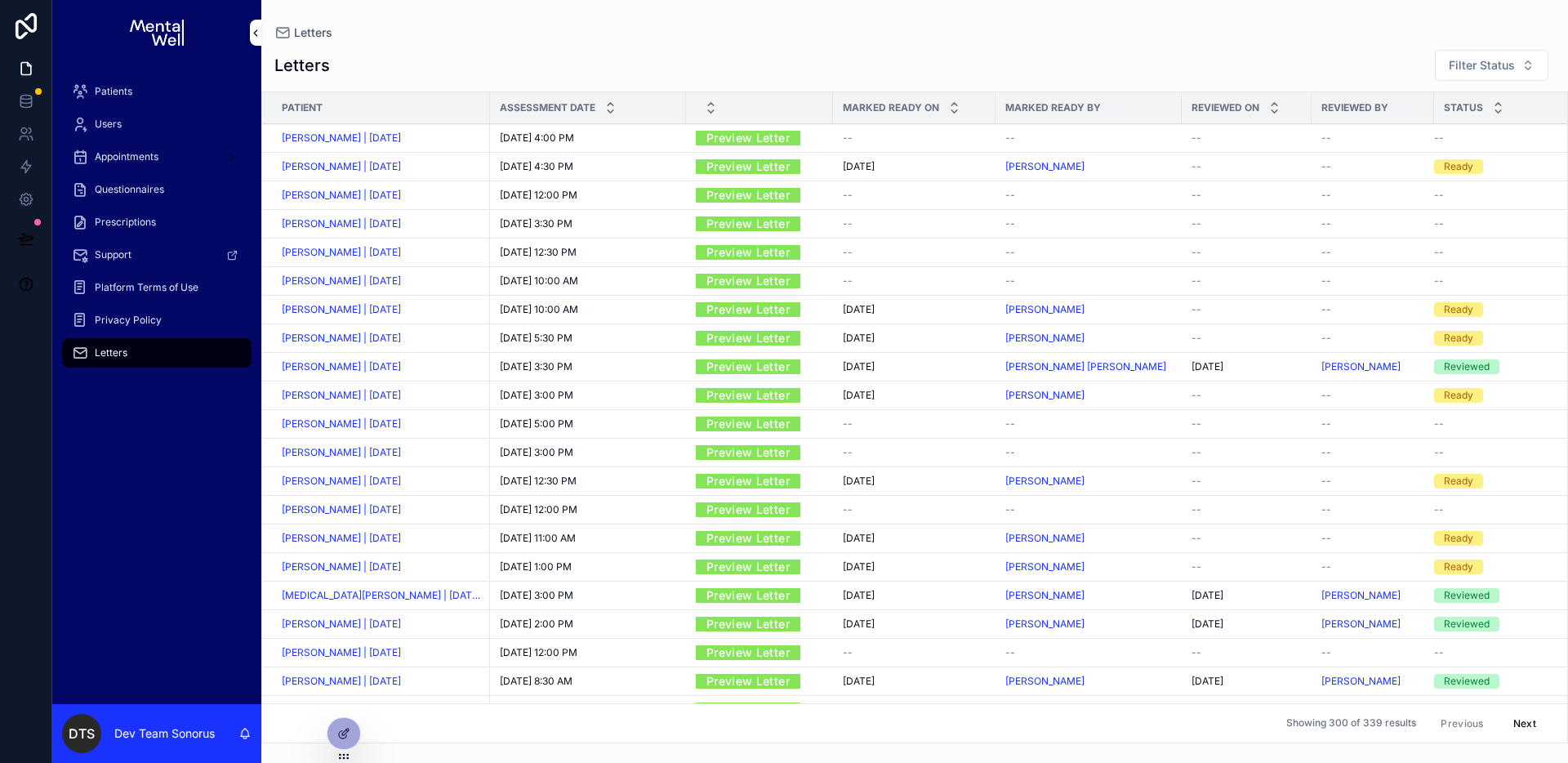
click at [0, 0] on button "Sent" at bounding box center [0, 0] width 0 height 0
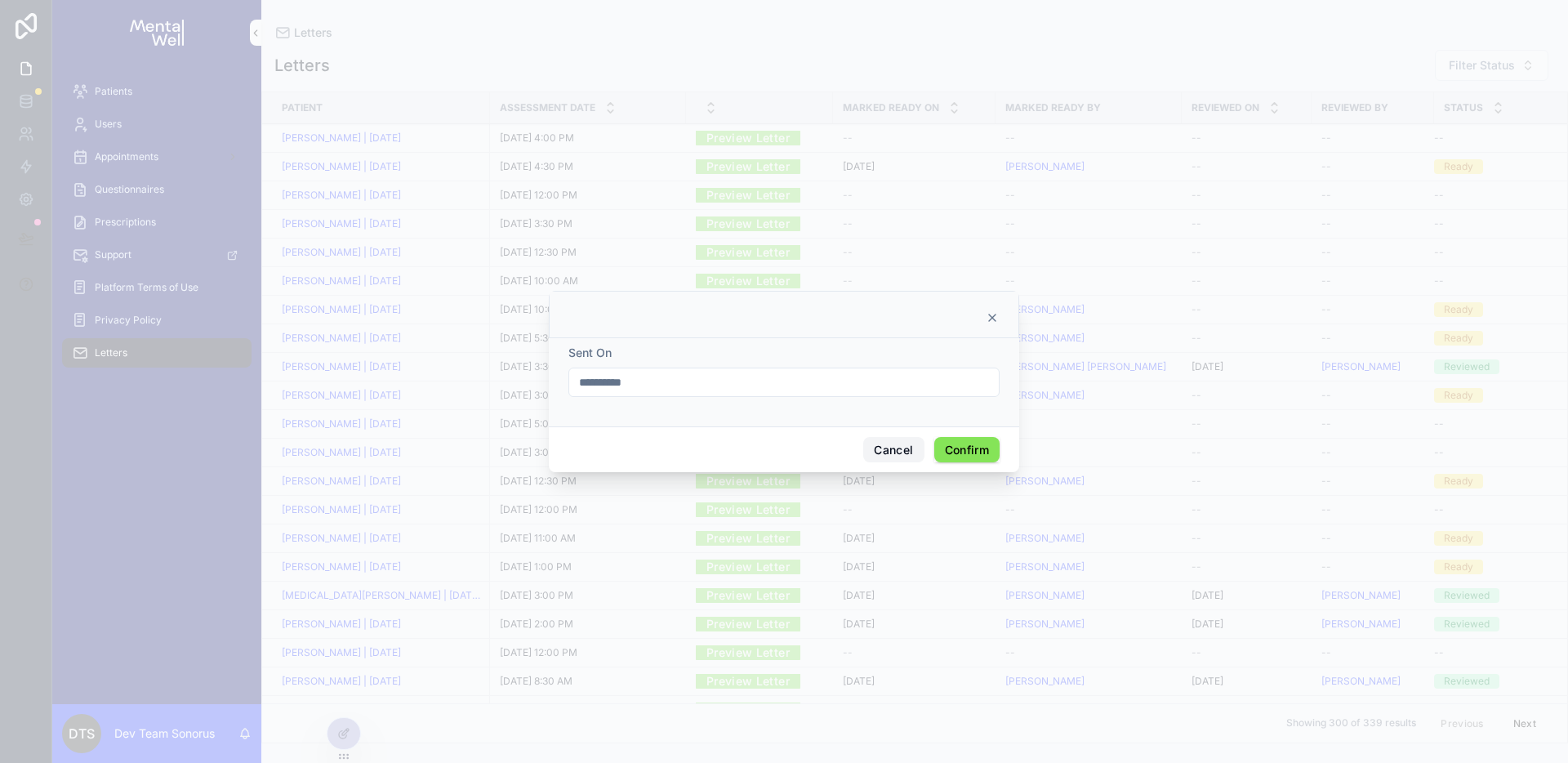
click at [907, 446] on button "Cancel" at bounding box center [893, 450] width 61 height 26
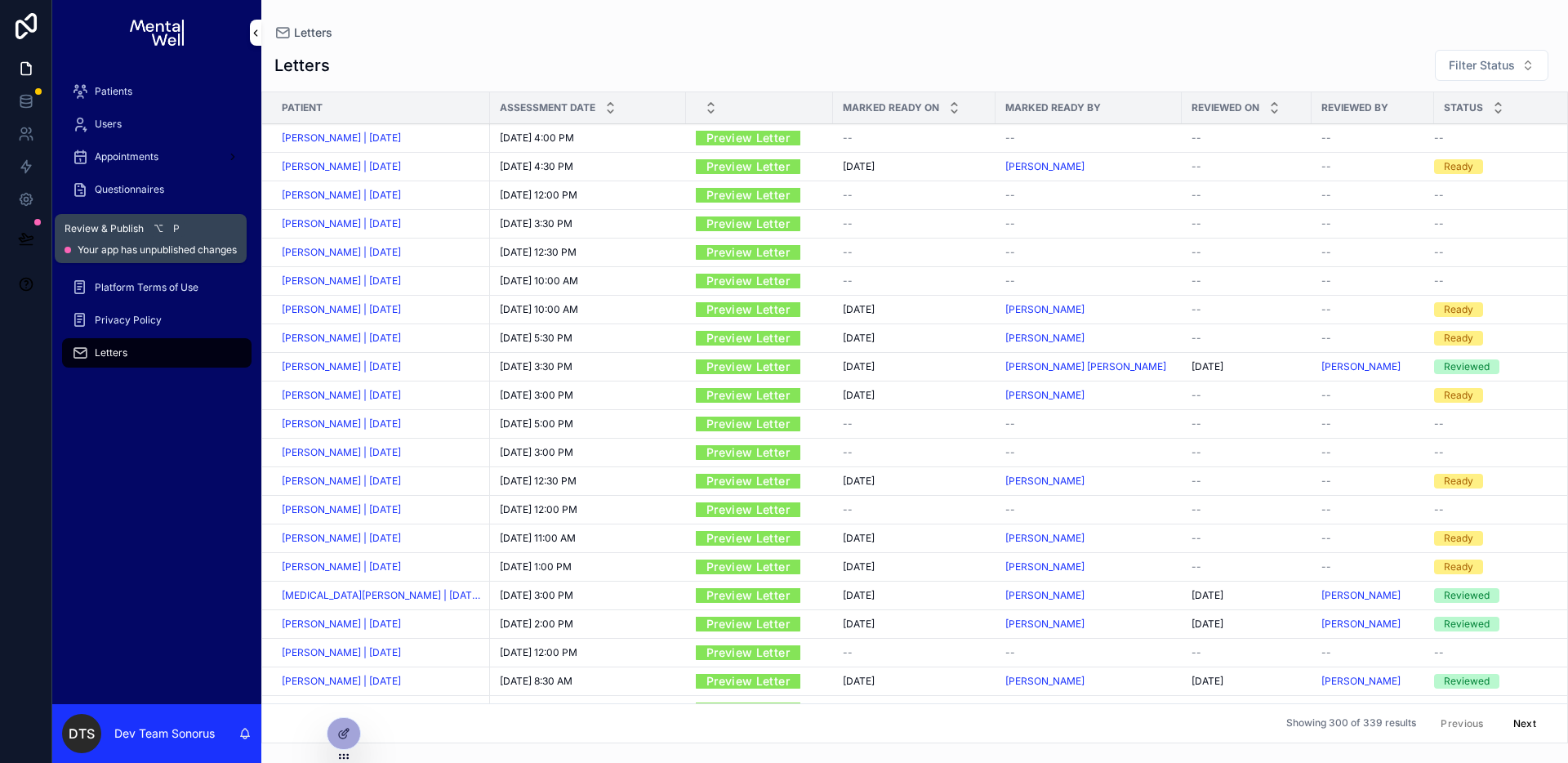
click at [21, 237] on icon at bounding box center [26, 238] width 17 height 17
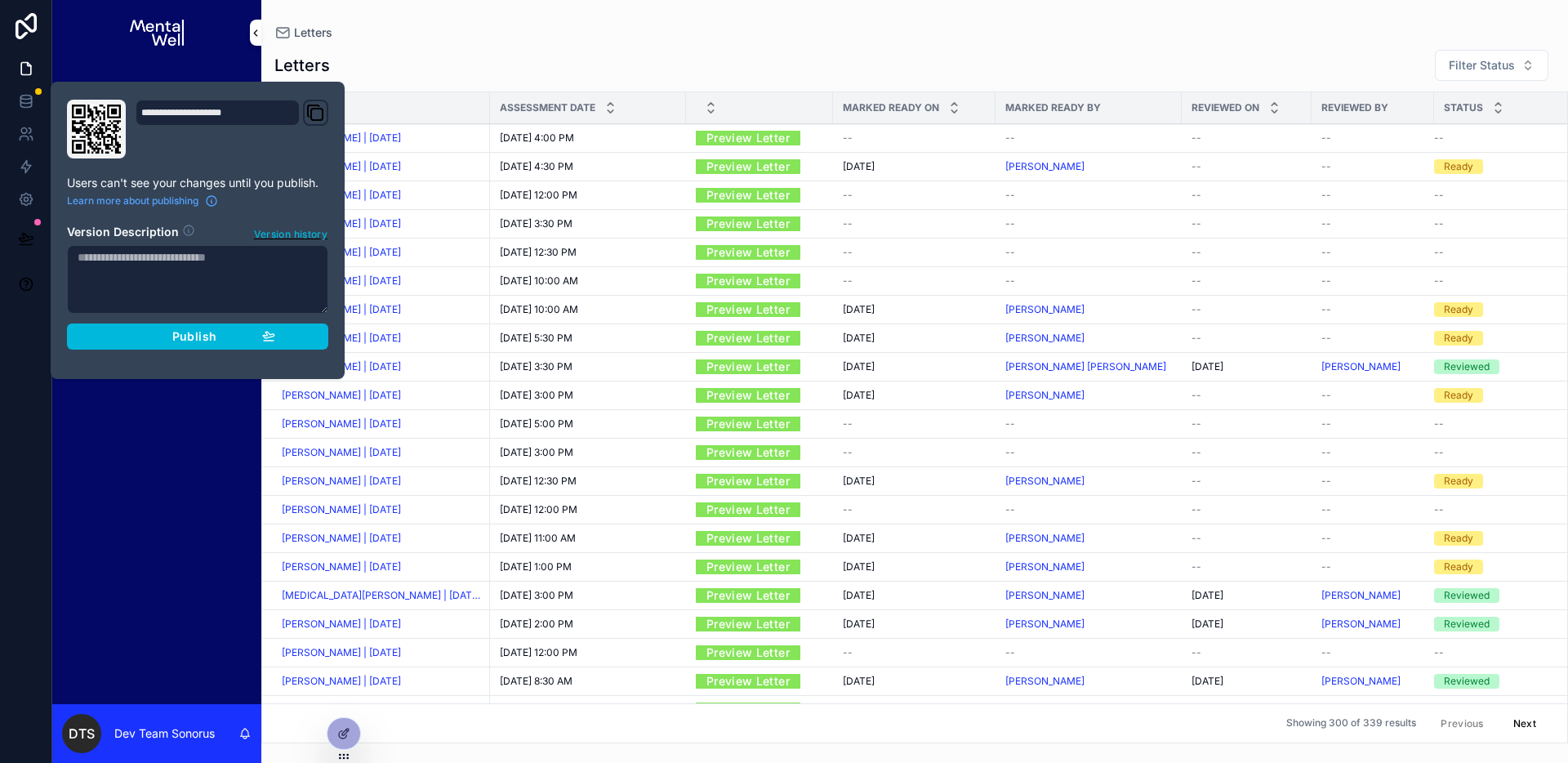
click at [248, 337] on div "Publish" at bounding box center [197, 337] width 155 height 15
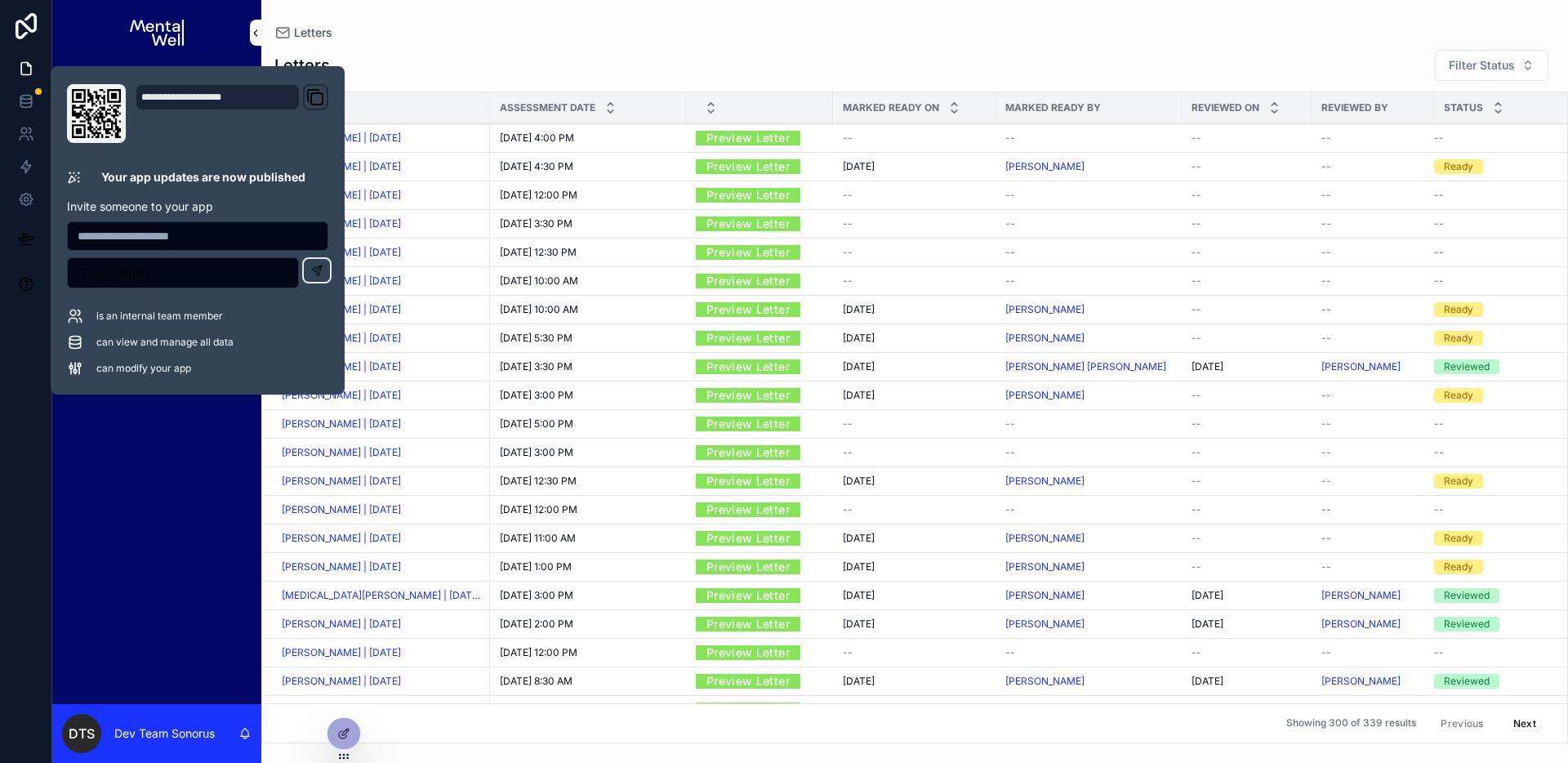
click at [343, 734] on icon at bounding box center [344, 733] width 13 height 13
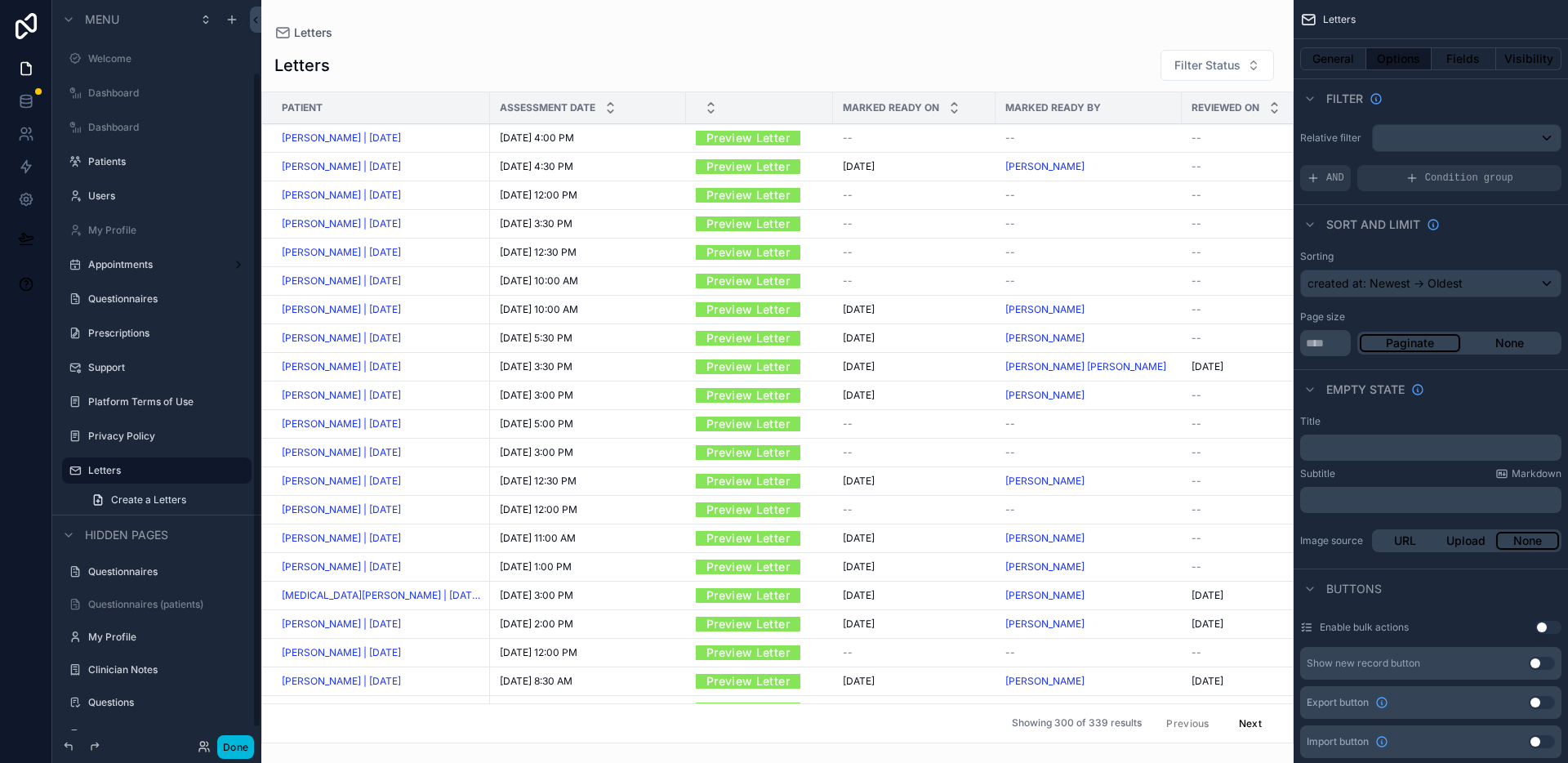
scroll to position [81, 0]
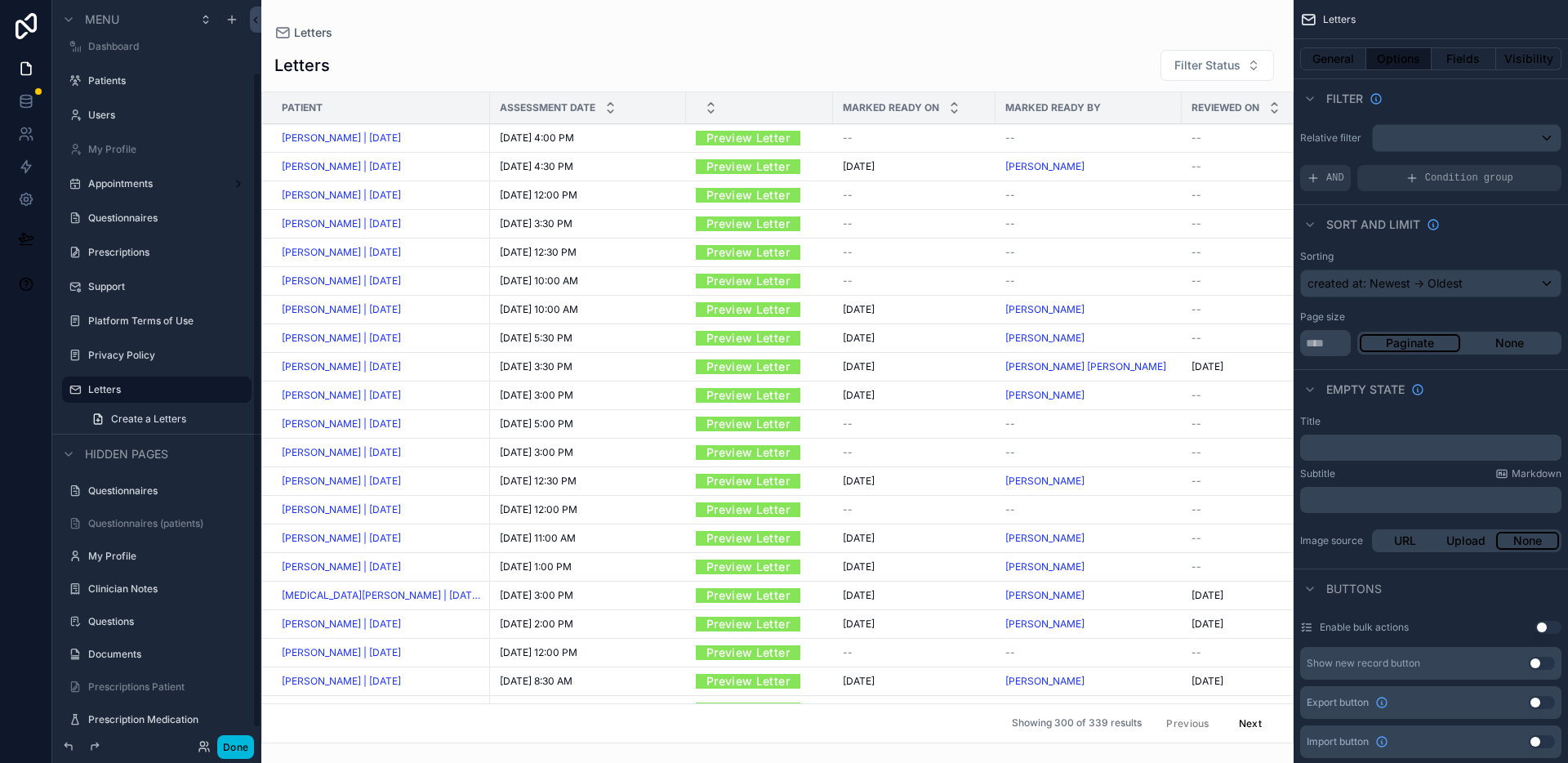
click at [1096, 66] on div "scrollable content" at bounding box center [778, 382] width 1032 height 763
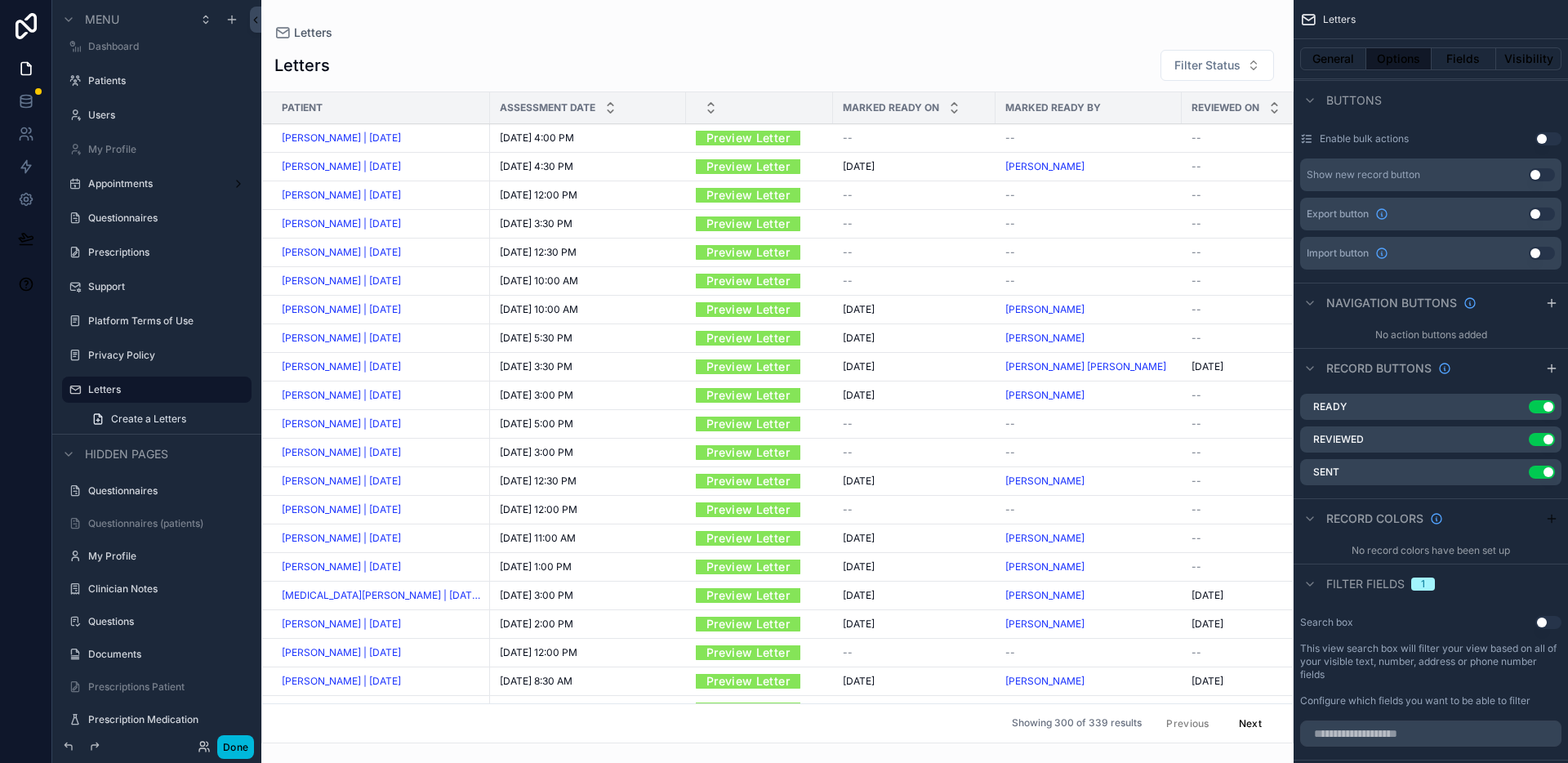
click at [0, 0] on icon "scrollable content" at bounding box center [0, 0] width 0 height 0
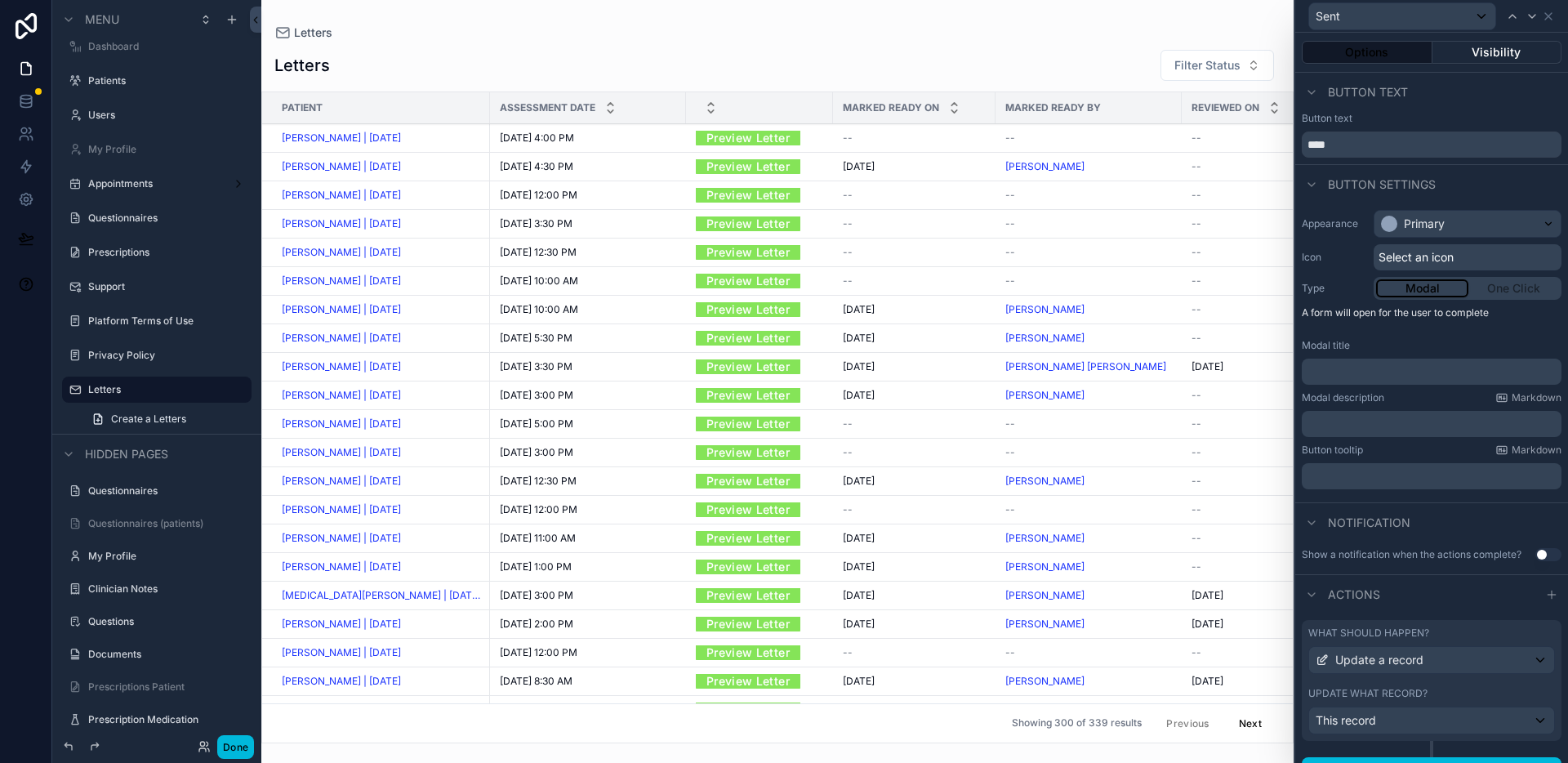
click at [1513, 54] on button "Visibility" at bounding box center [1497, 52] width 129 height 23
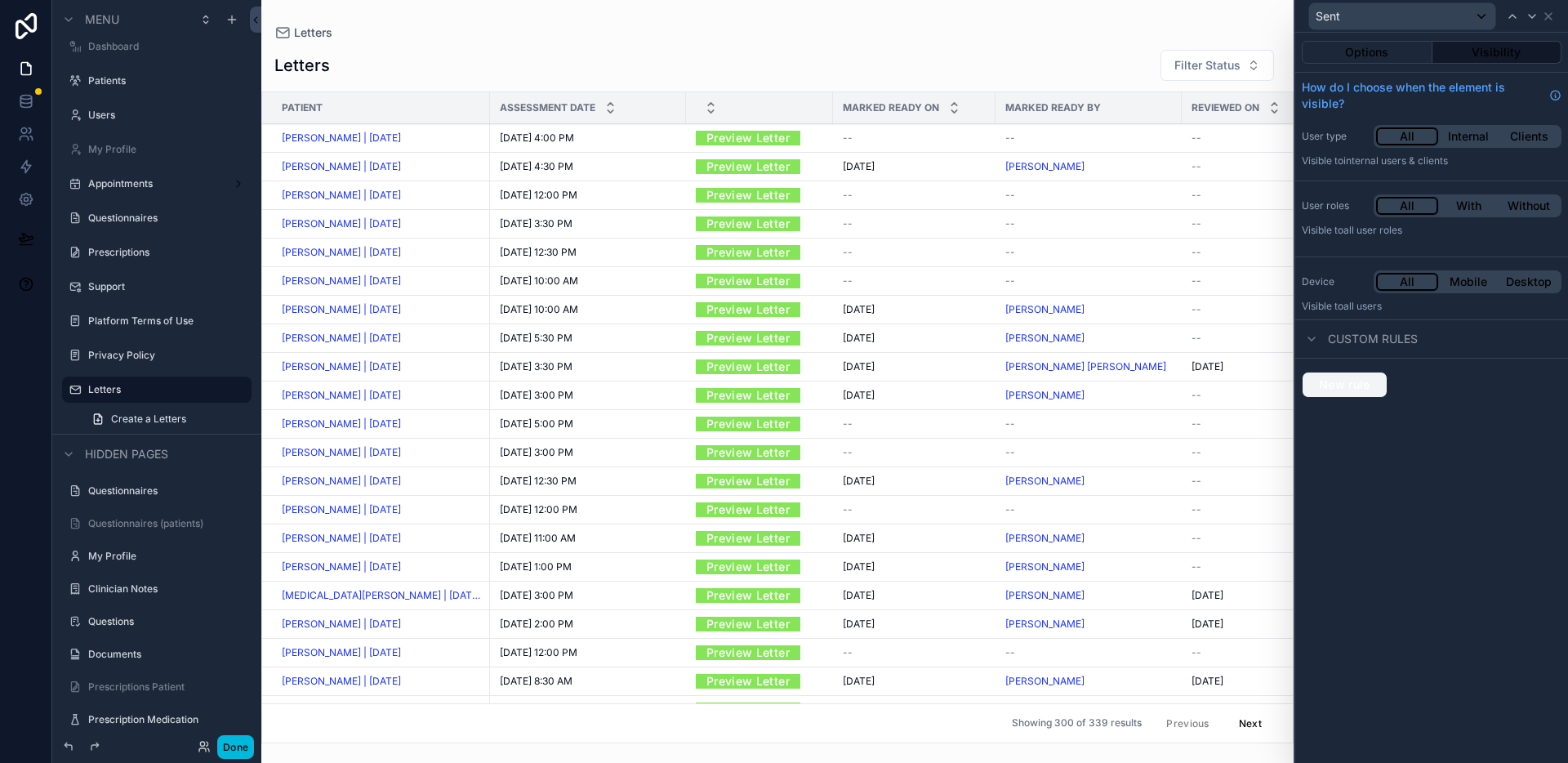
click at [1359, 382] on span "New rule" at bounding box center [1344, 384] width 64 height 15
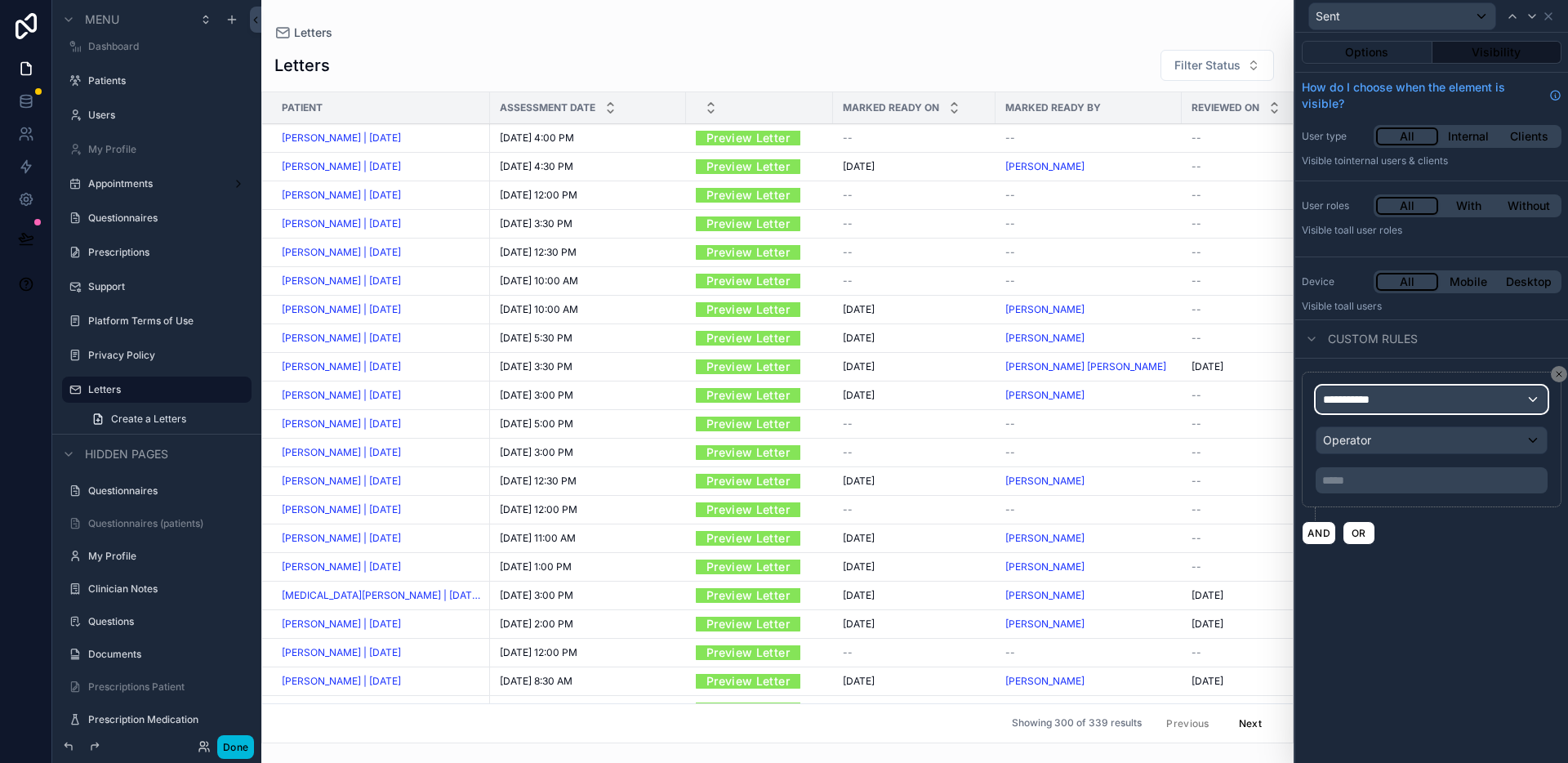
click at [1427, 394] on div "**********" at bounding box center [1431, 399] width 230 height 26
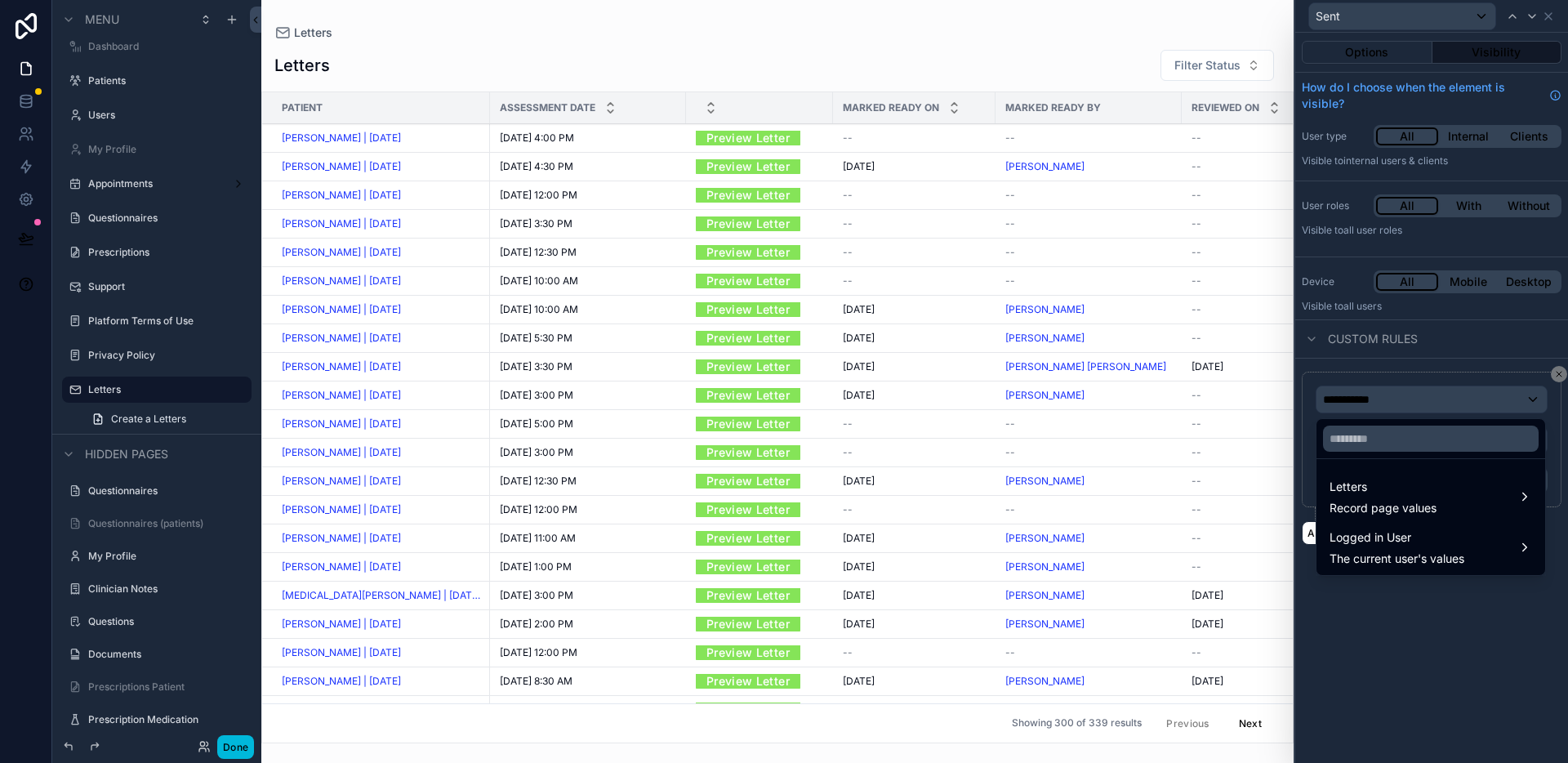
click at [1422, 491] on span "Letters" at bounding box center [1382, 486] width 107 height 19
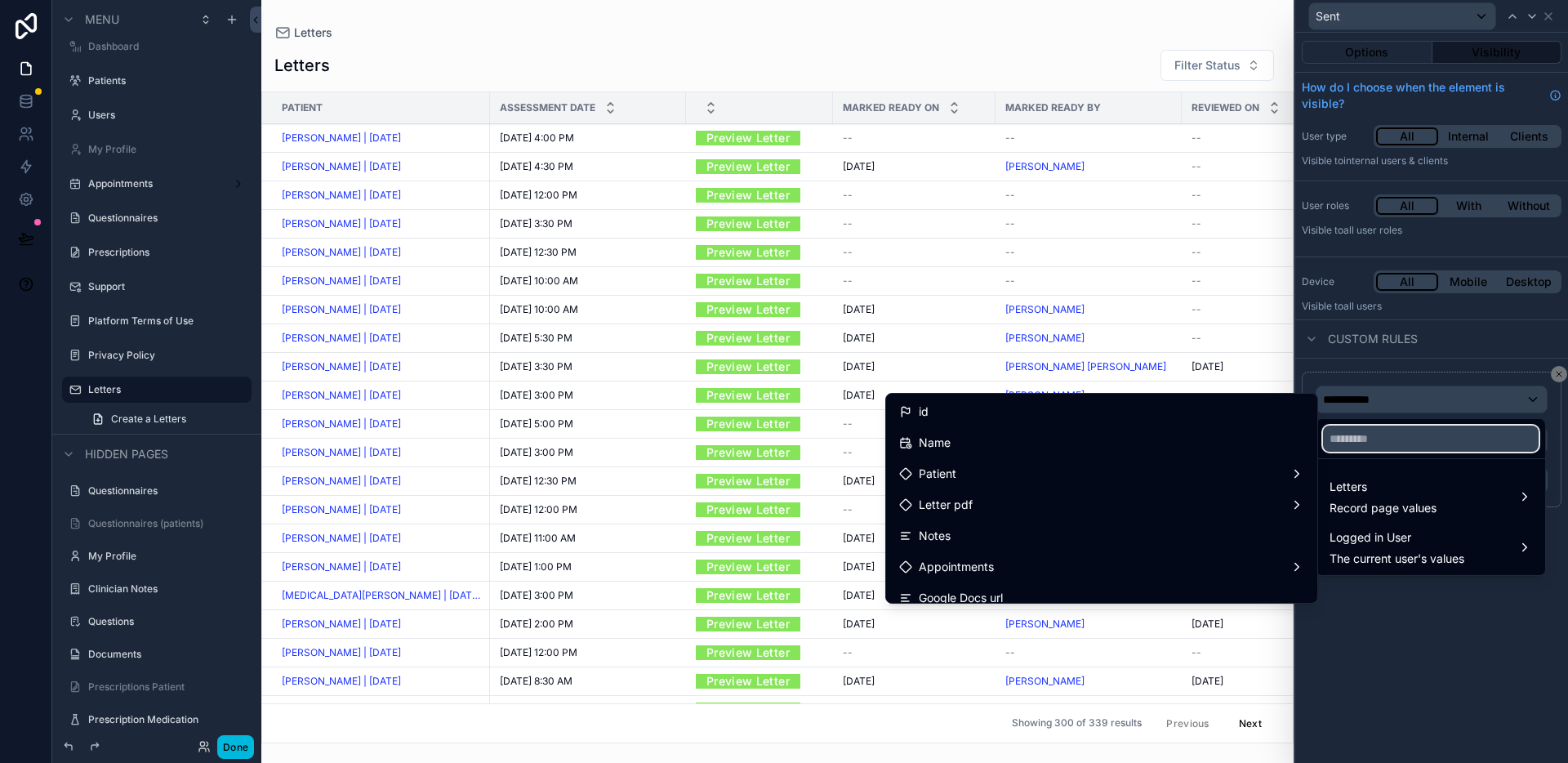
click at [1387, 440] on input "text" at bounding box center [1431, 439] width 216 height 26
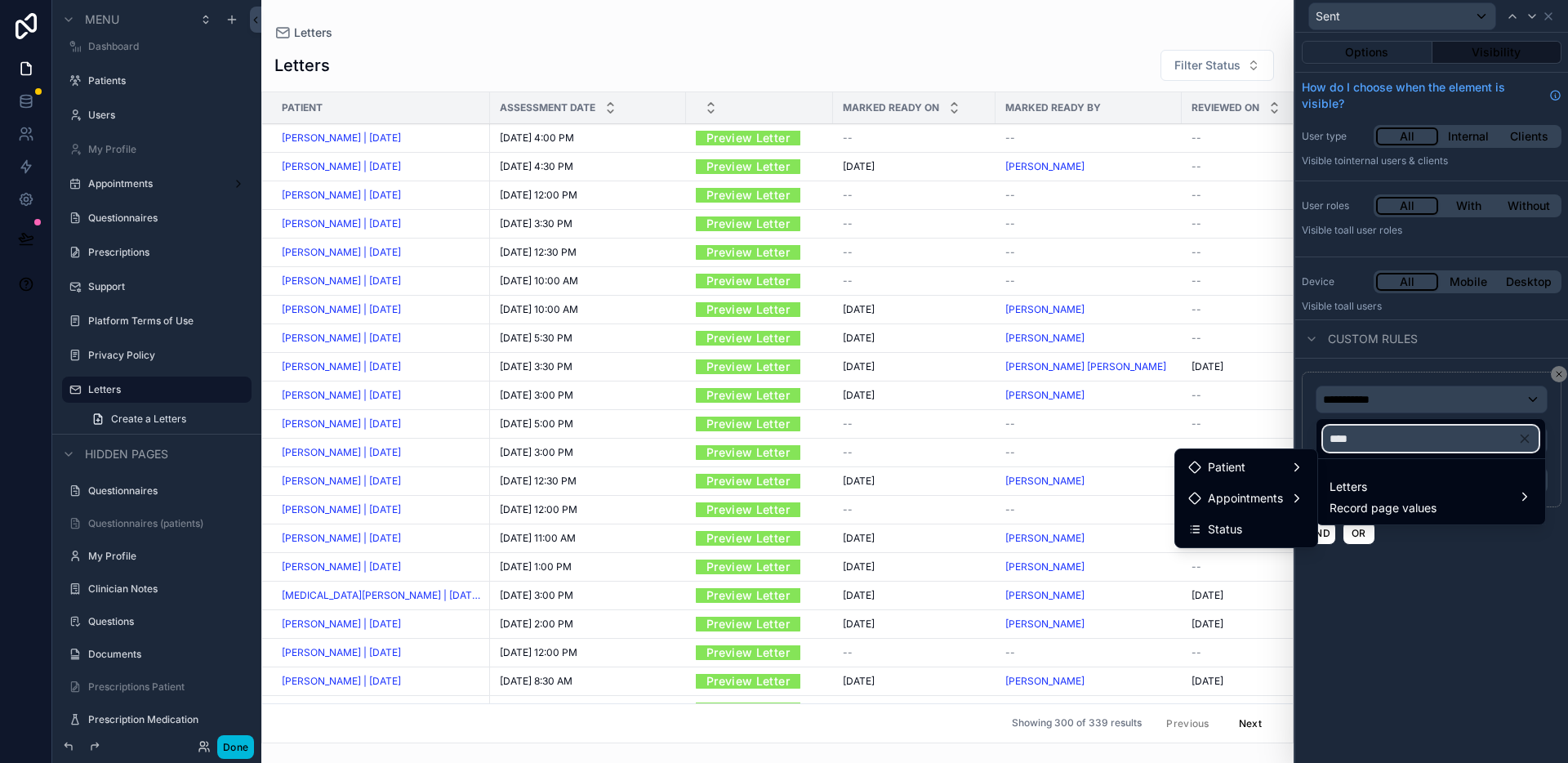
type input "****"
drag, startPoint x: 1238, startPoint y: 532, endPoint x: 1373, endPoint y: 464, distance: 151.2
click at [1238, 532] on span "Status" at bounding box center [1224, 530] width 34 height 19
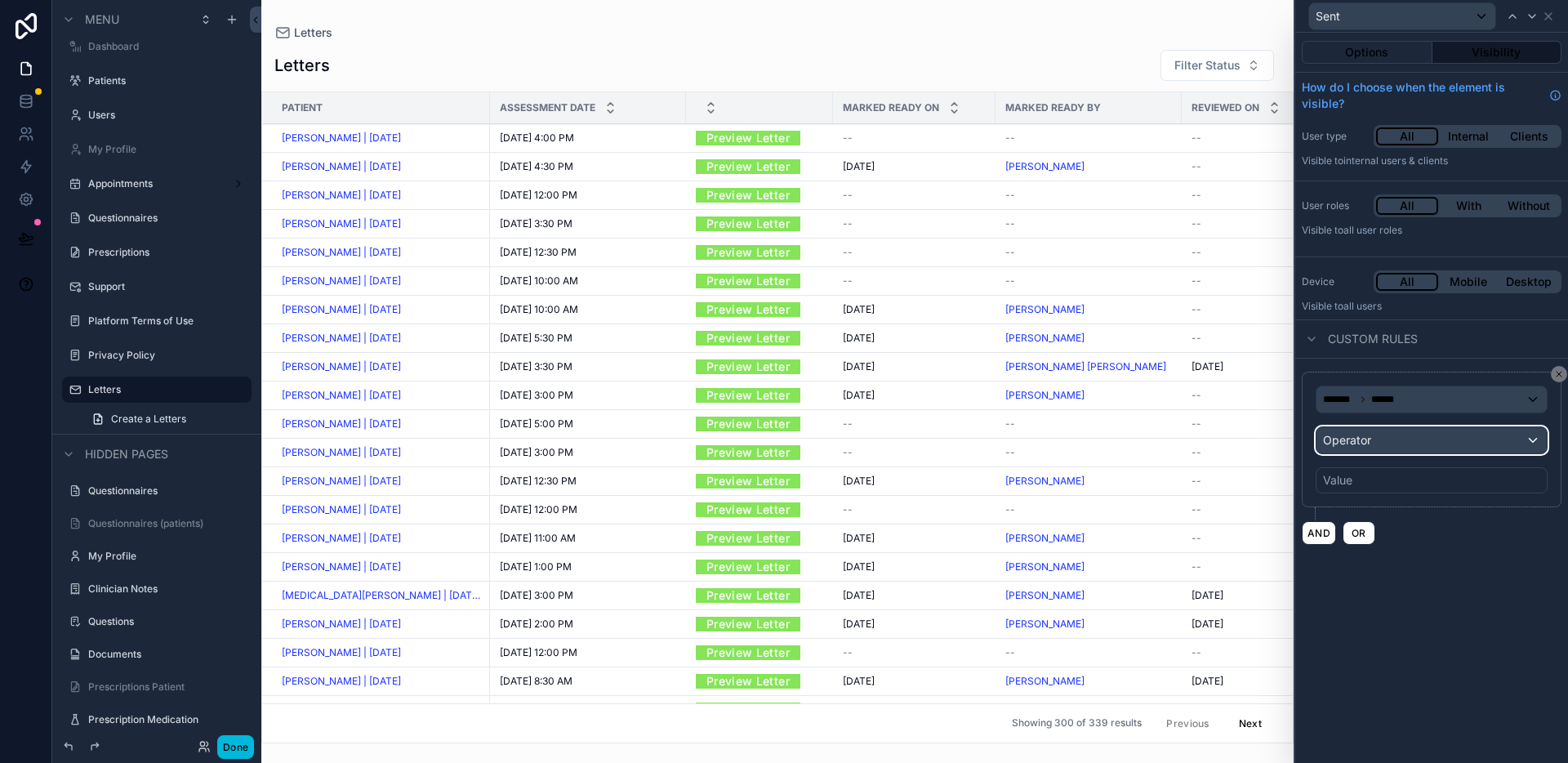
click at [1394, 443] on div "Operator" at bounding box center [1431, 441] width 230 height 26
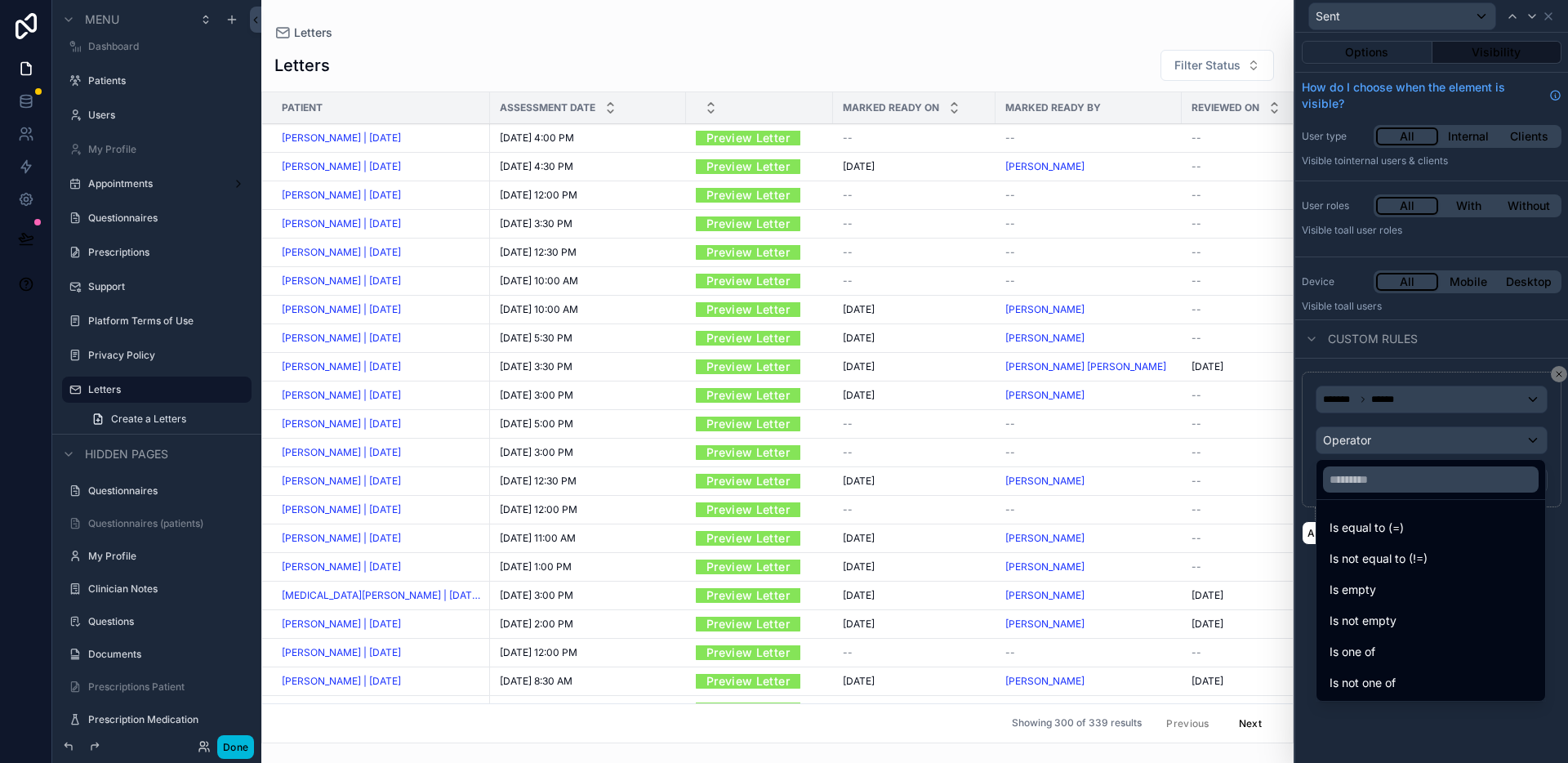
click at [1402, 651] on div "Is one of" at bounding box center [1431, 652] width 203 height 19
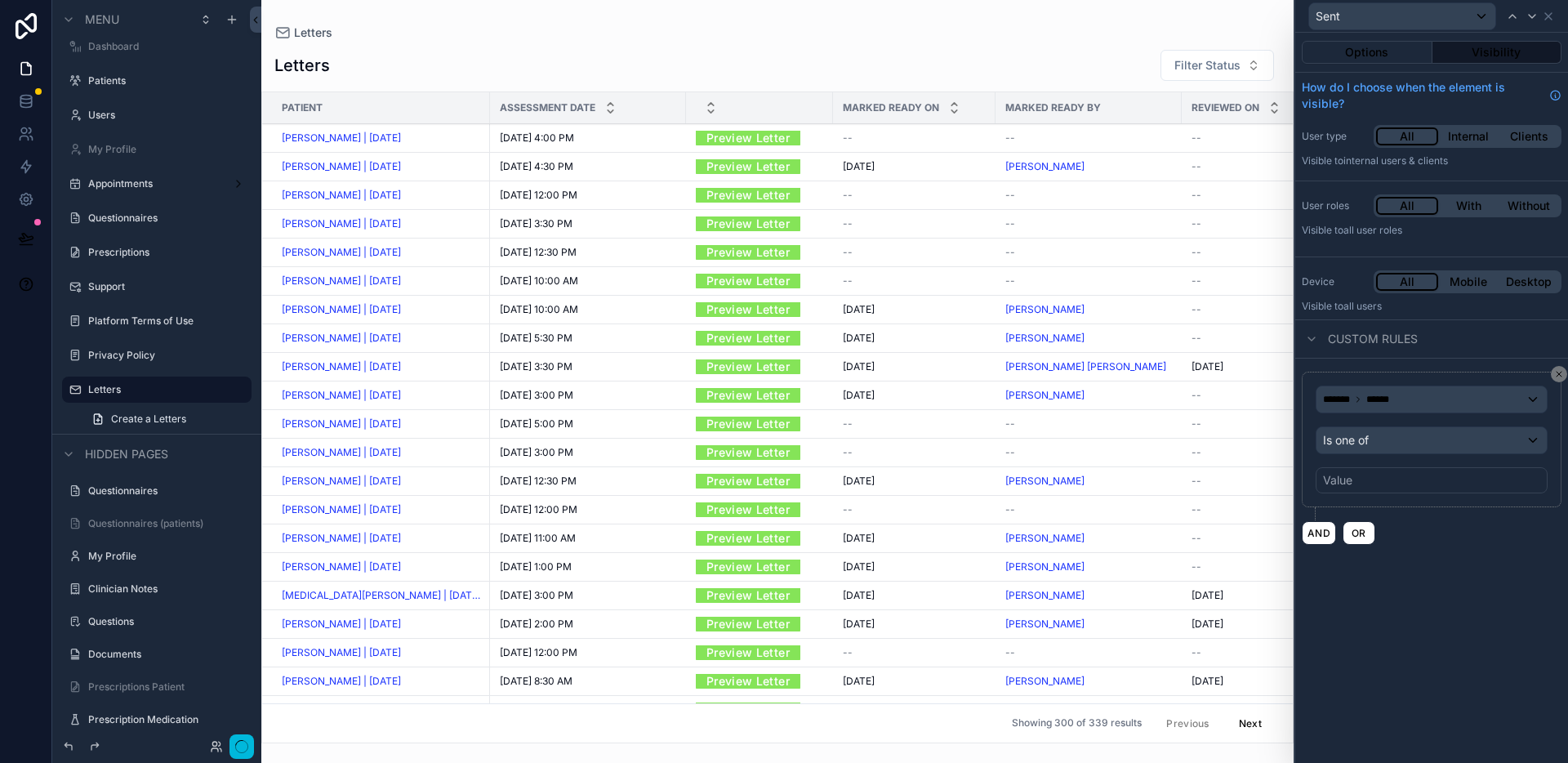
click at [1381, 485] on div "Value" at bounding box center [1431, 480] width 232 height 26
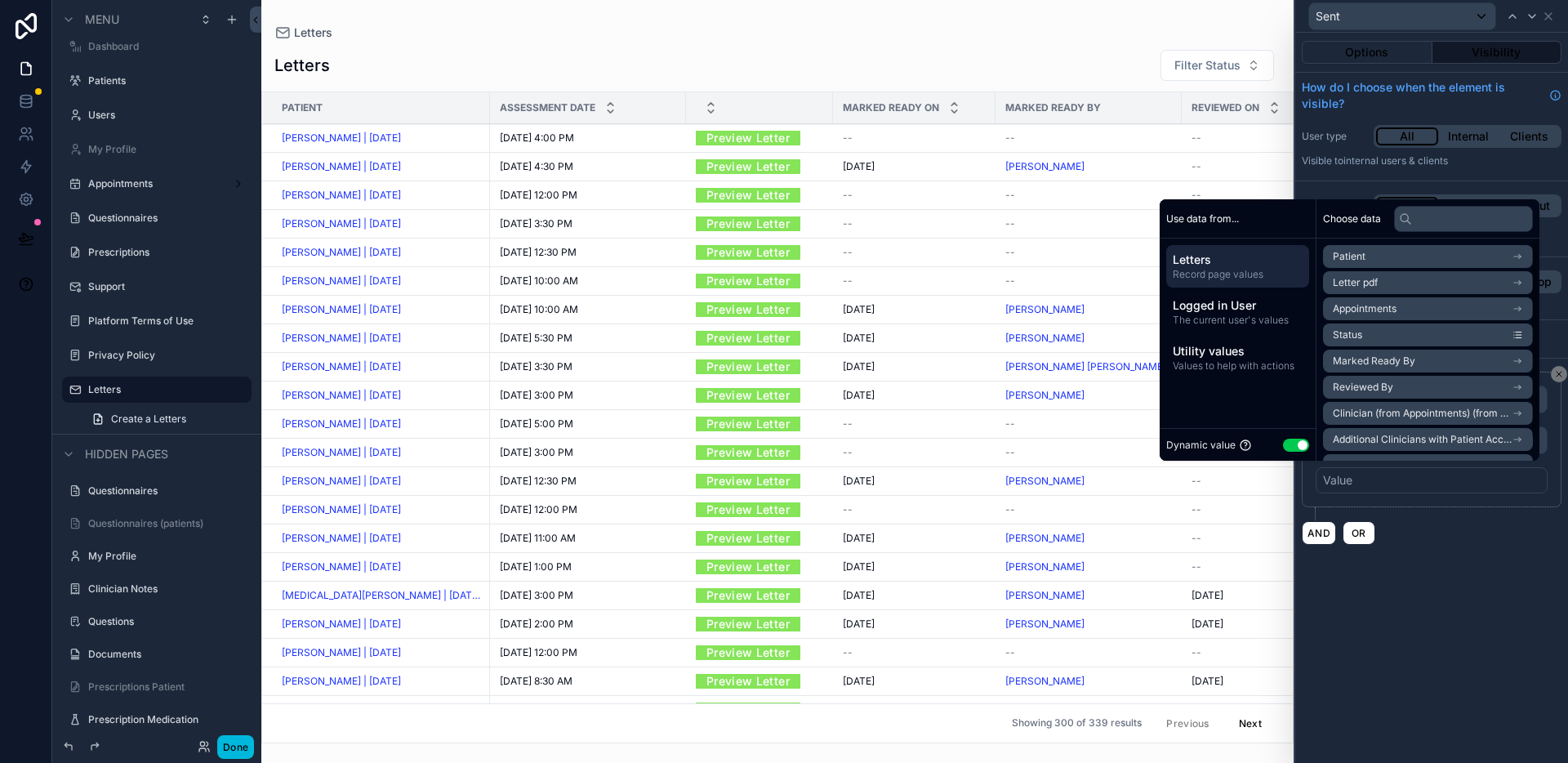
click at [1283, 443] on button "Use setting" at bounding box center [1296, 445] width 26 height 13
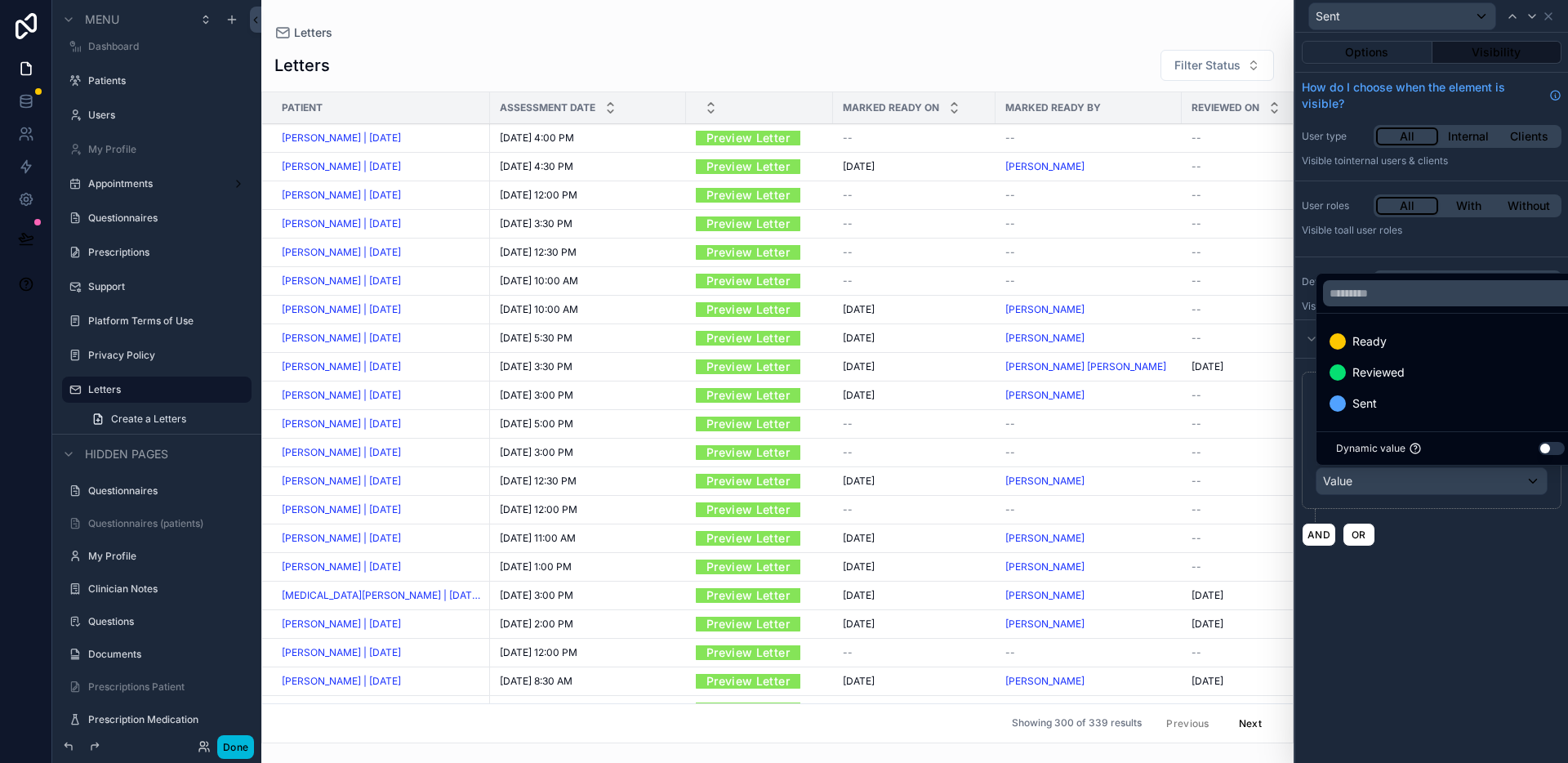
click at [1403, 375] on span "Reviewed" at bounding box center [1378, 373] width 52 height 19
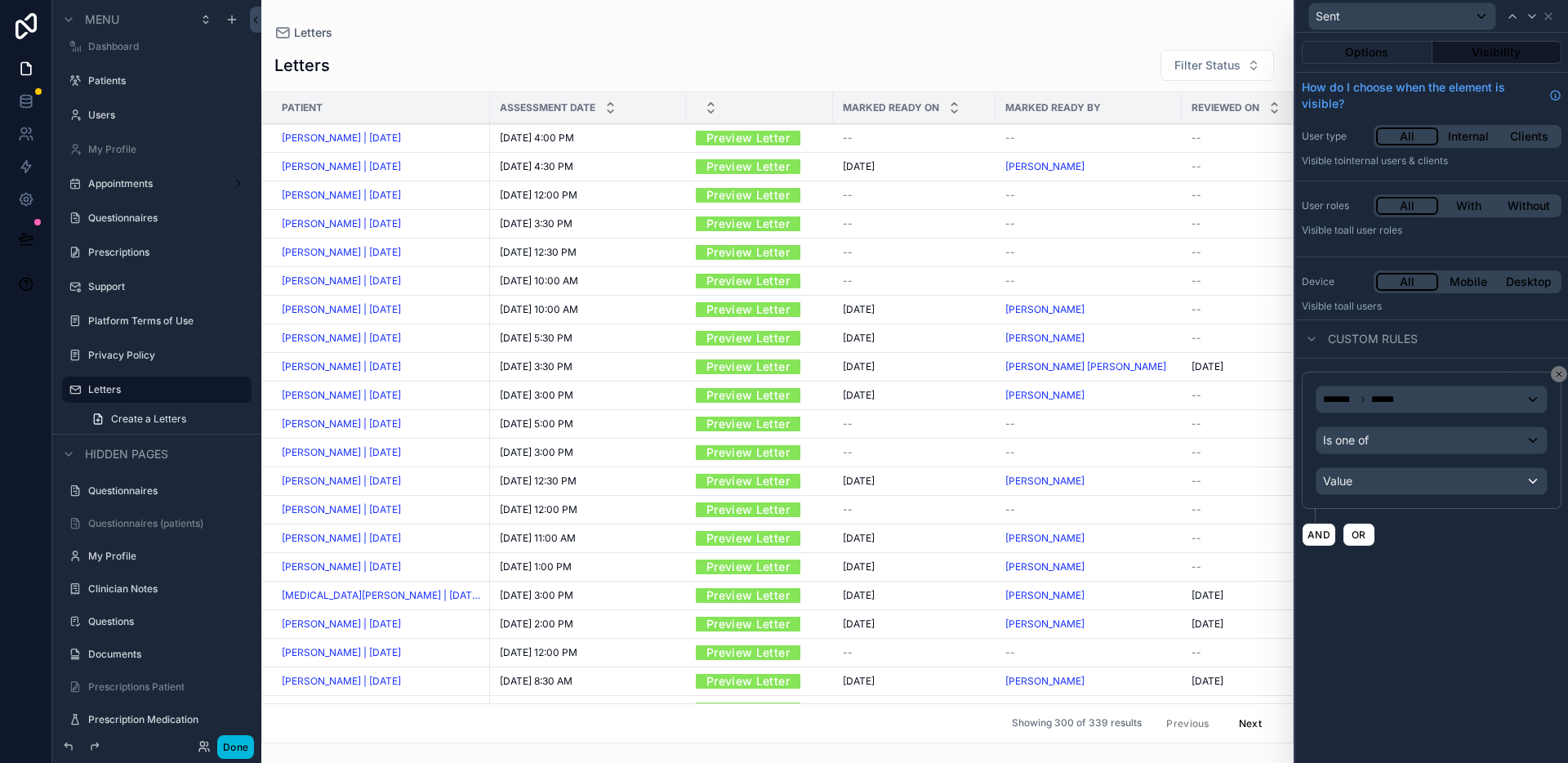
drag, startPoint x: 1485, startPoint y: 616, endPoint x: 1466, endPoint y: 478, distance: 139.3
click at [1485, 615] on div "Options Visibility How do I choose when the element is visible? User type All I…" at bounding box center [1431, 397] width 273 height 730
click at [1514, 14] on icon at bounding box center [1512, 16] width 13 height 13
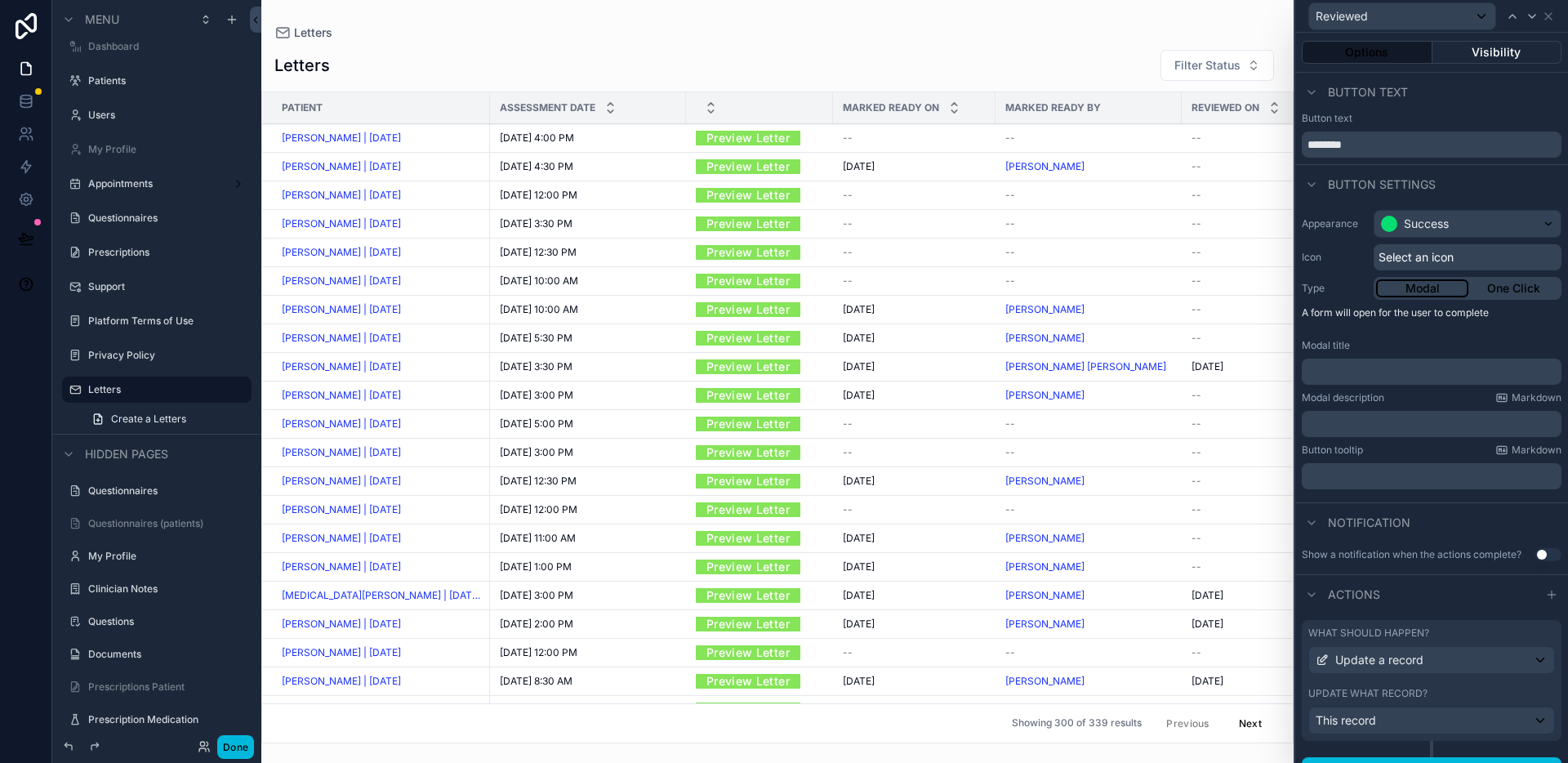
click at [1497, 51] on button "Visibility" at bounding box center [1497, 52] width 129 height 23
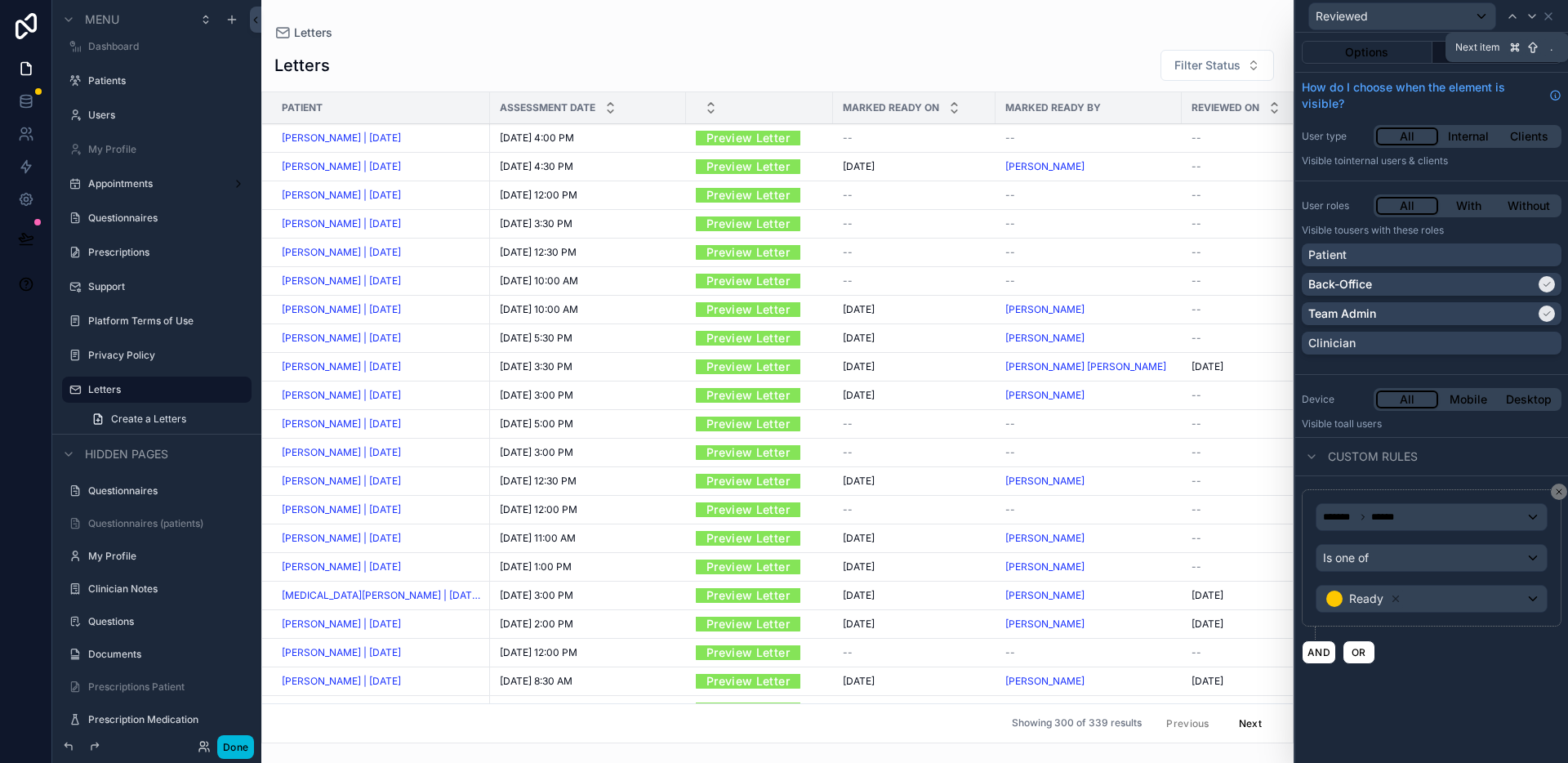
click at [1533, 20] on icon at bounding box center [1532, 16] width 13 height 13
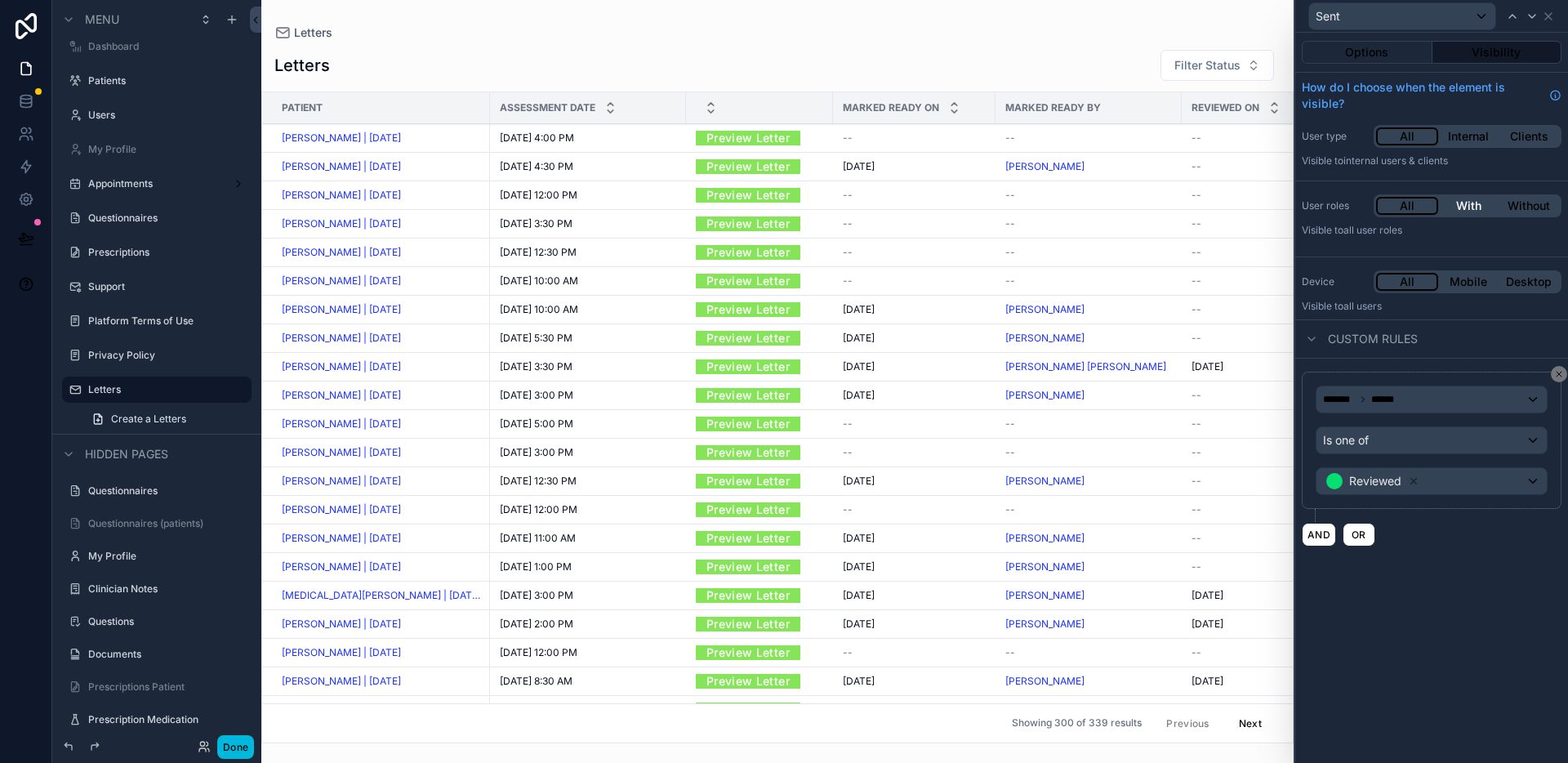
click at [1477, 205] on button "With" at bounding box center [1468, 205] width 61 height 18
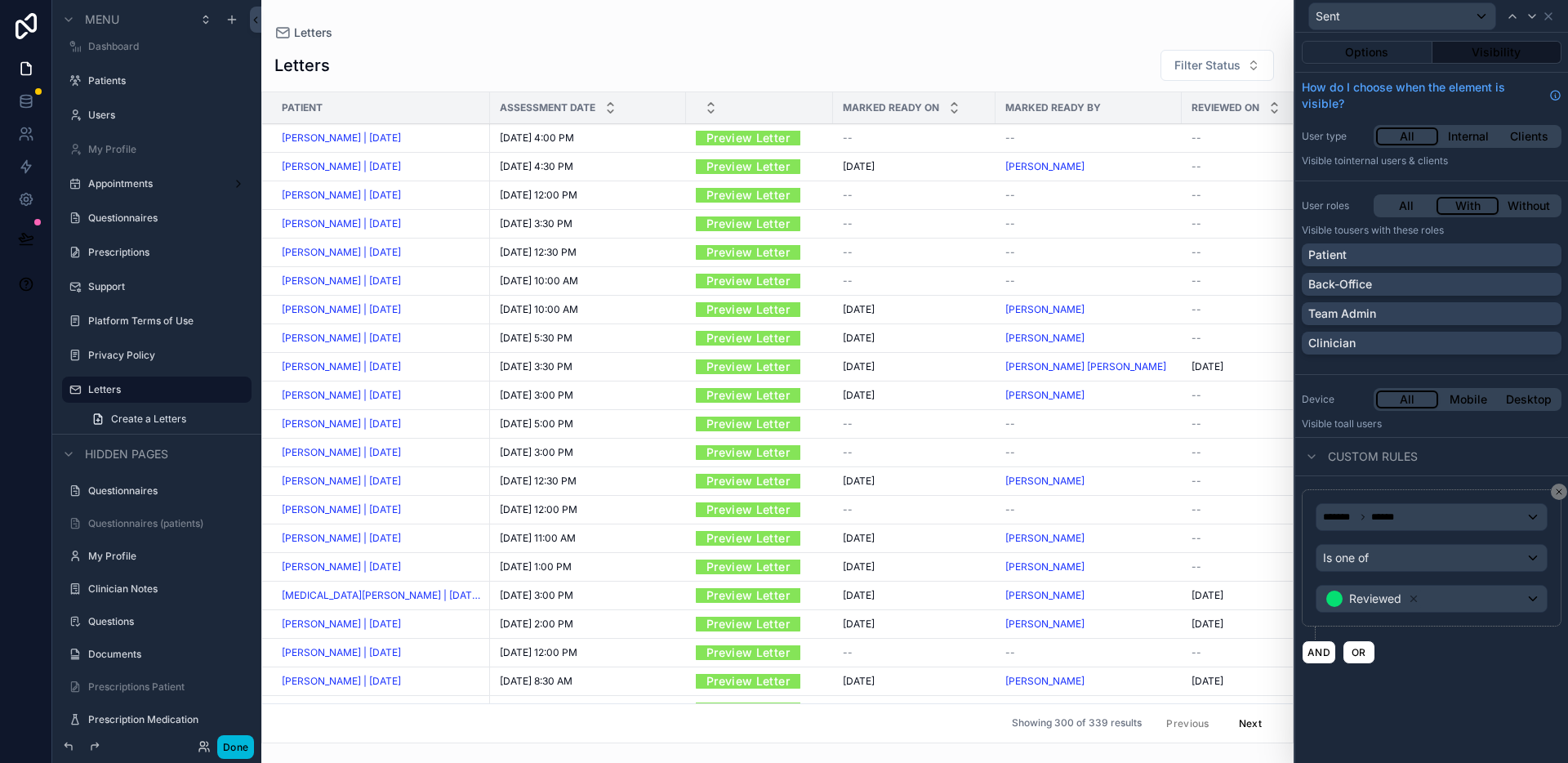
click at [1453, 285] on div "Back-Office" at bounding box center [1431, 284] width 247 height 17
click at [1455, 310] on div "Team Admin" at bounding box center [1431, 314] width 247 height 17
click at [246, 755] on button "Done" at bounding box center [236, 746] width 37 height 24
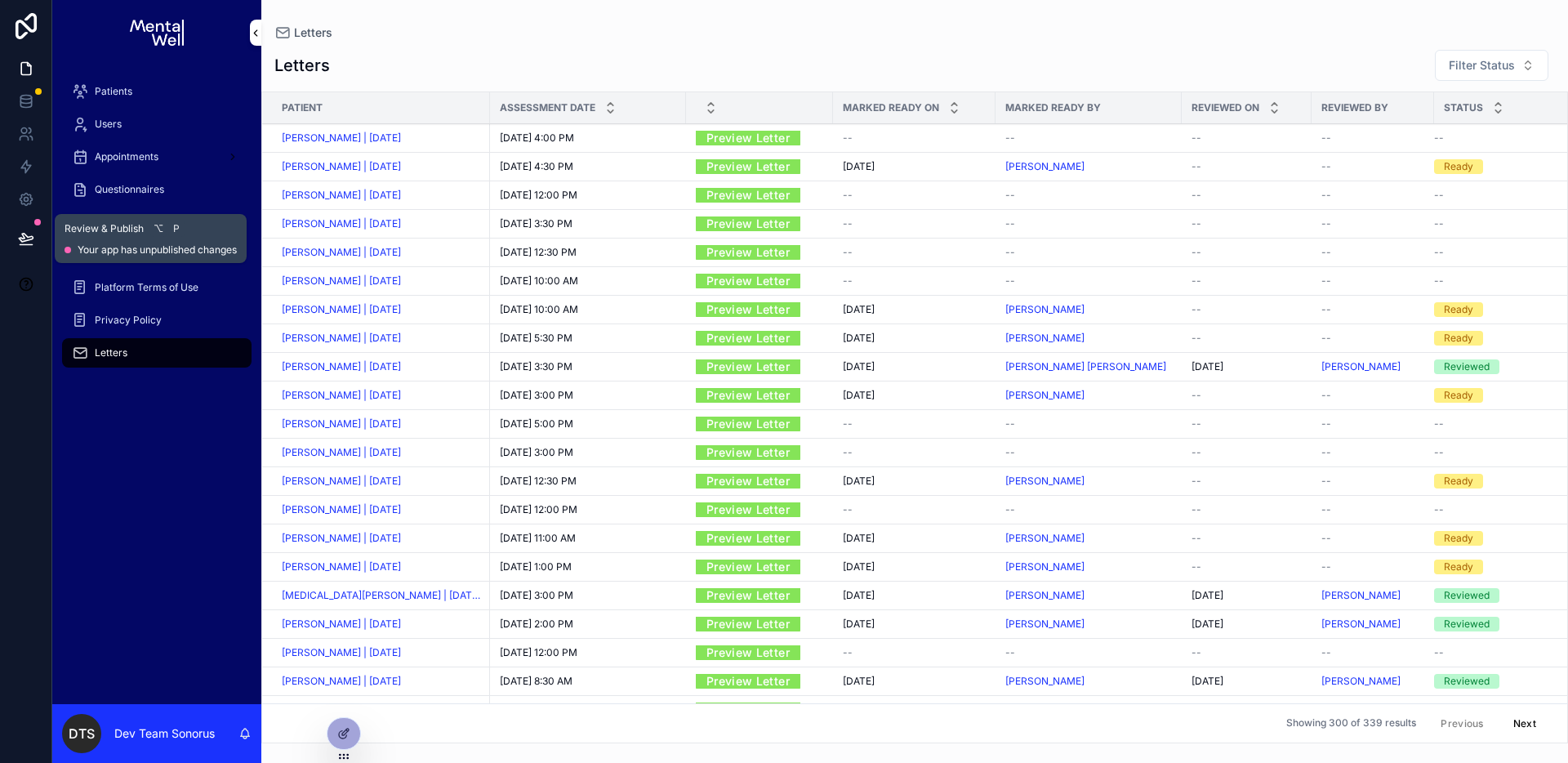
click at [30, 241] on icon at bounding box center [26, 238] width 17 height 17
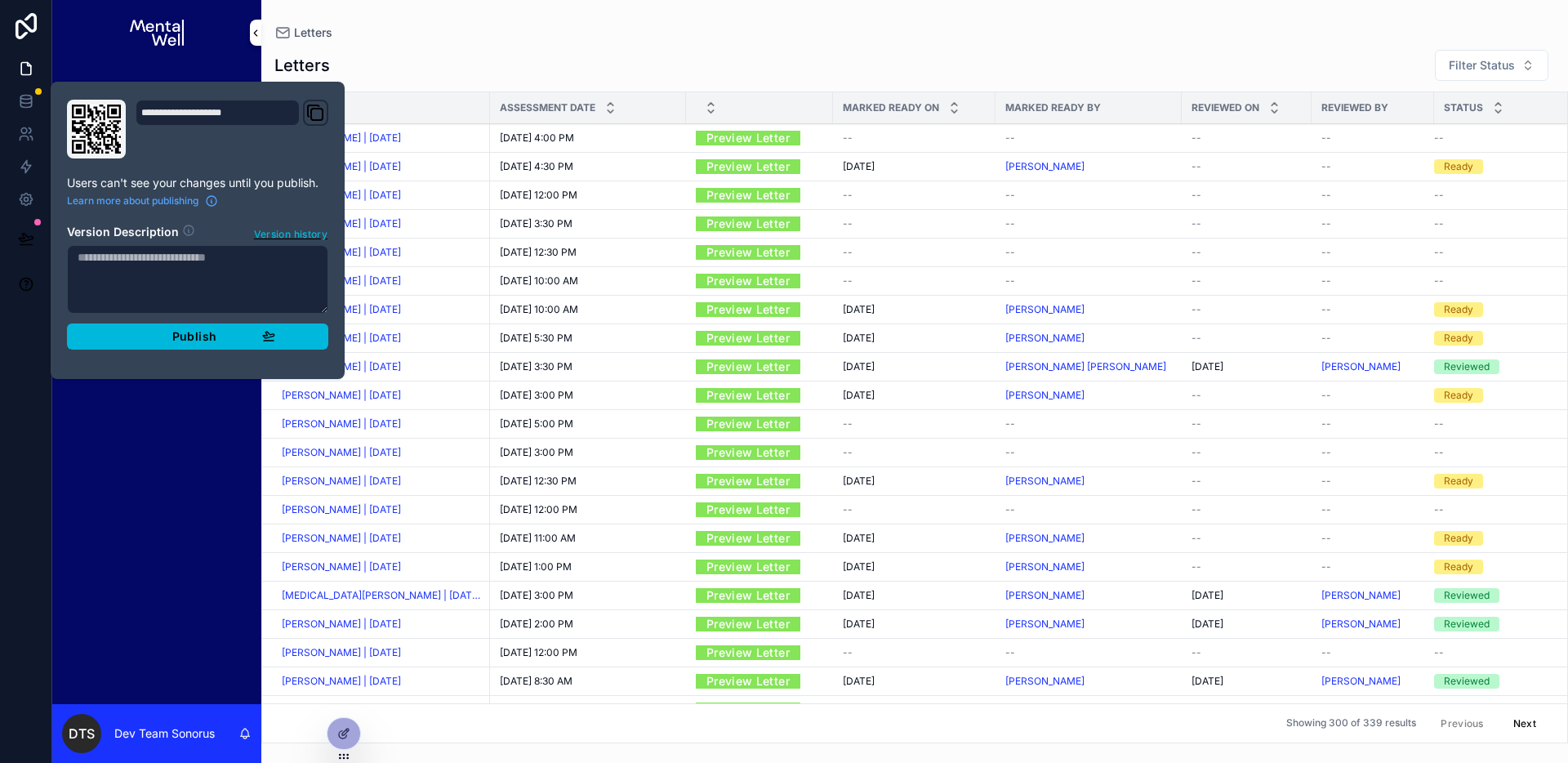
drag, startPoint x: 206, startPoint y: 344, endPoint x: 221, endPoint y: 342, distance: 15.1
click at [206, 344] on button "Publish" at bounding box center [197, 337] width 262 height 26
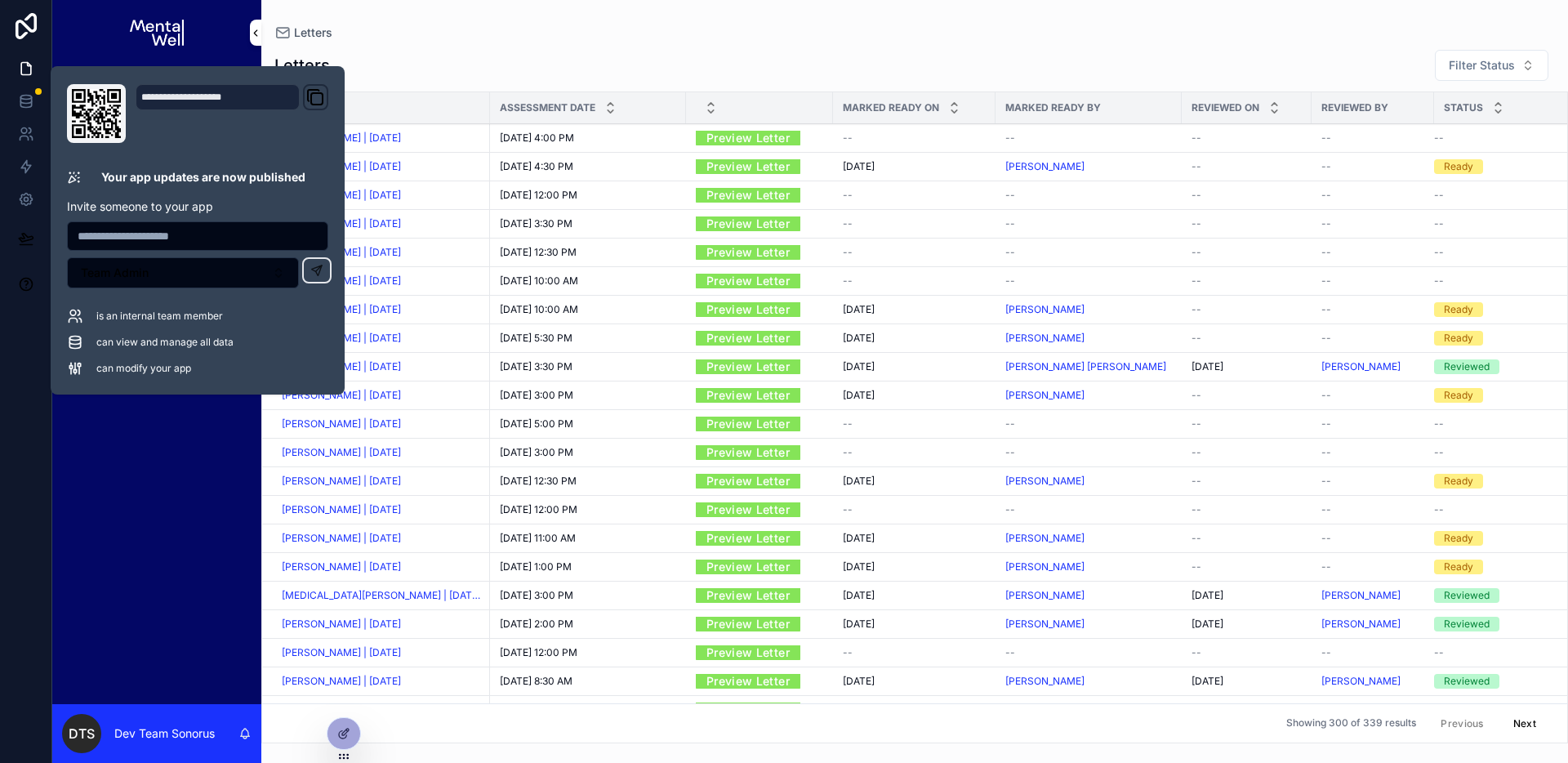
click at [654, 41] on div "Letters Filter Status Patient Assessment Date Marked Ready On Marked Ready By R…" at bounding box center [914, 390] width 1306 height 704
